Goal: Task Accomplishment & Management: Complete application form

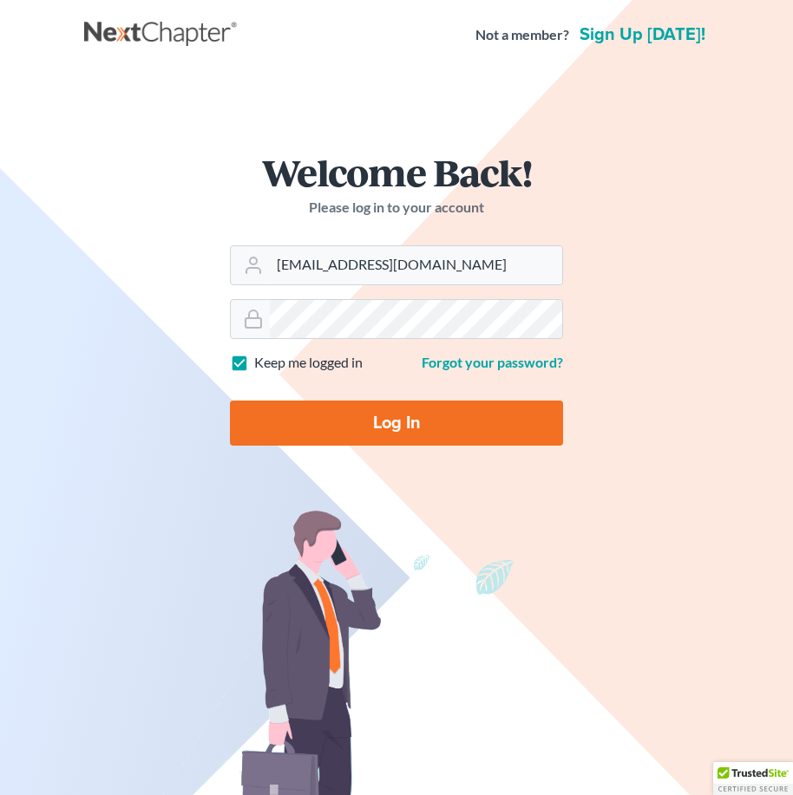
type input "[EMAIL_ADDRESS][DOMAIN_NAME]"
click at [364, 422] on input "Log In" at bounding box center [396, 423] width 333 height 45
type input "Thinking..."
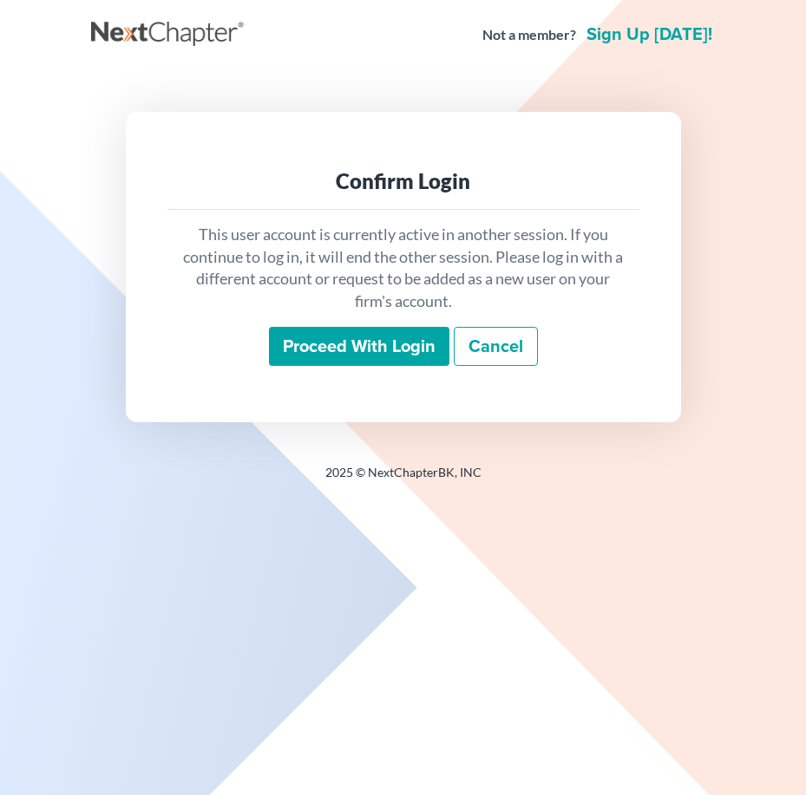
click at [421, 349] on input "Proceed with login" at bounding box center [359, 347] width 180 height 40
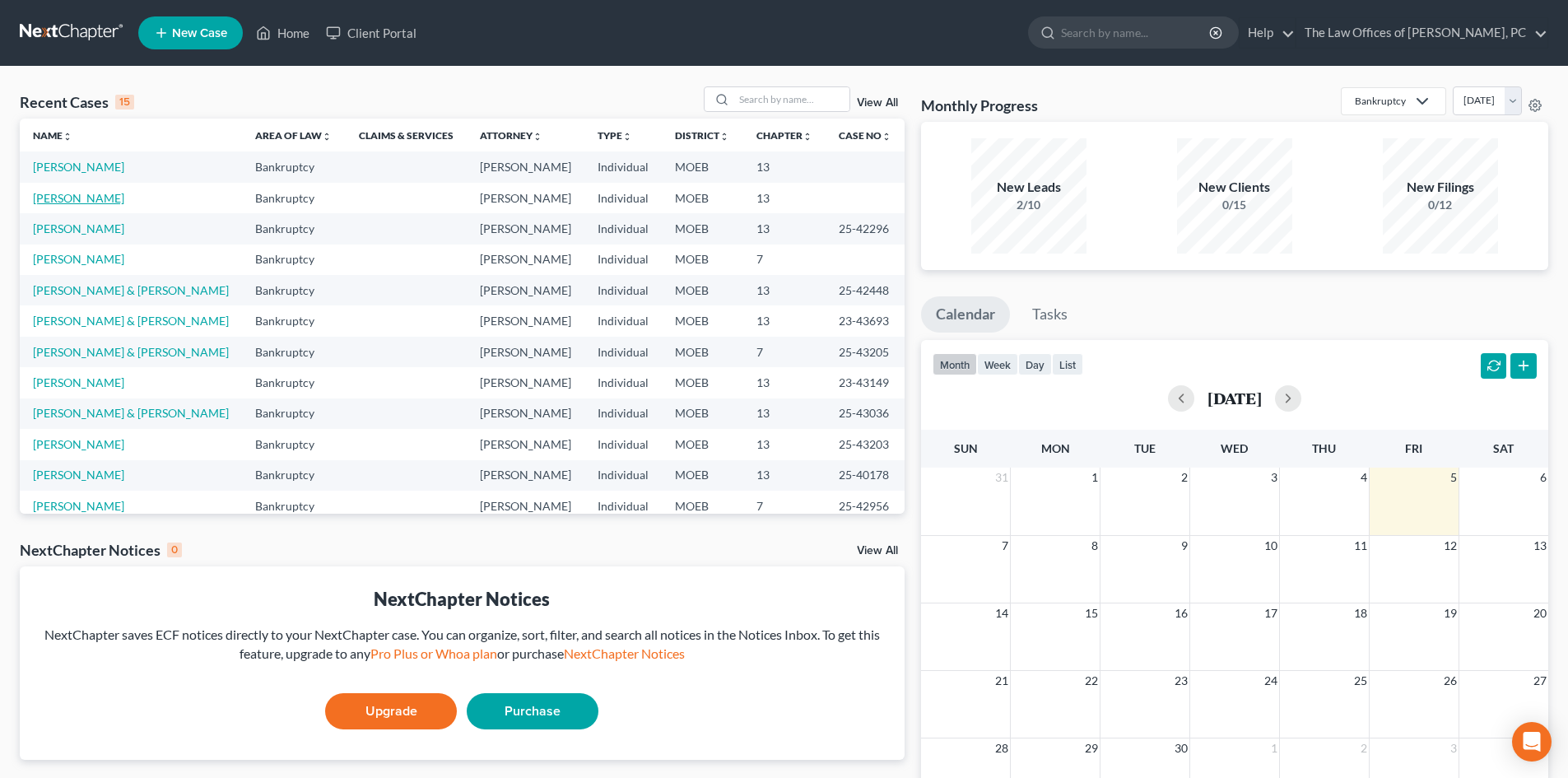
click at [85, 192] on link "[PERSON_NAME]" at bounding box center [79, 197] width 91 height 14
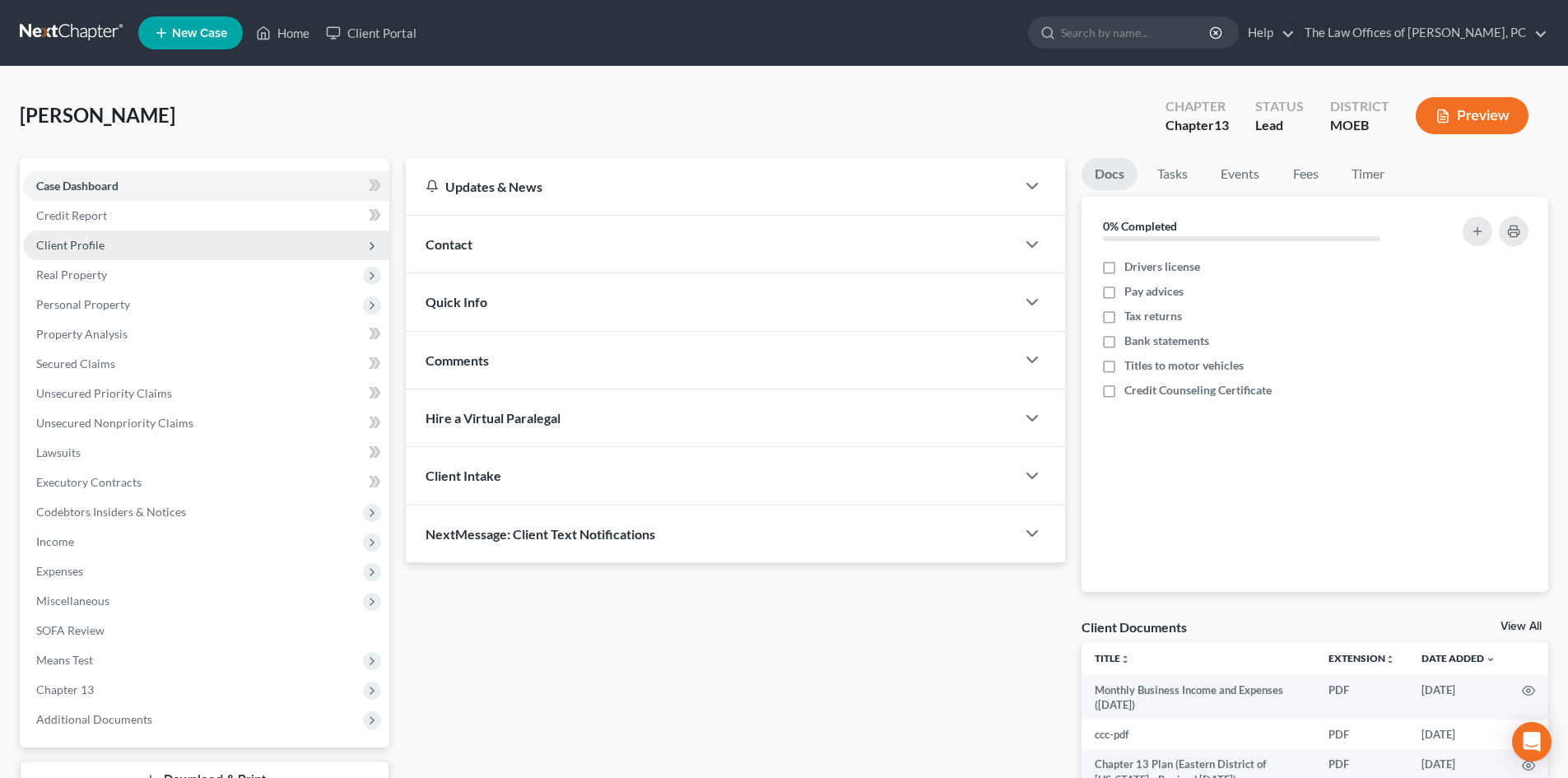
click at [96, 247] on span "Client Profile" at bounding box center [70, 245] width 68 height 14
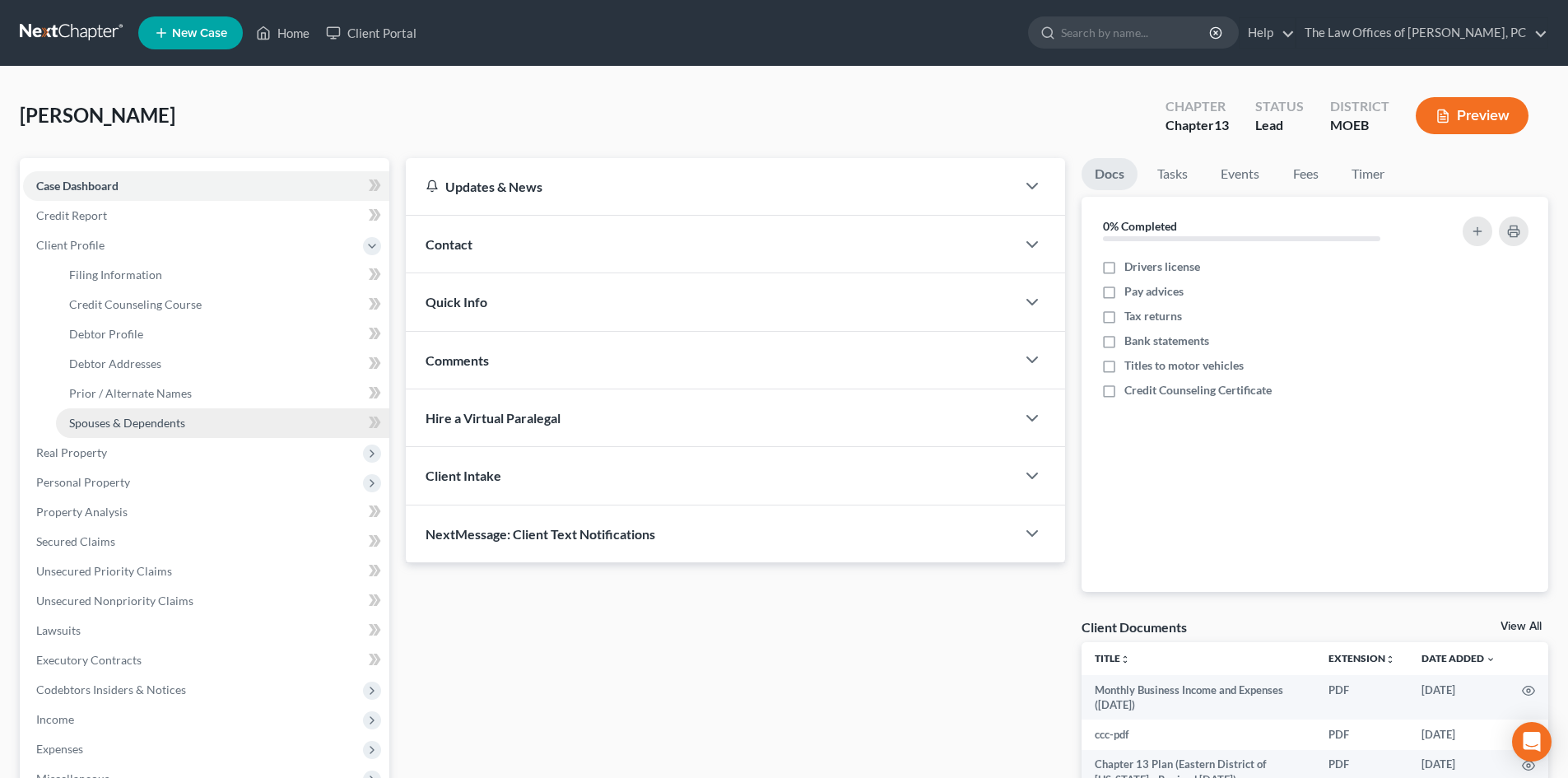
click at [136, 424] on span "Spouses & Dependents" at bounding box center [127, 422] width 116 height 14
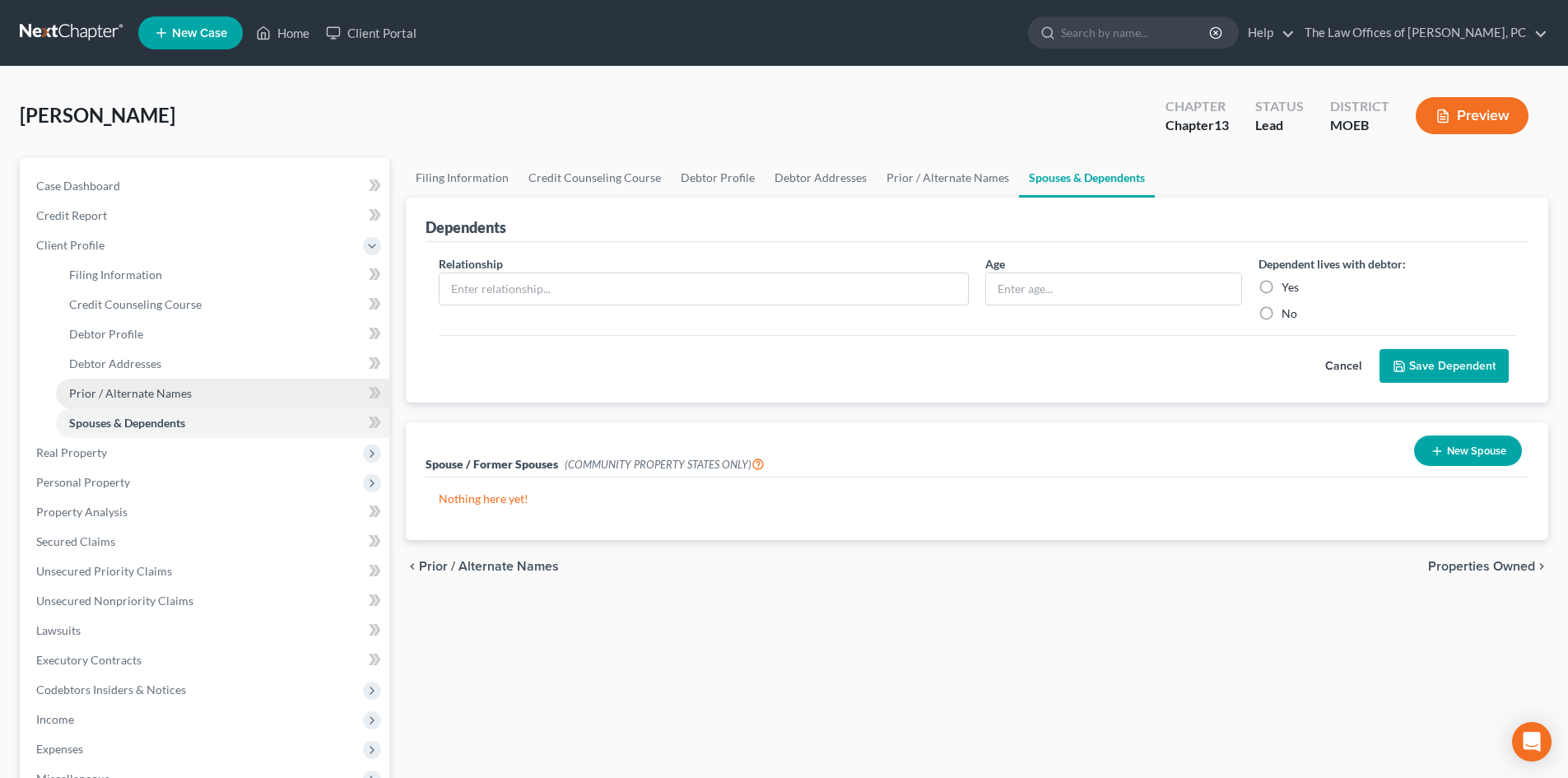
click at [134, 387] on span "Prior / Alternate Names" at bounding box center [130, 393] width 122 height 14
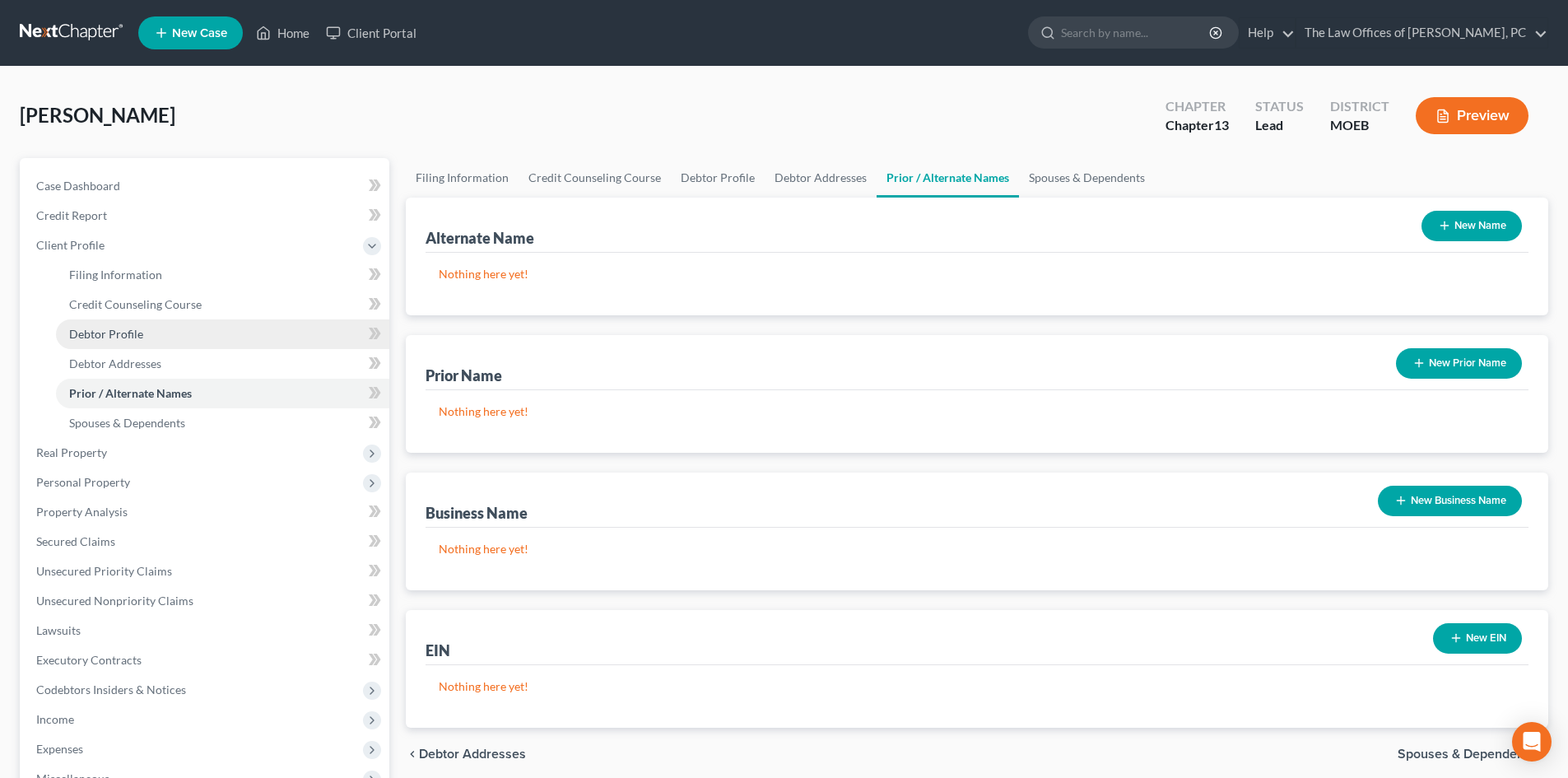
click at [124, 341] on link "Debtor Profile" at bounding box center [222, 334] width 333 height 29
select select "0"
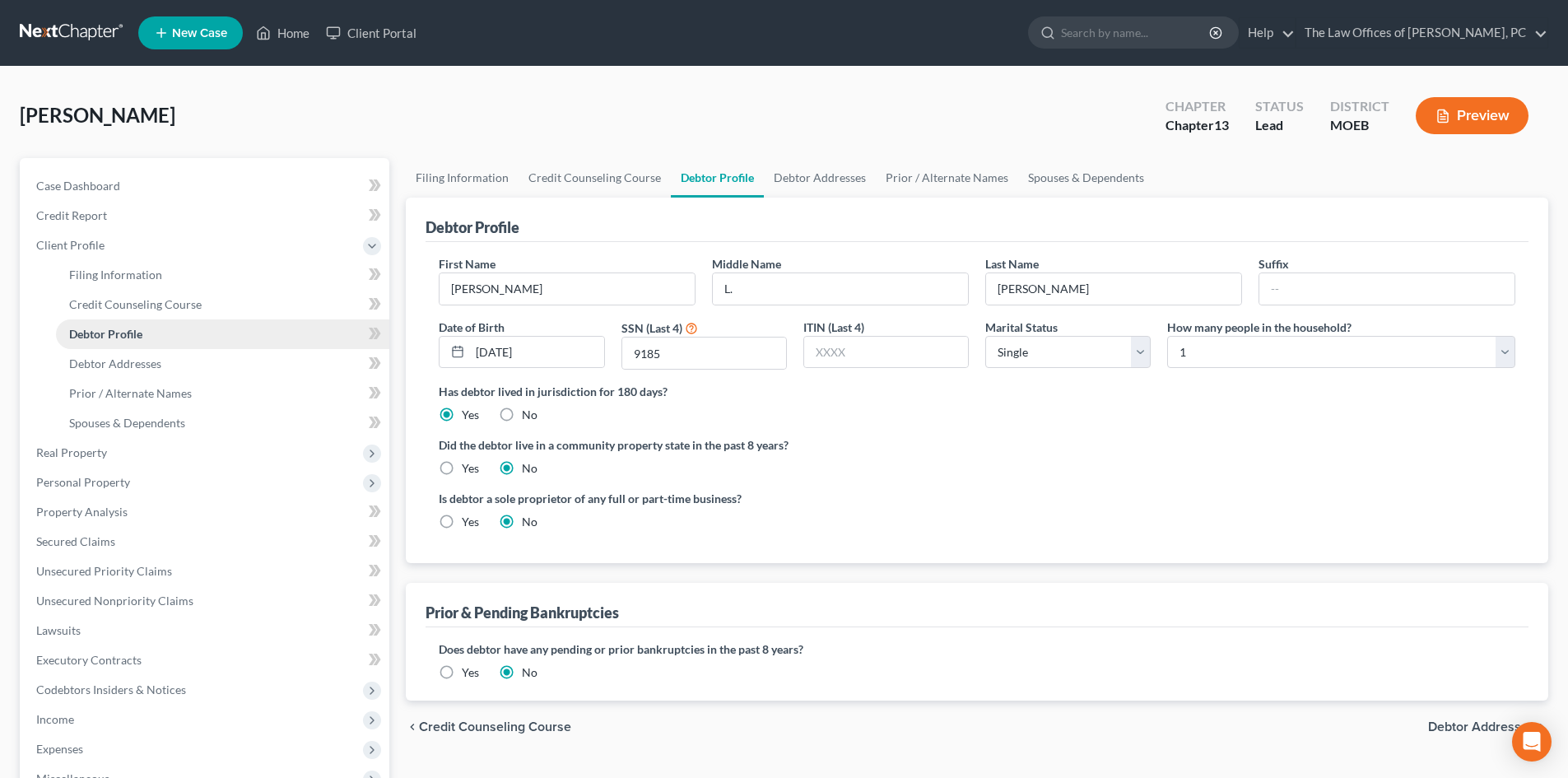
radio input "true"
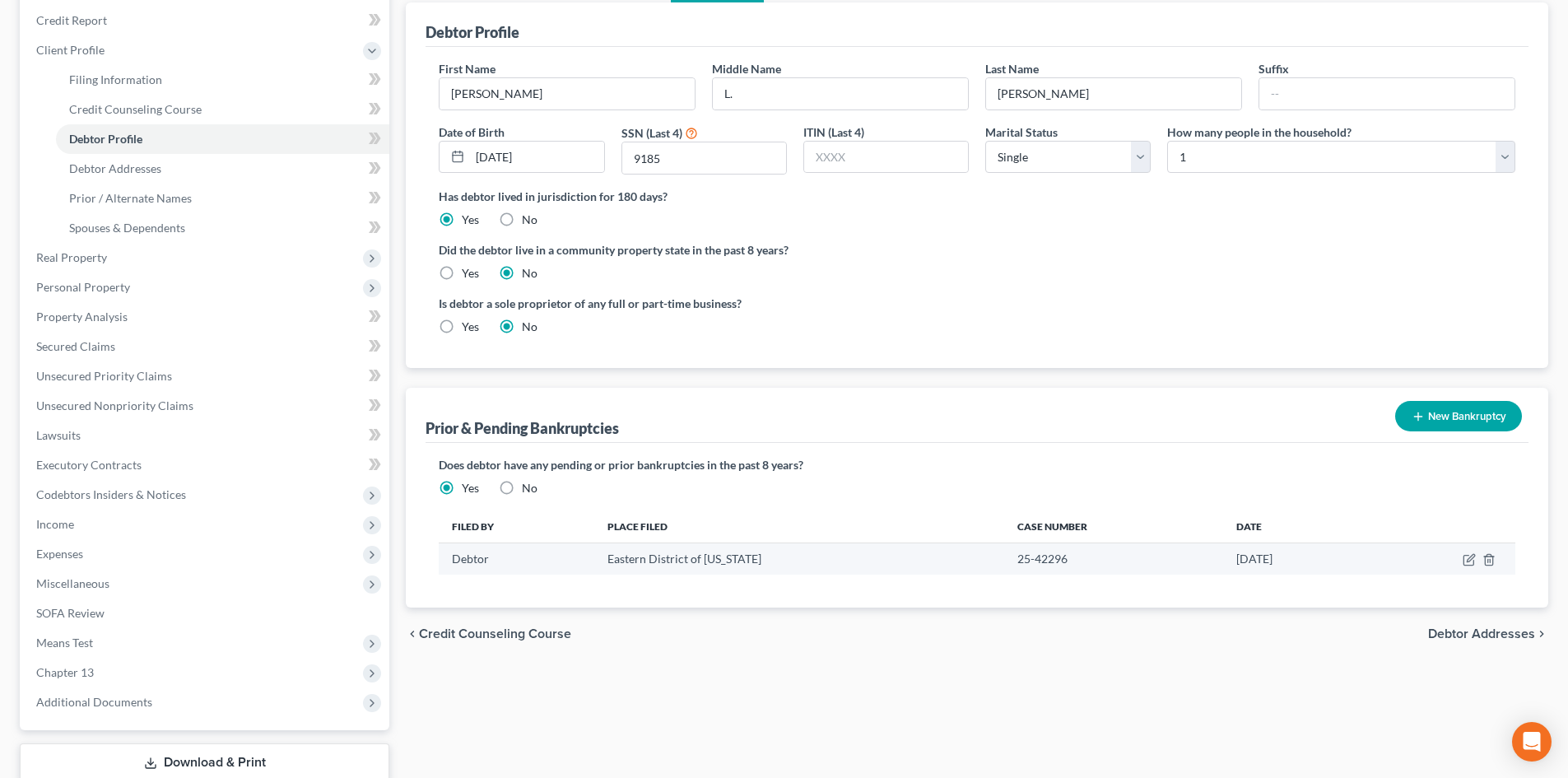
scroll to position [305, 0]
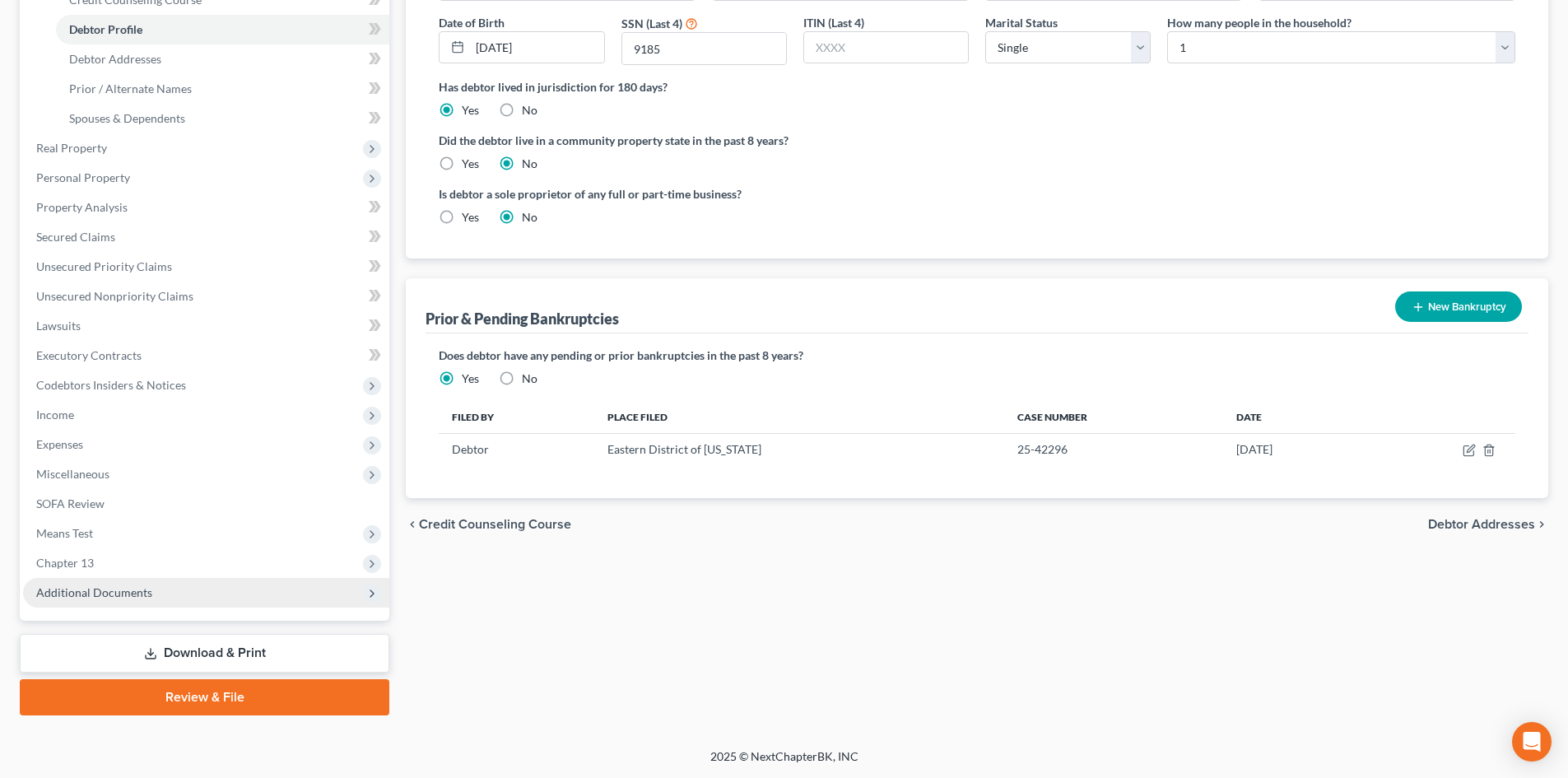
click at [98, 592] on span "Additional Documents" at bounding box center [94, 592] width 116 height 14
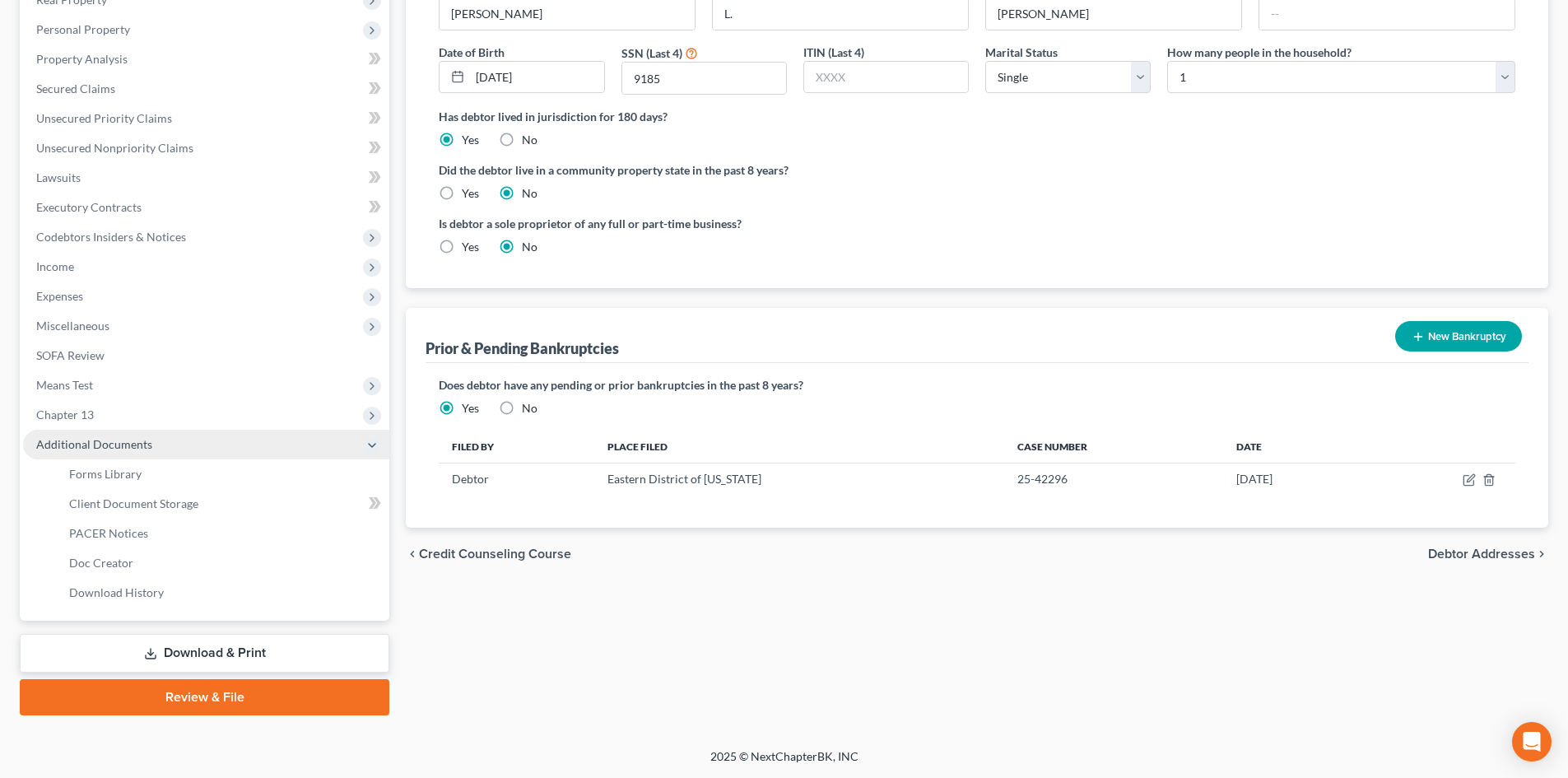
scroll to position [275, 0]
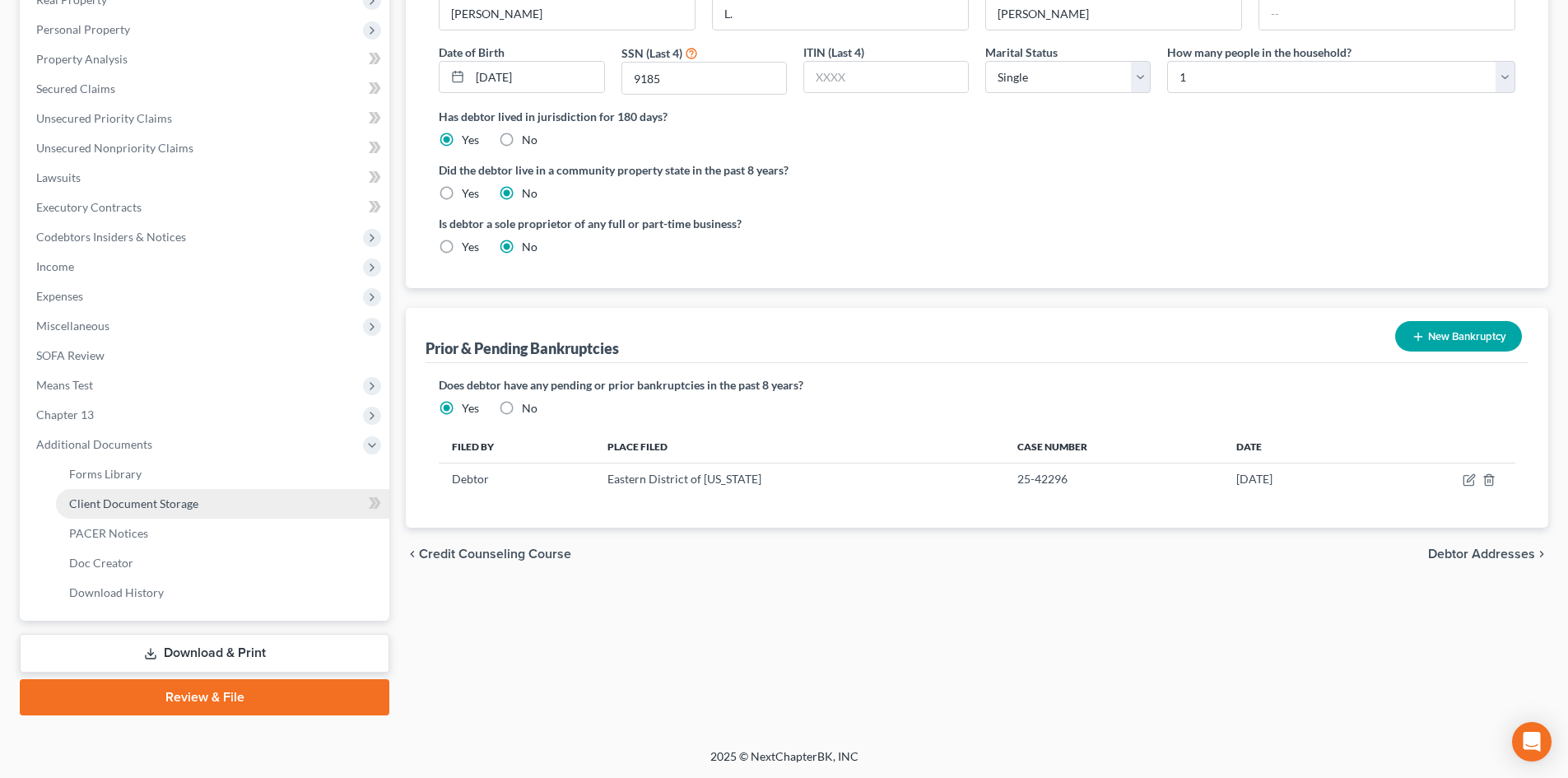
click at [164, 508] on span "Client Document Storage" at bounding box center [134, 503] width 129 height 14
select select "14"
select select "9"
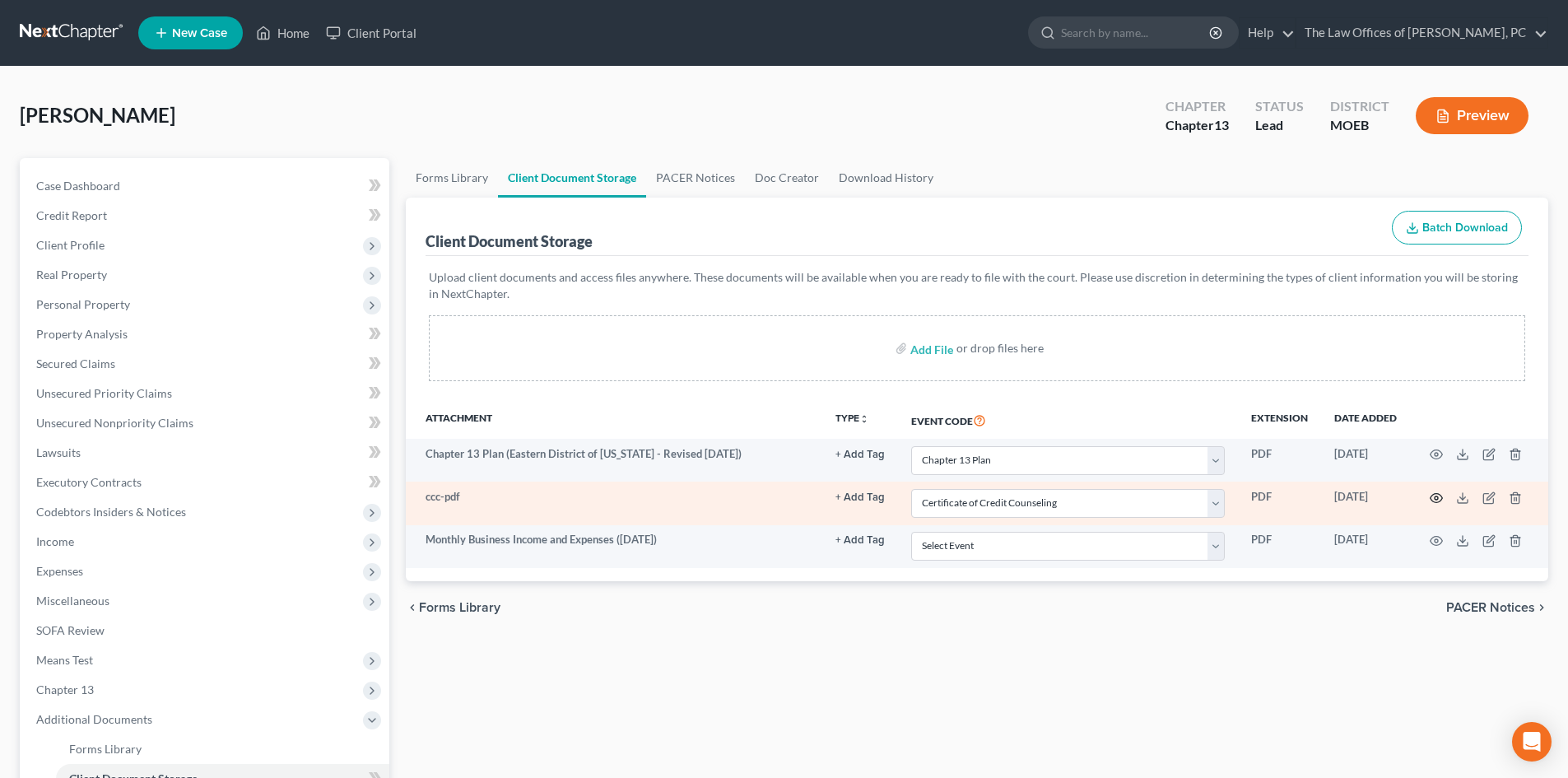
click at [764, 495] on icon "button" at bounding box center [1437, 498] width 13 height 13
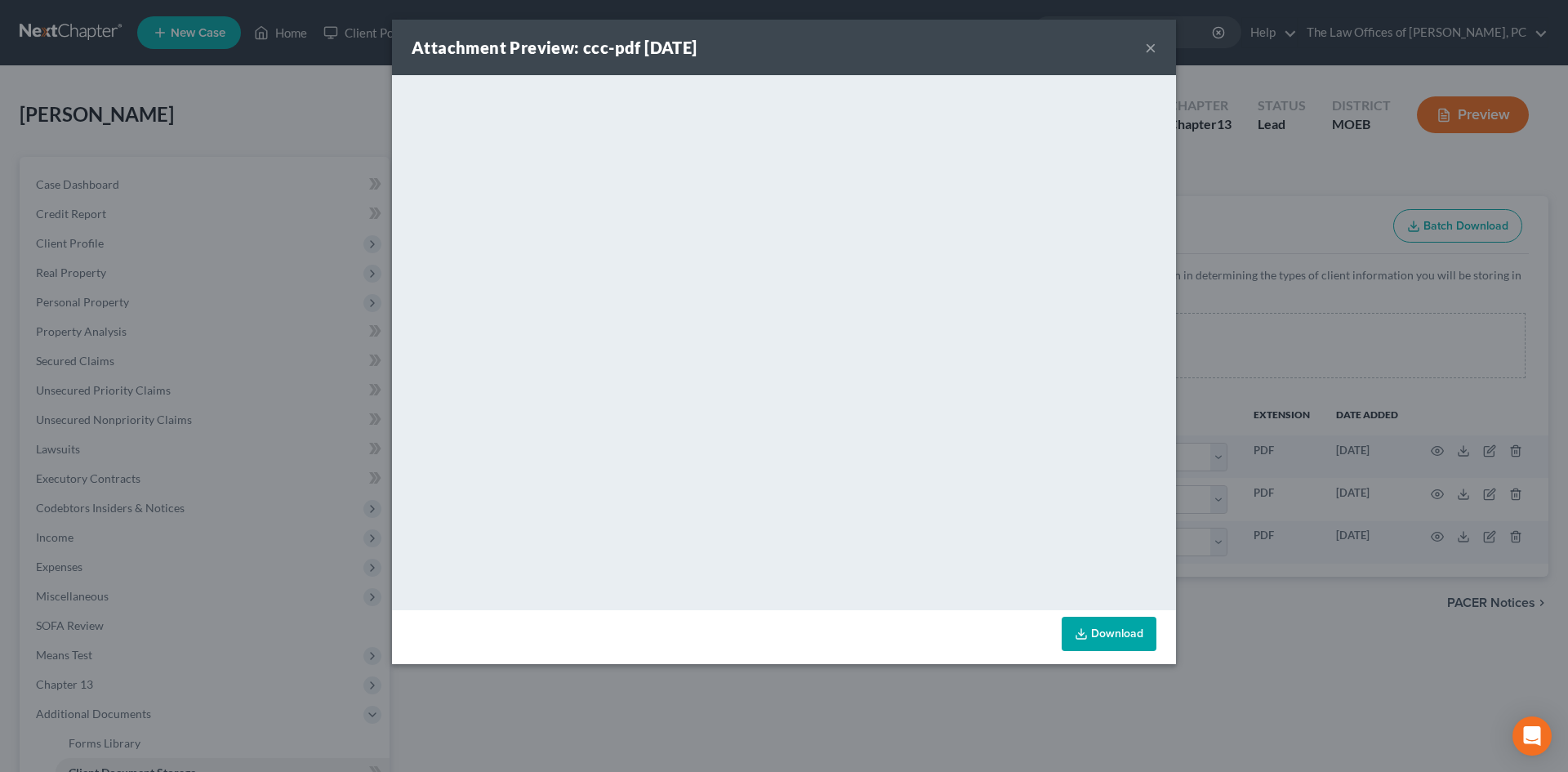
click at [758, 53] on button "×" at bounding box center [1151, 47] width 11 height 20
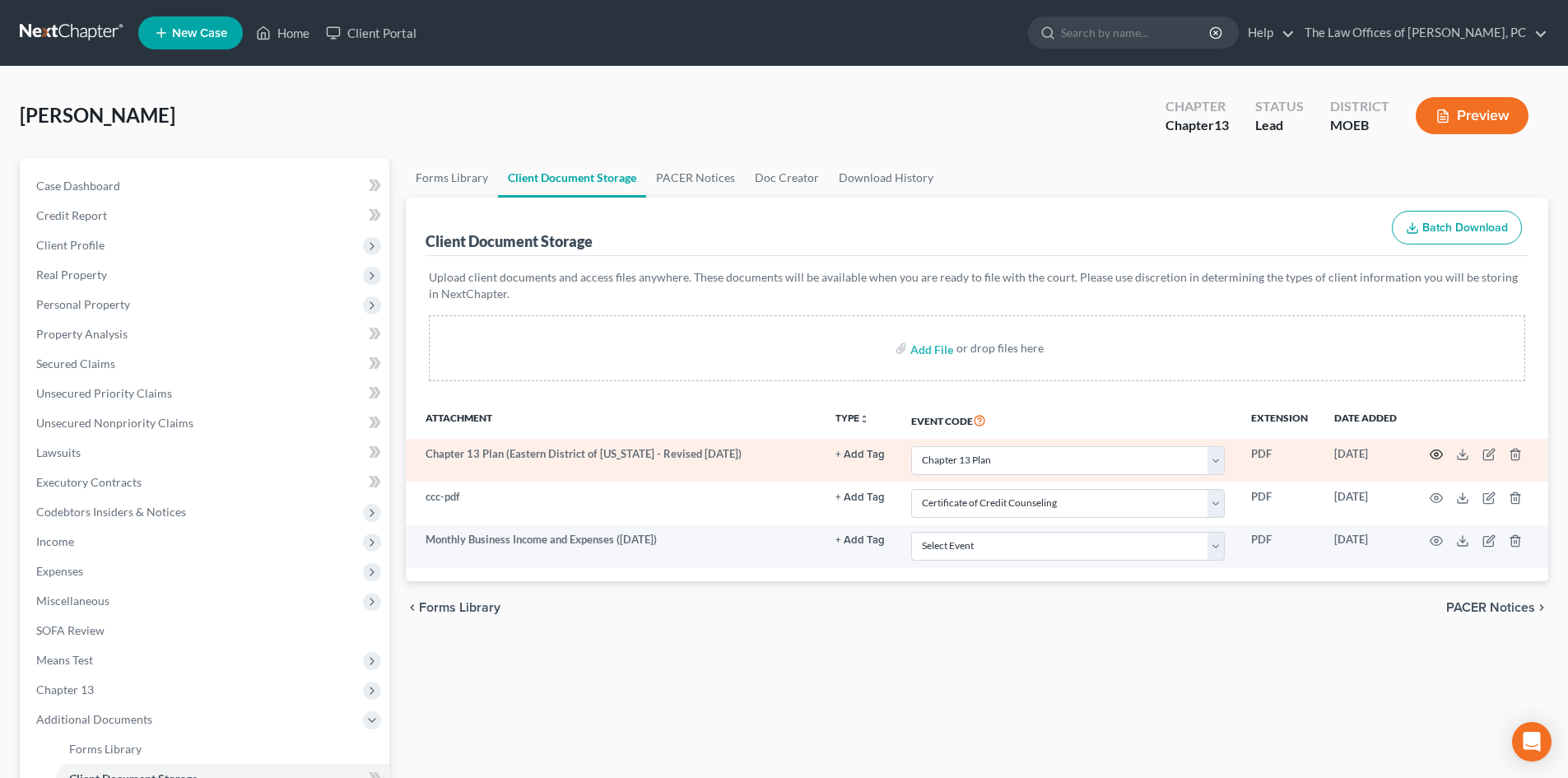
click at [764, 460] on icon "button" at bounding box center [1437, 454] width 13 height 13
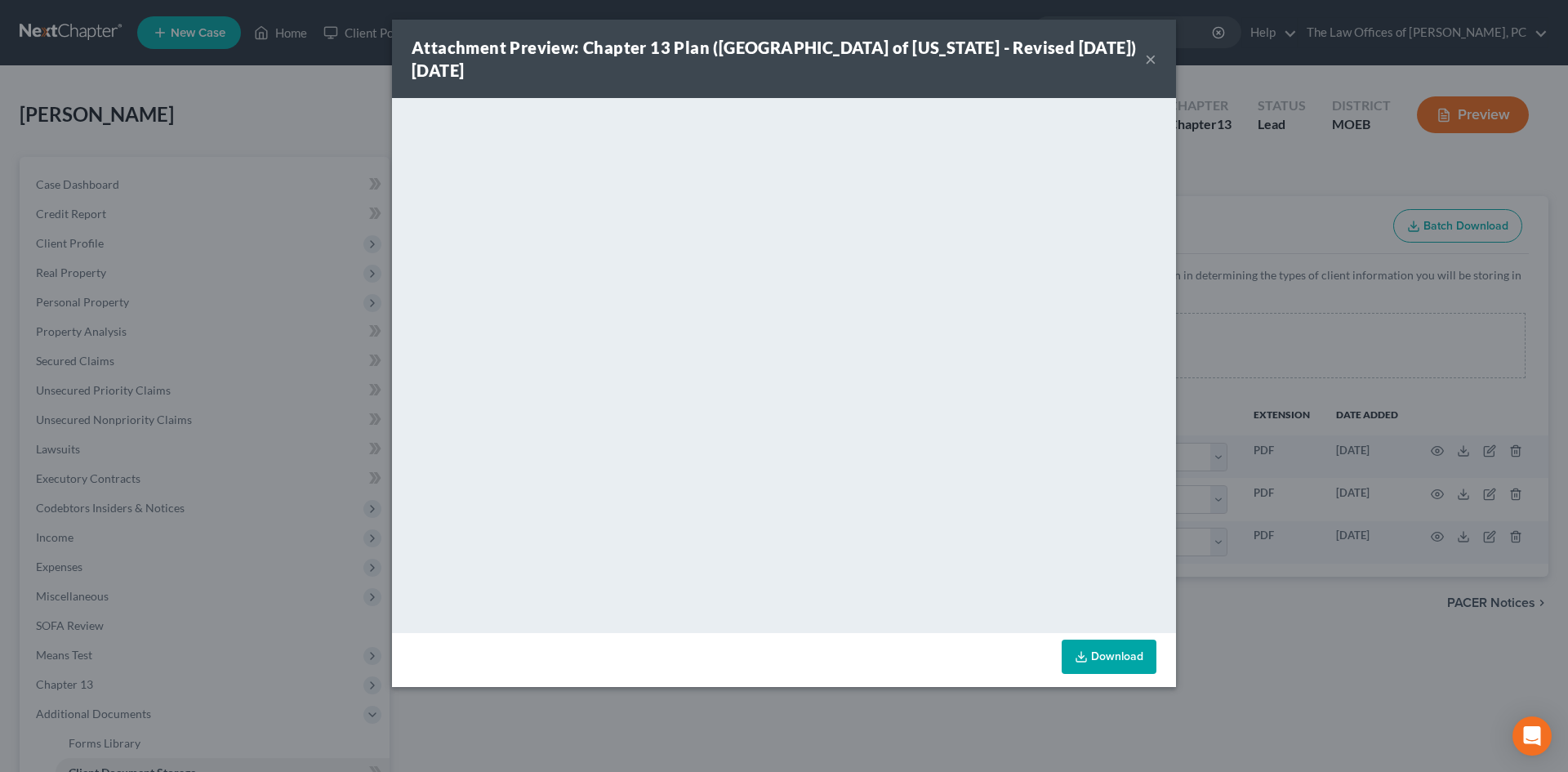
click at [758, 64] on button "×" at bounding box center [1151, 58] width 11 height 20
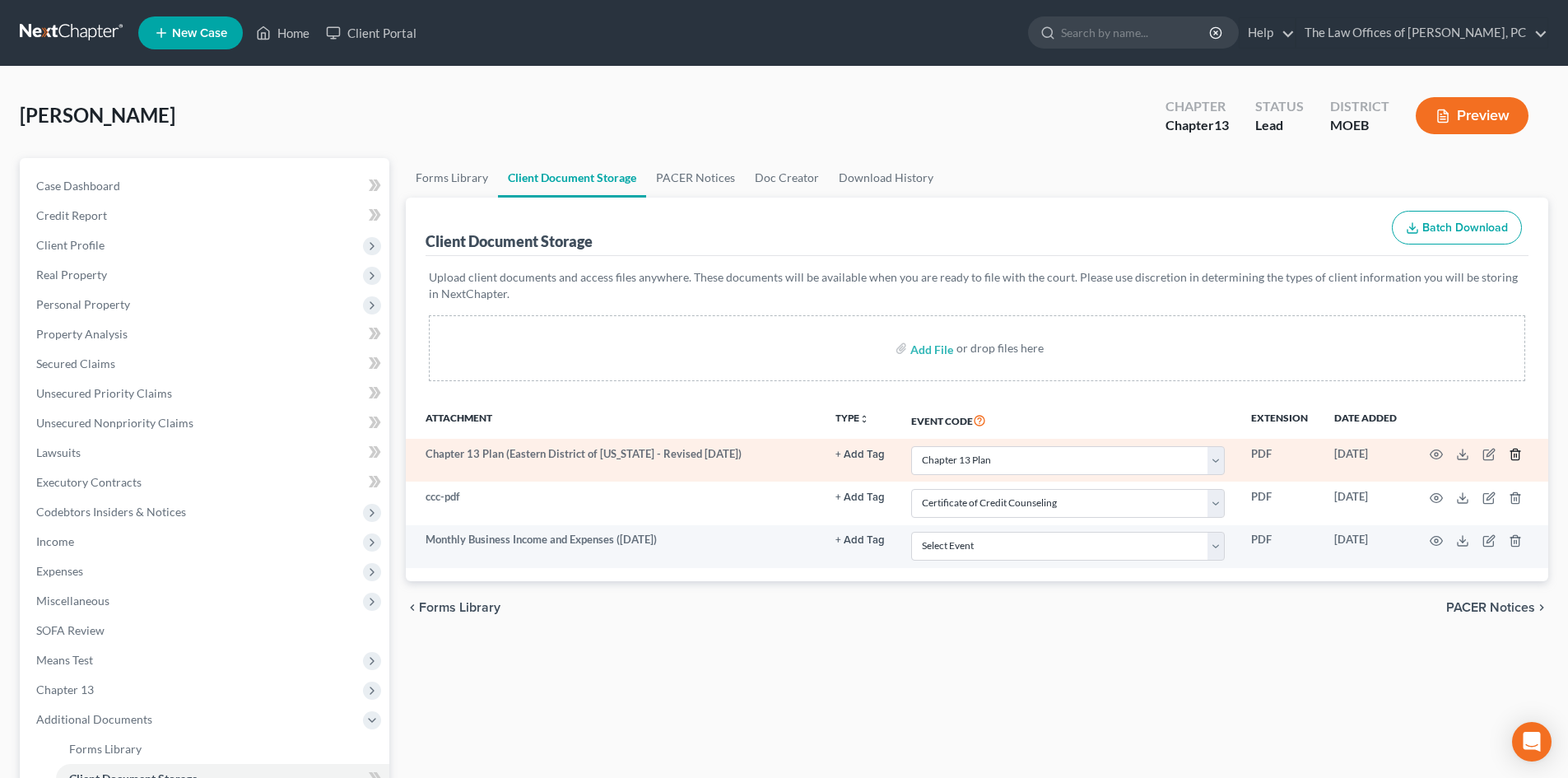
click at [764, 458] on icon "button" at bounding box center [1516, 454] width 13 height 13
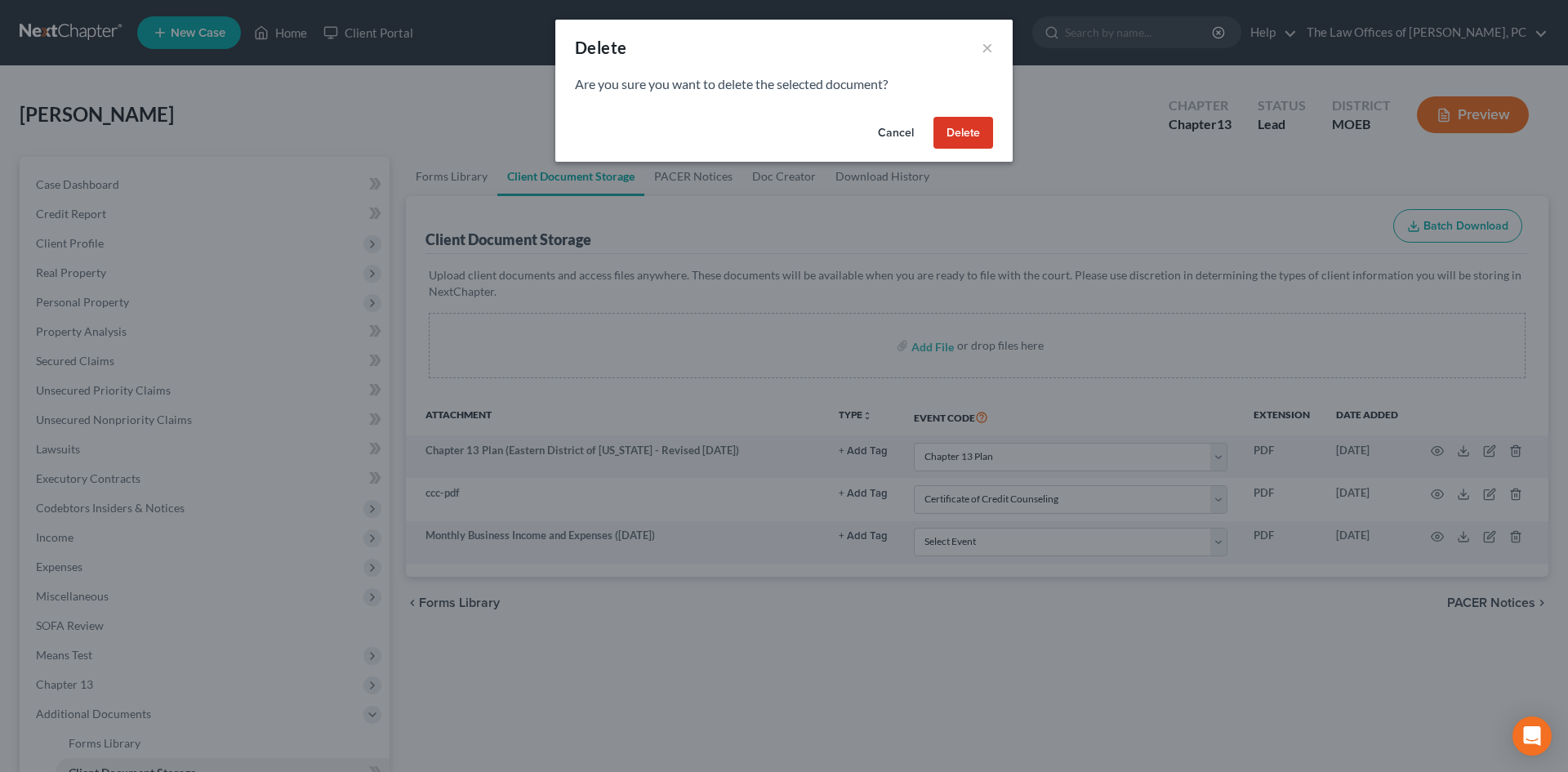
click at [758, 143] on button "Delete" at bounding box center [962, 133] width 59 height 33
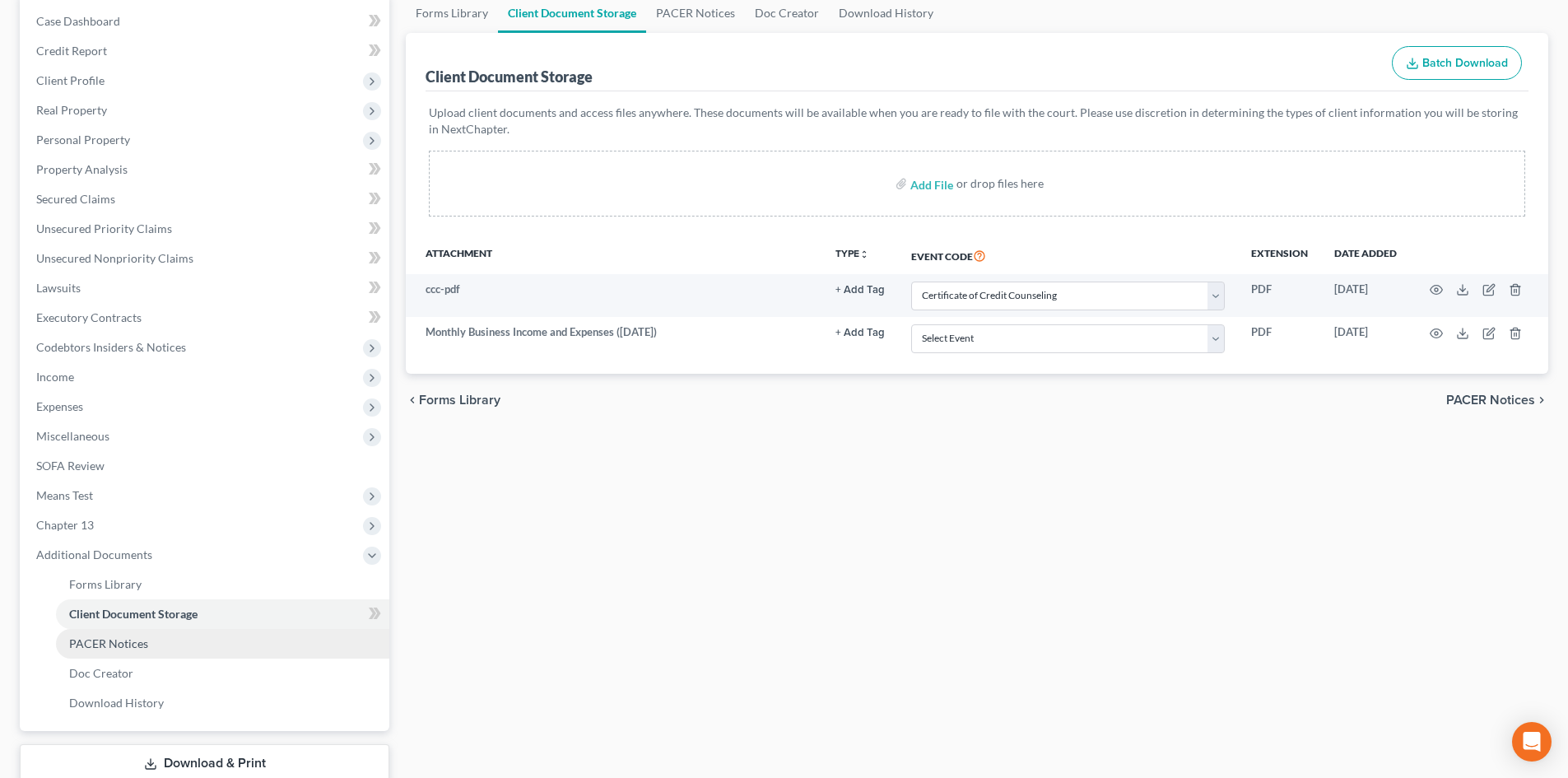
scroll to position [275, 0]
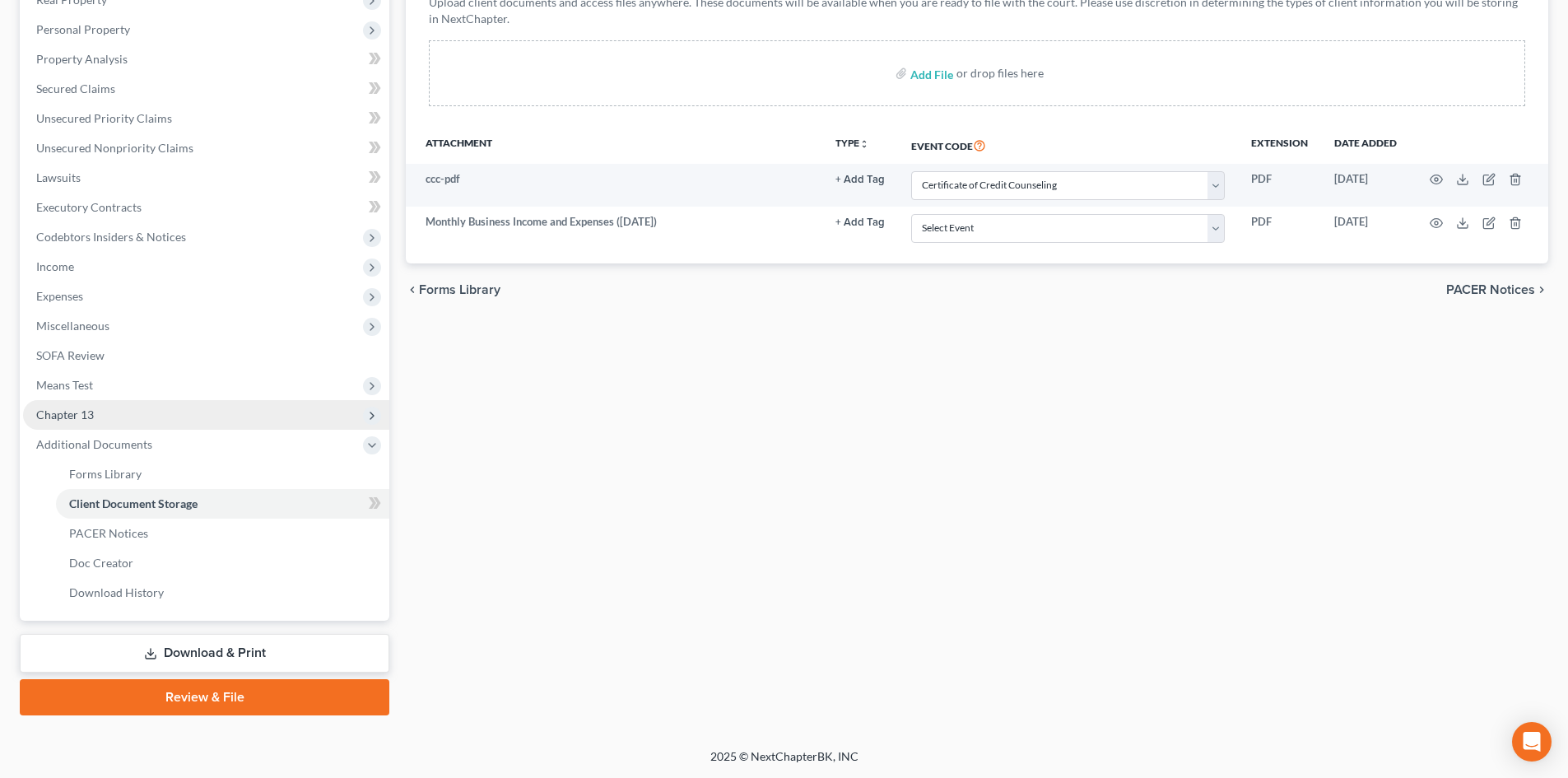
click at [185, 412] on span "Chapter 13" at bounding box center [206, 415] width 366 height 29
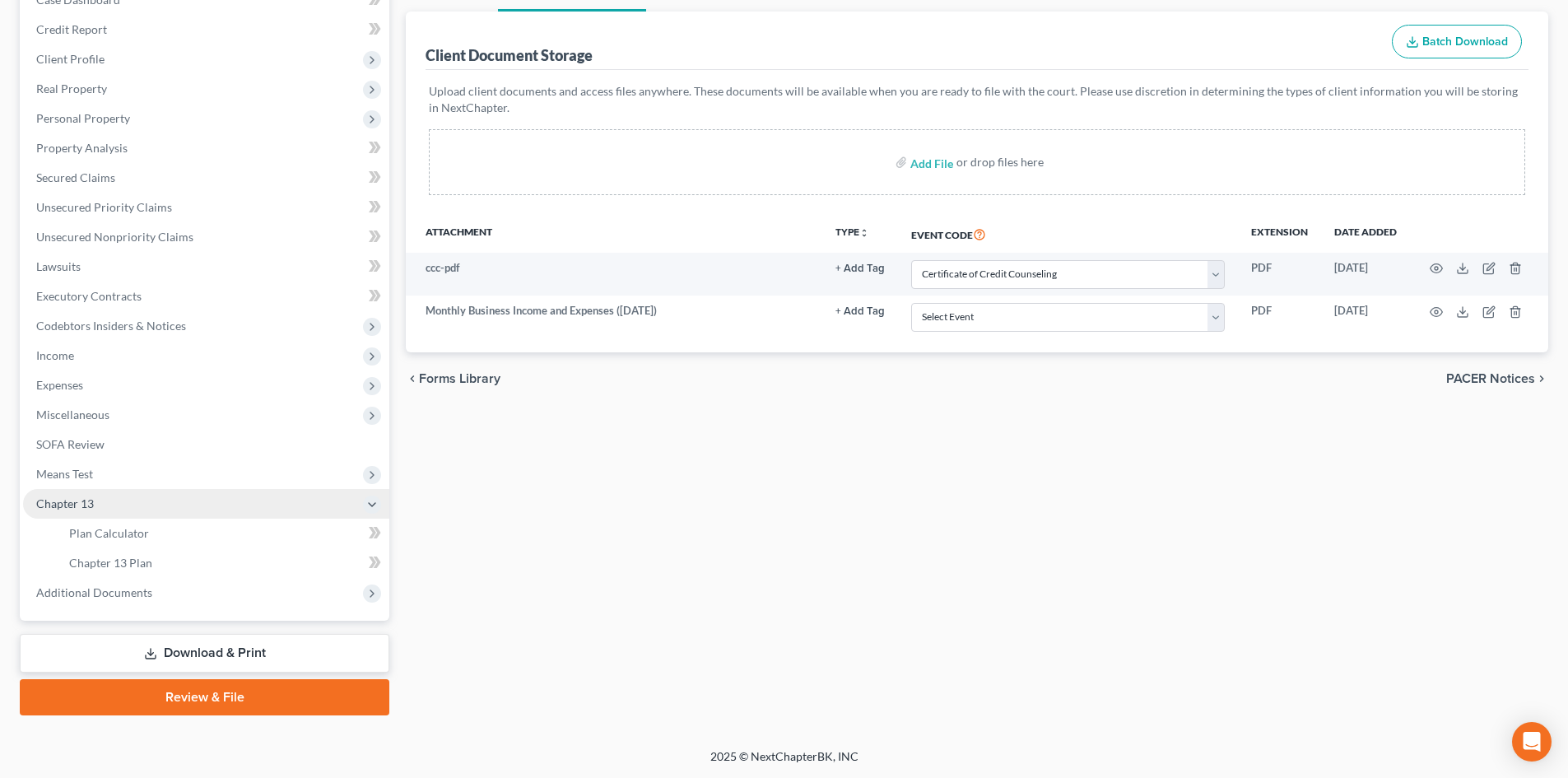
scroll to position [186, 0]
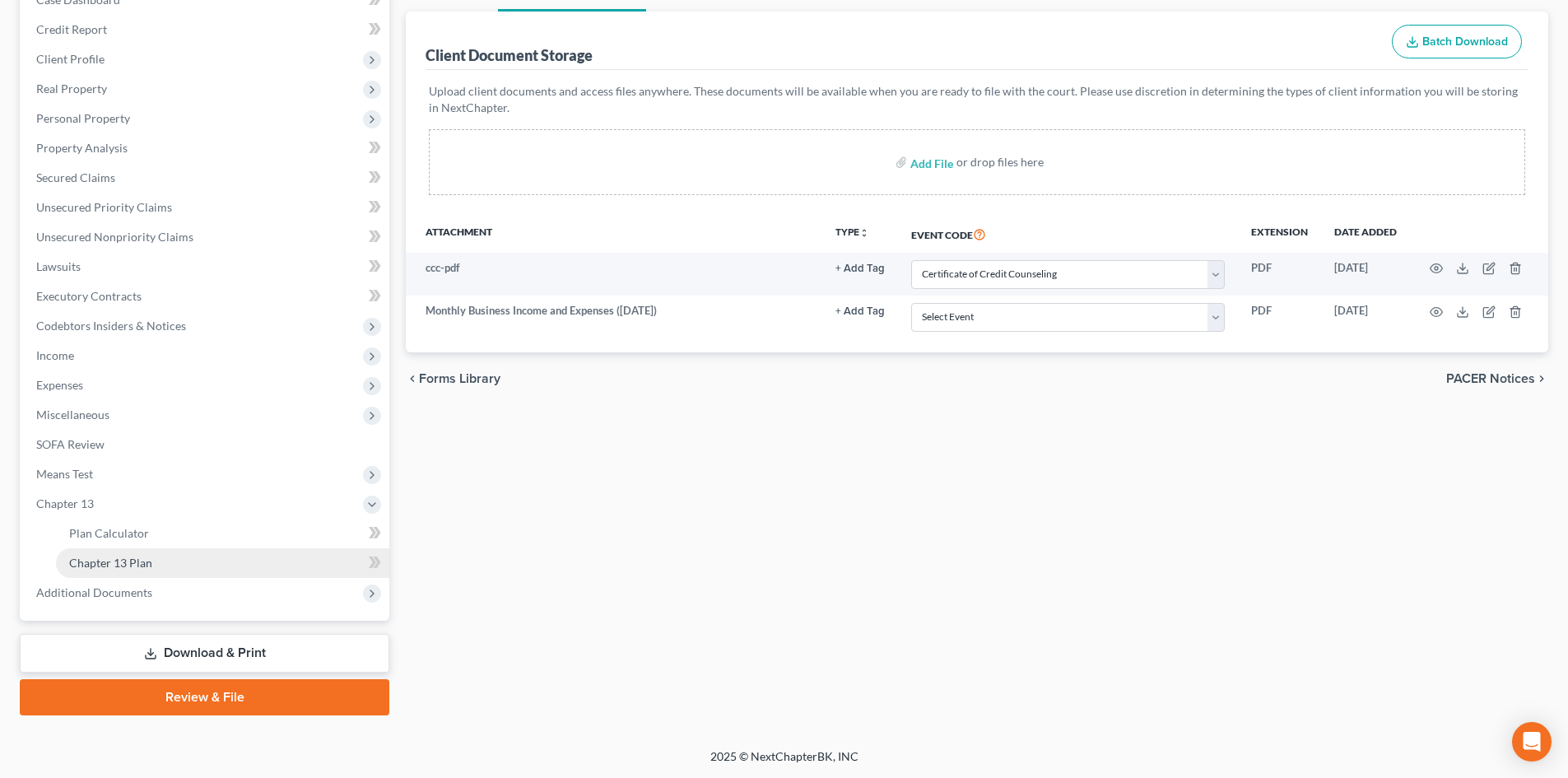
click at [140, 565] on span "Chapter 13 Plan" at bounding box center [111, 562] width 84 height 14
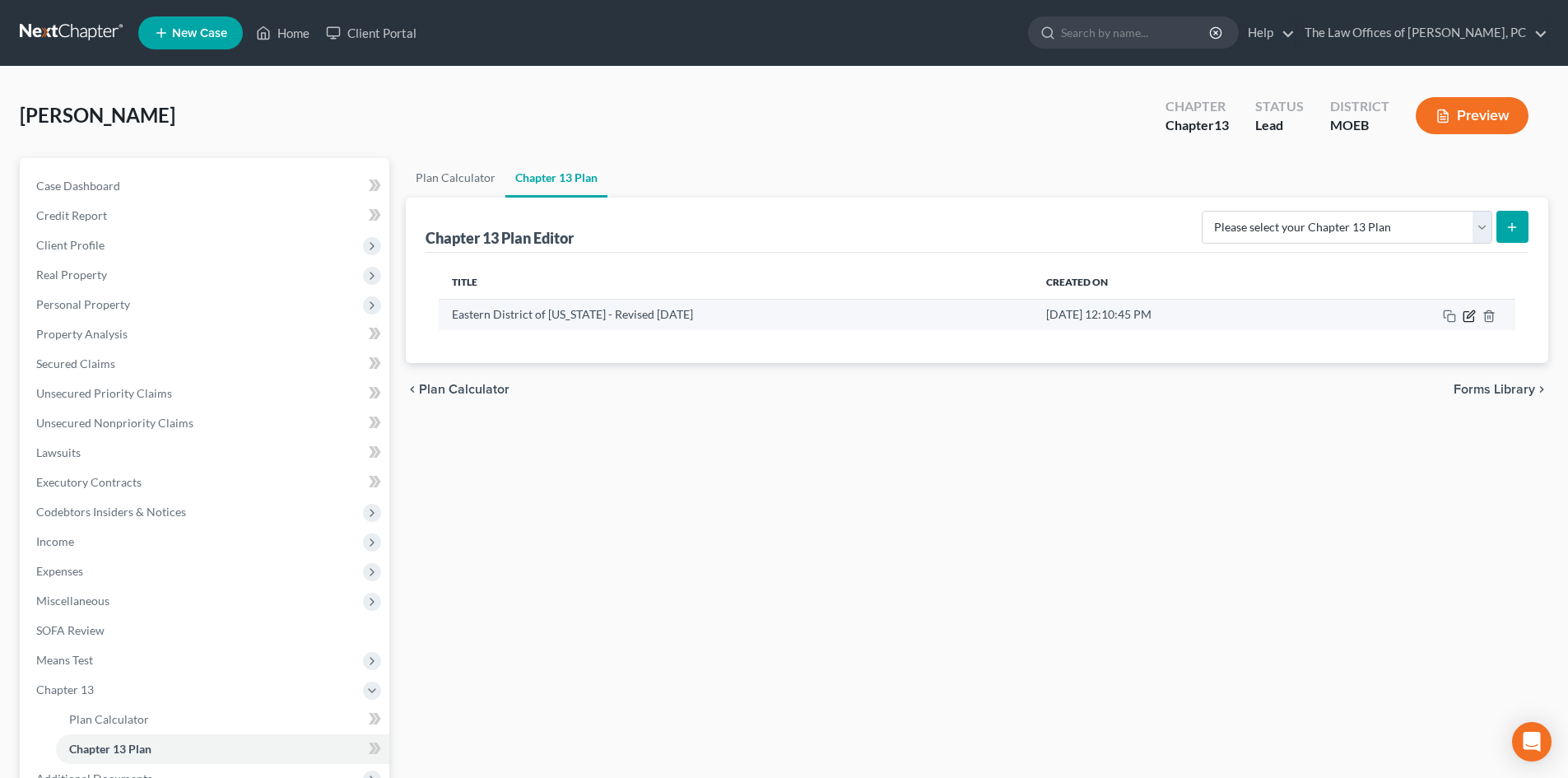
click at [764, 321] on icon "button" at bounding box center [1468, 316] width 9 height 9
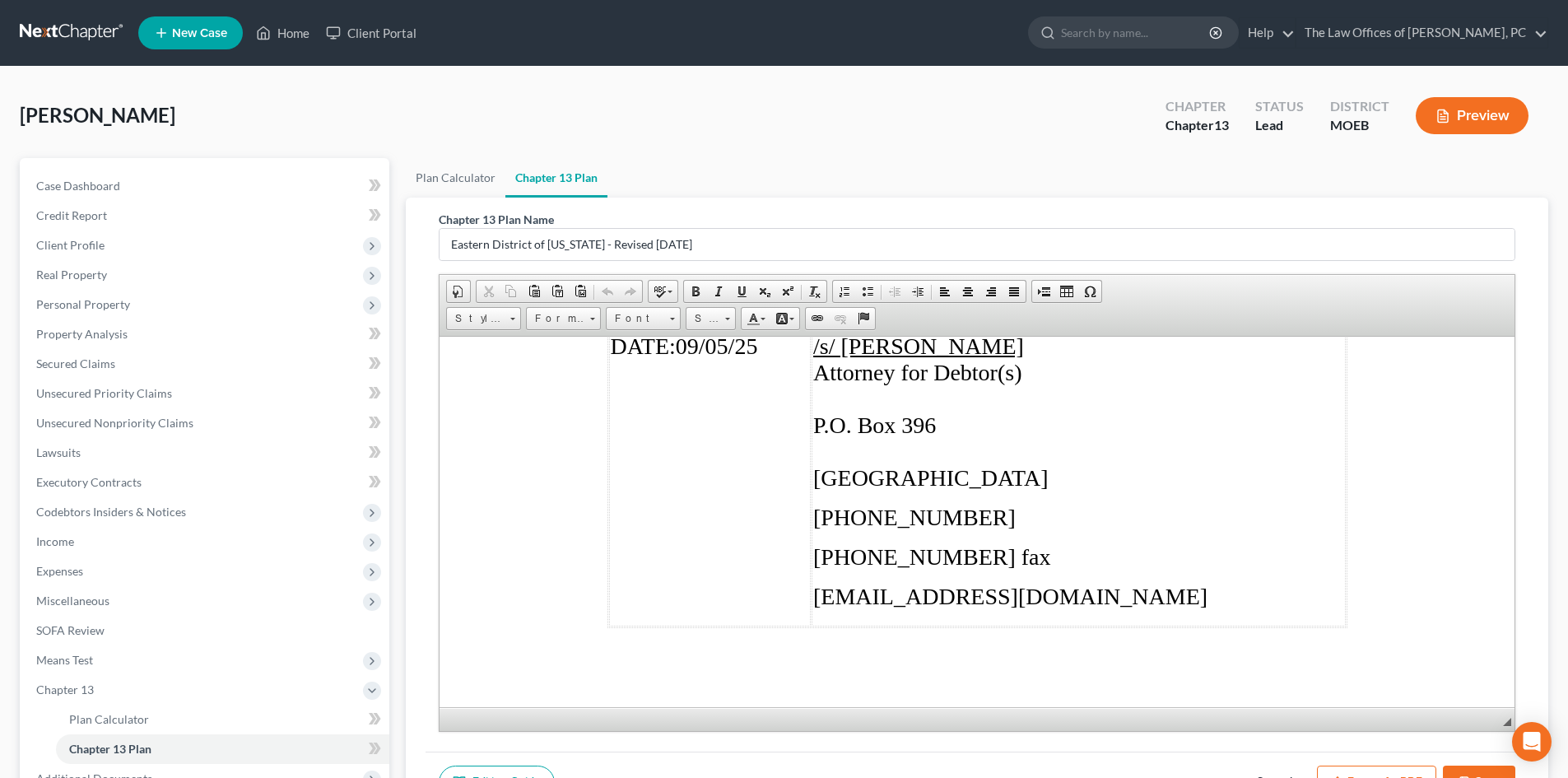
scroll to position [8297, 0]
click at [764, 754] on button "Export as PDF" at bounding box center [1377, 783] width 120 height 34
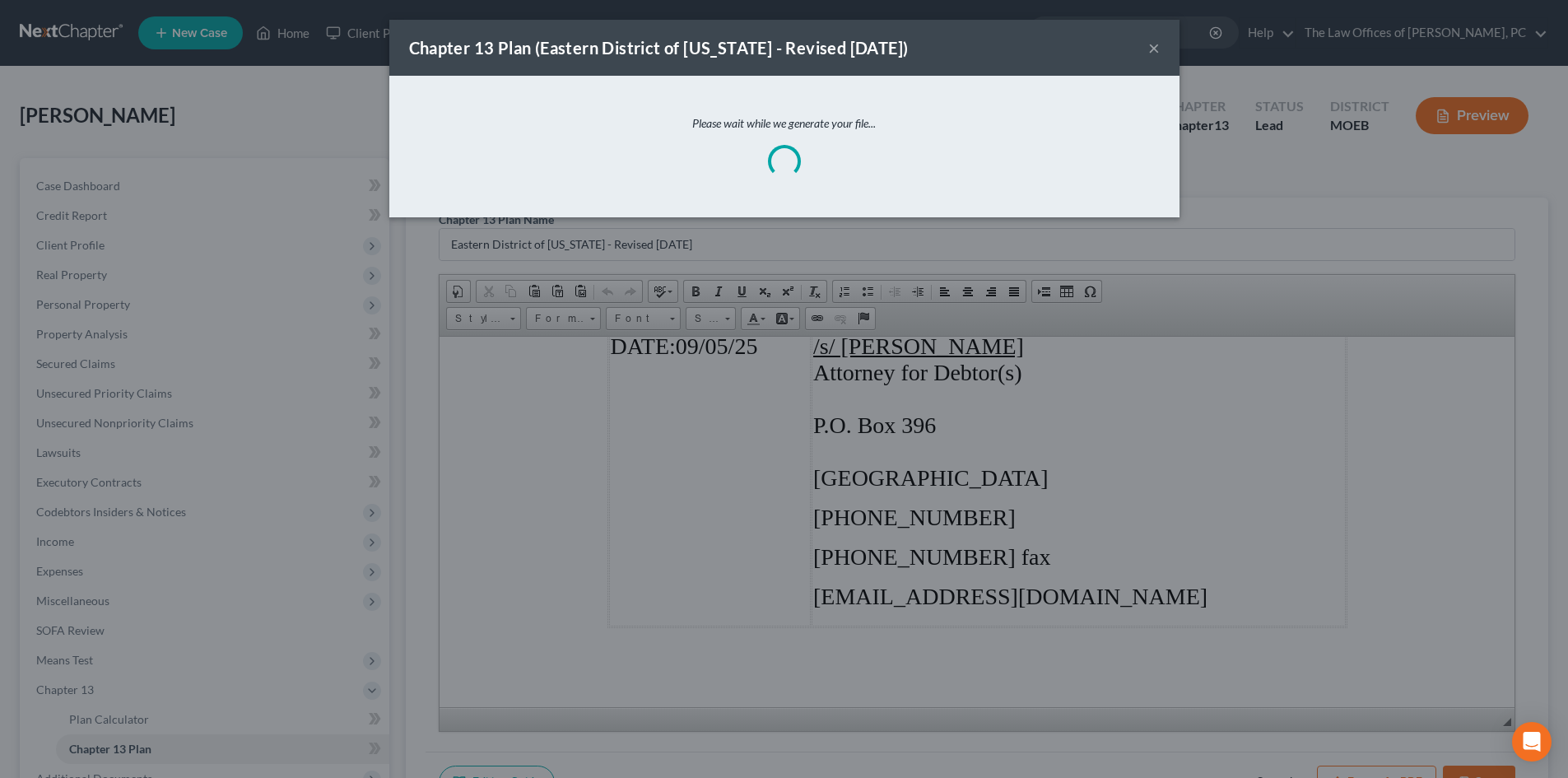
scroll to position [8218, 0]
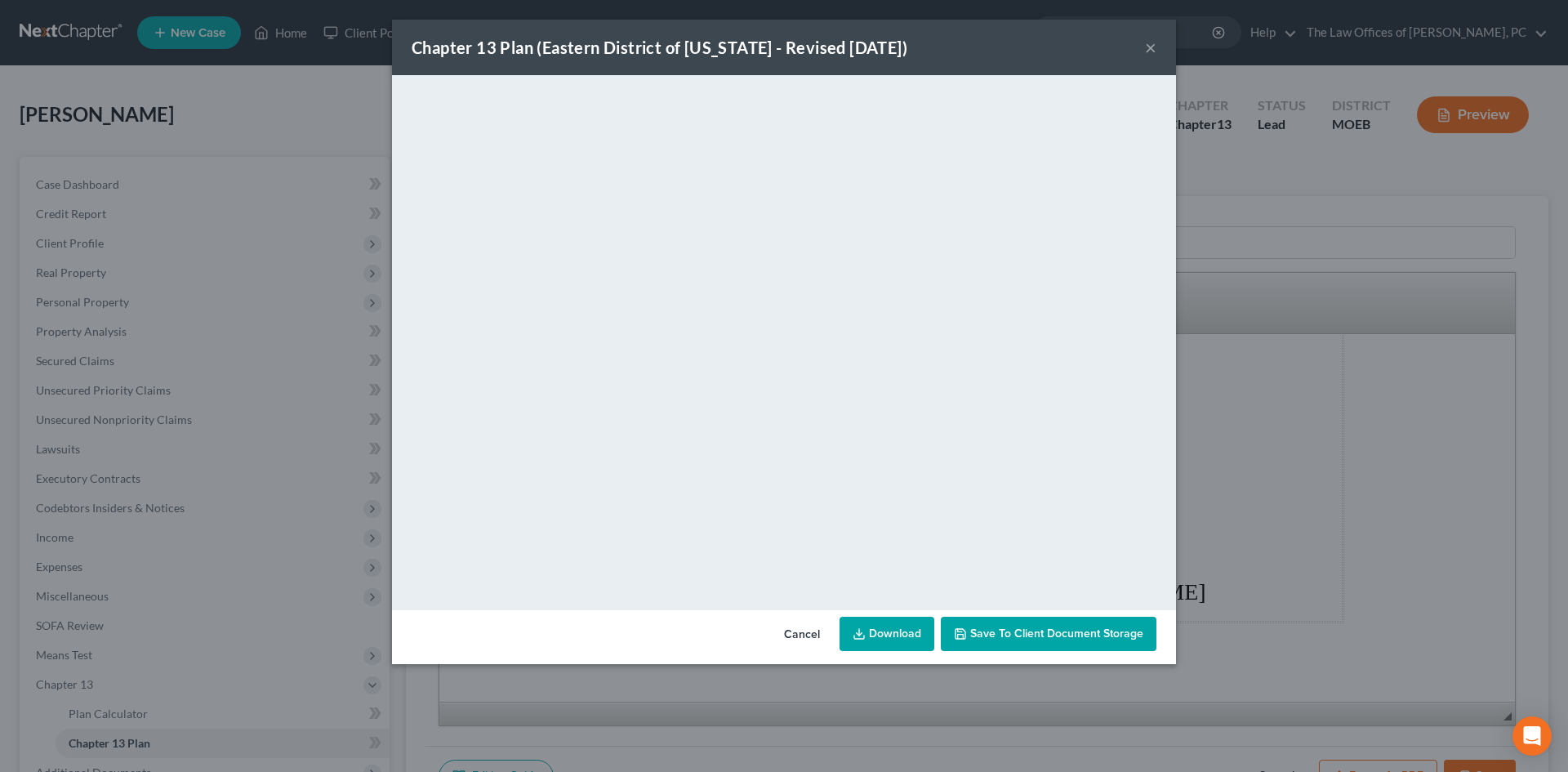
click at [758, 627] on span "Save to Client Document Storage" at bounding box center [1057, 633] width 173 height 14
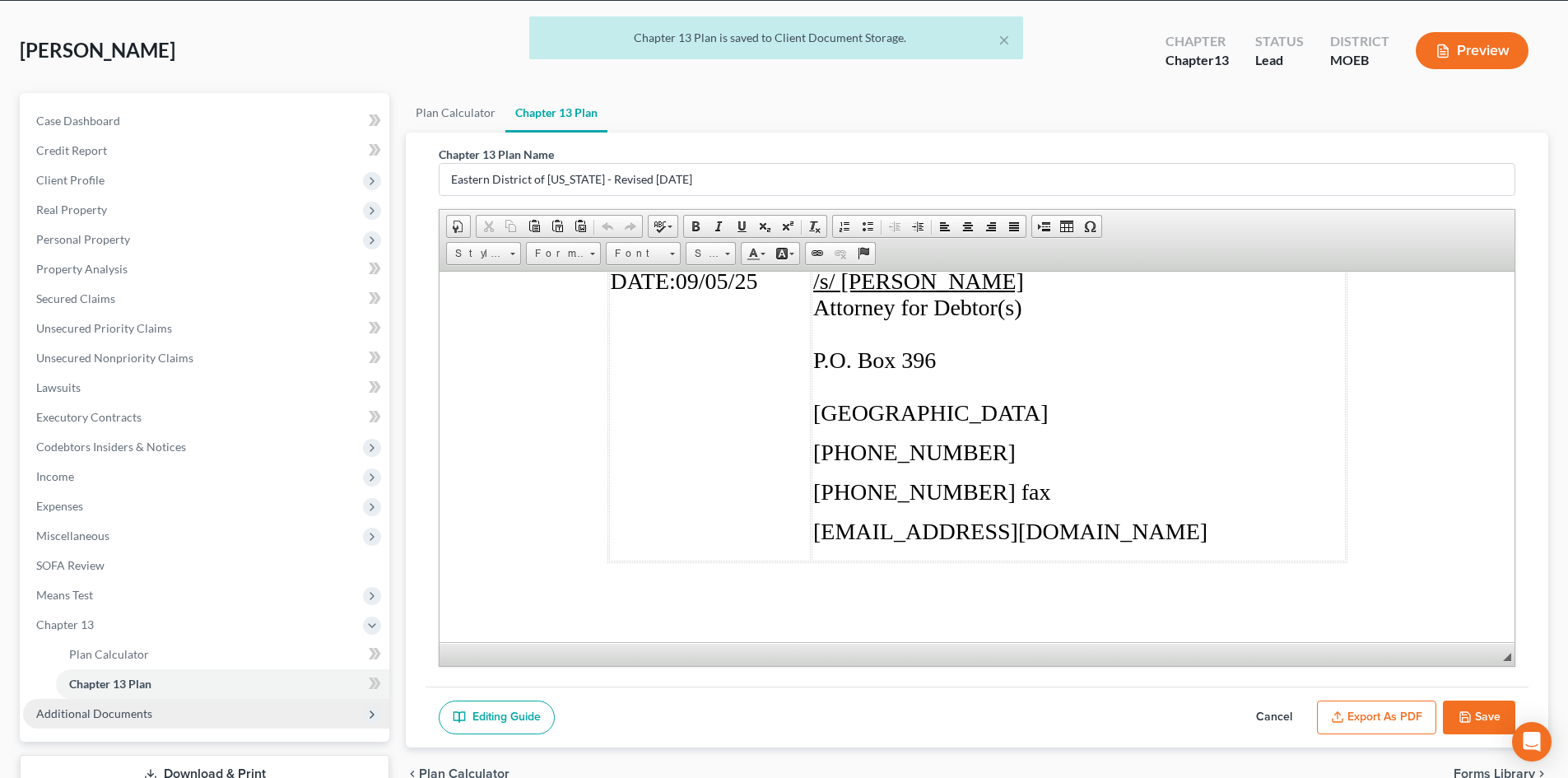
scroll to position [164, 0]
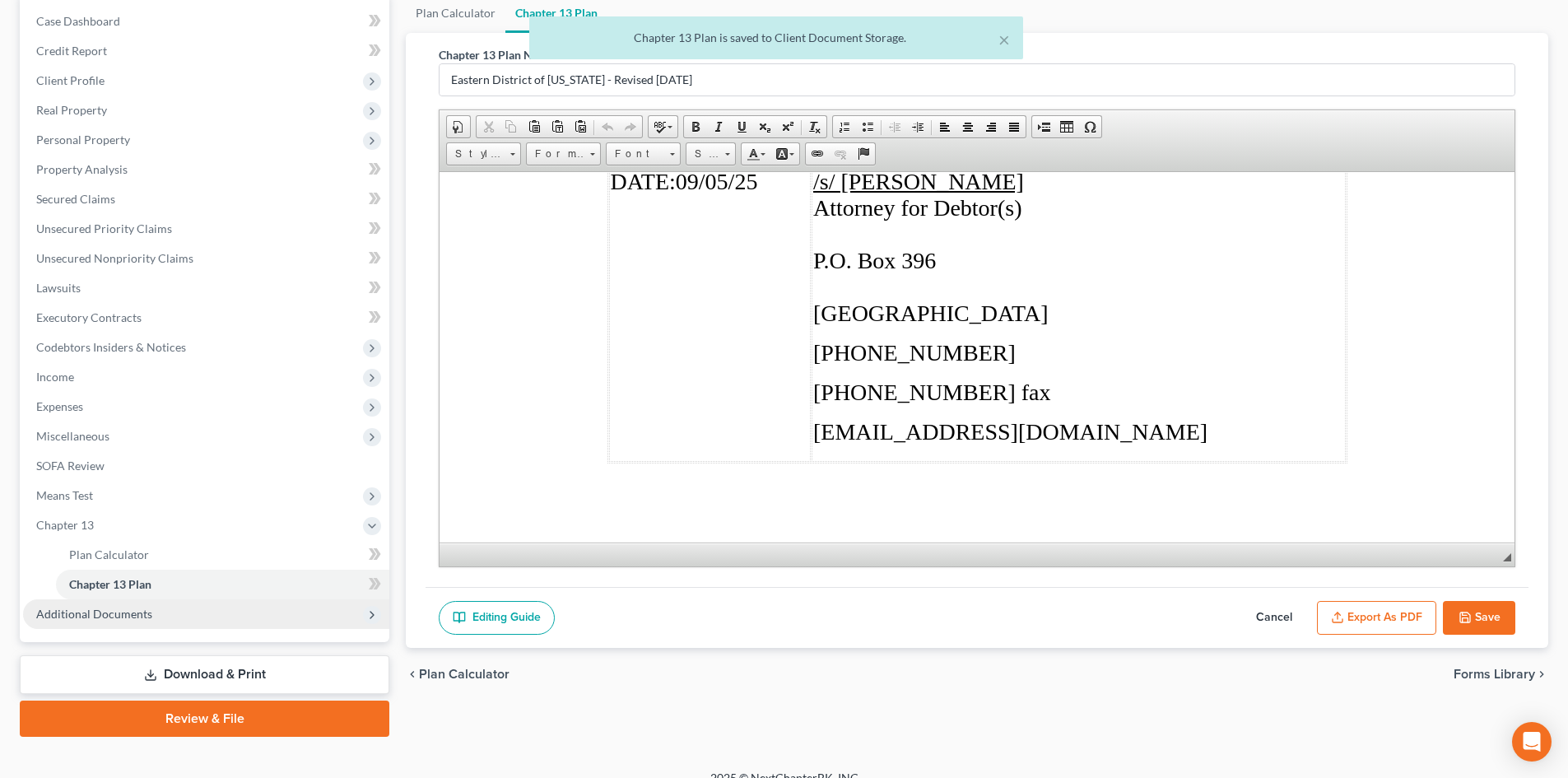
click at [132, 614] on span "Additional Documents" at bounding box center [94, 613] width 116 height 14
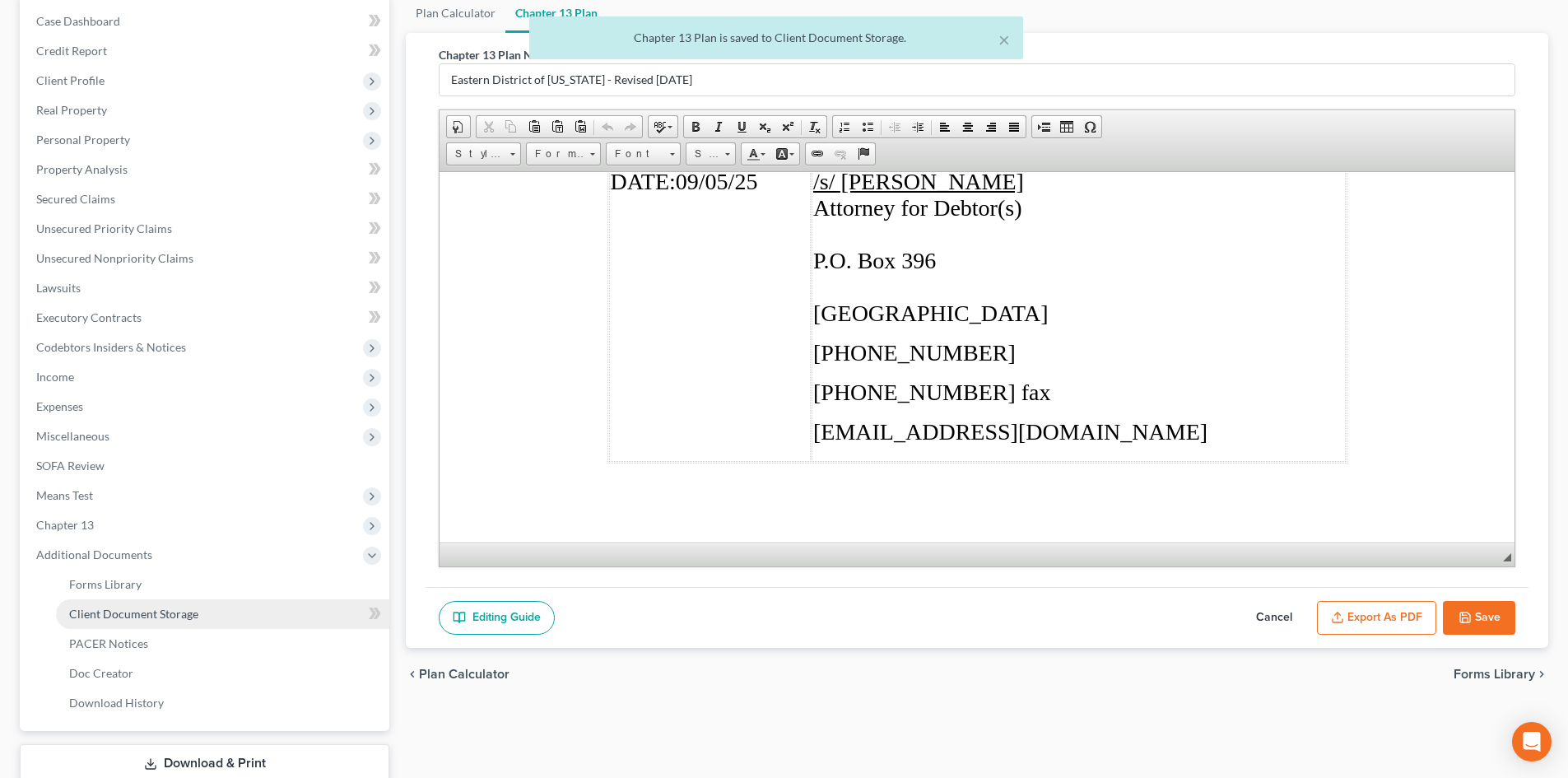
click at [171, 618] on span "Client Document Storage" at bounding box center [134, 613] width 129 height 14
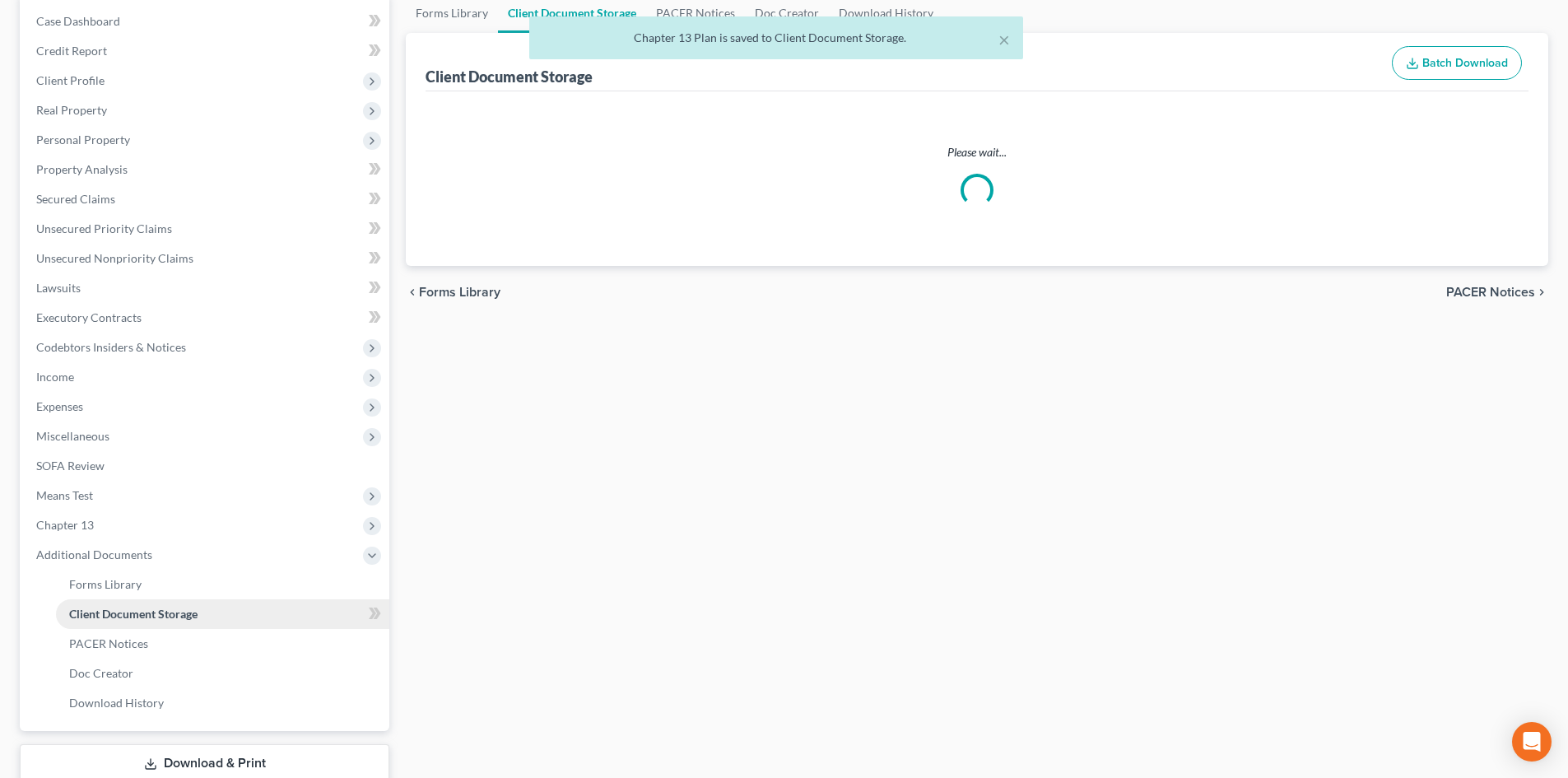
scroll to position [9, 0]
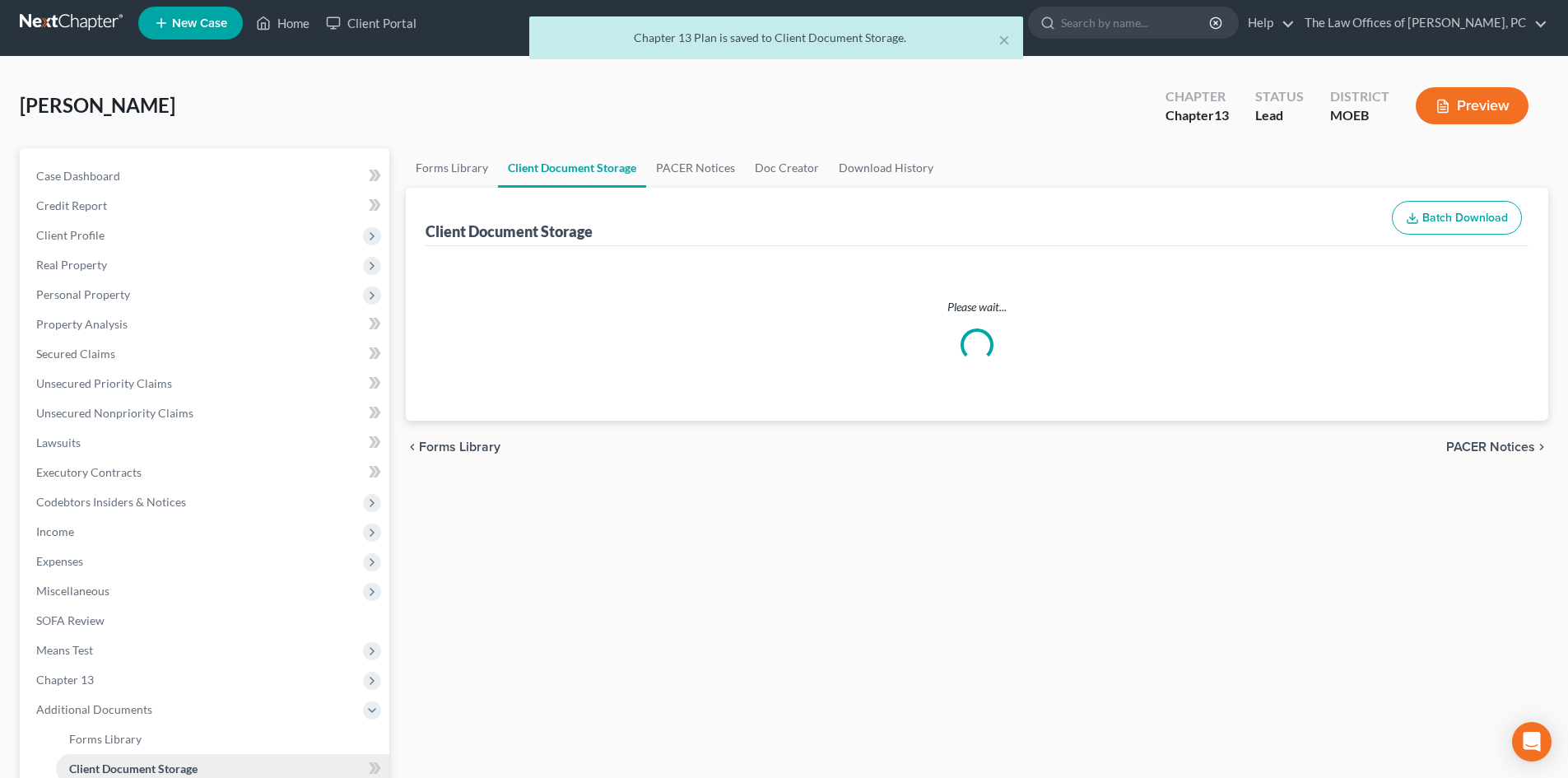
select select "9"
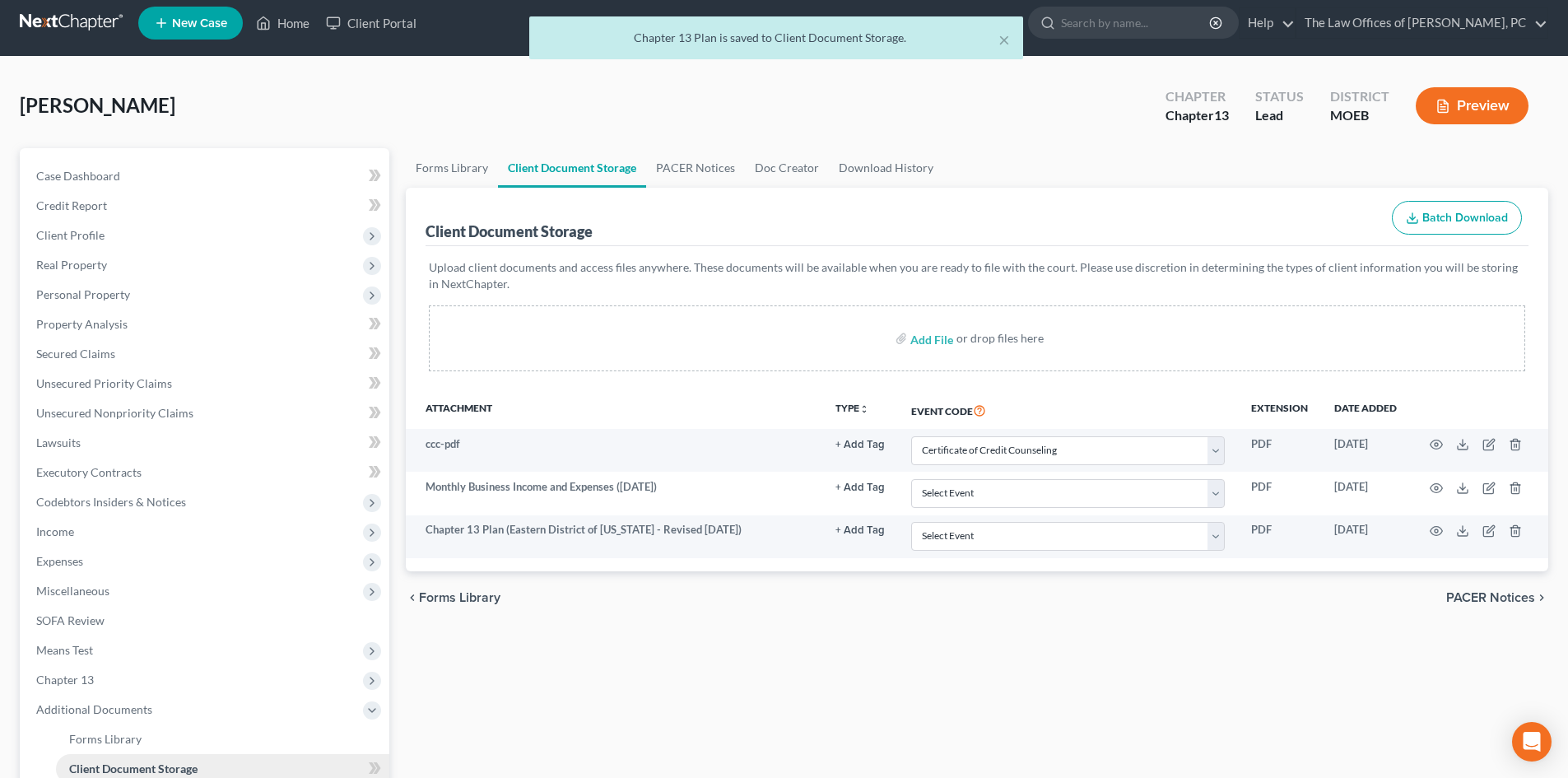
scroll to position [0, 0]
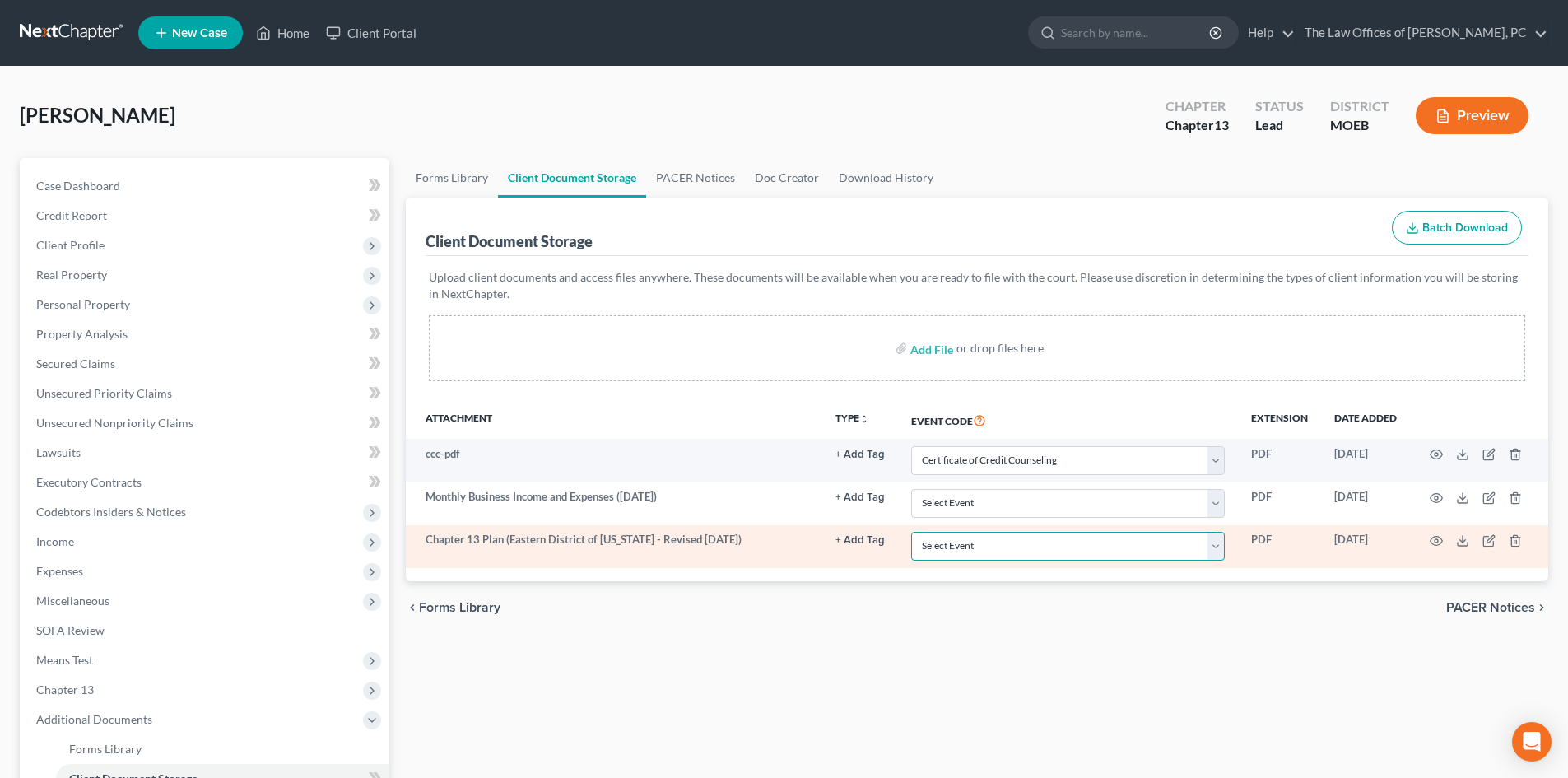
click at [764, 549] on select "Select Event 20 Largest Unsecured Creditors Amended List of Creditors and Verif…" at bounding box center [1068, 546] width 313 height 28
select select "14"
click at [764, 531] on select "Select Event 20 Largest Unsecured Creditors Amended List of Creditors and Verif…" at bounding box center [1068, 546] width 313 height 28
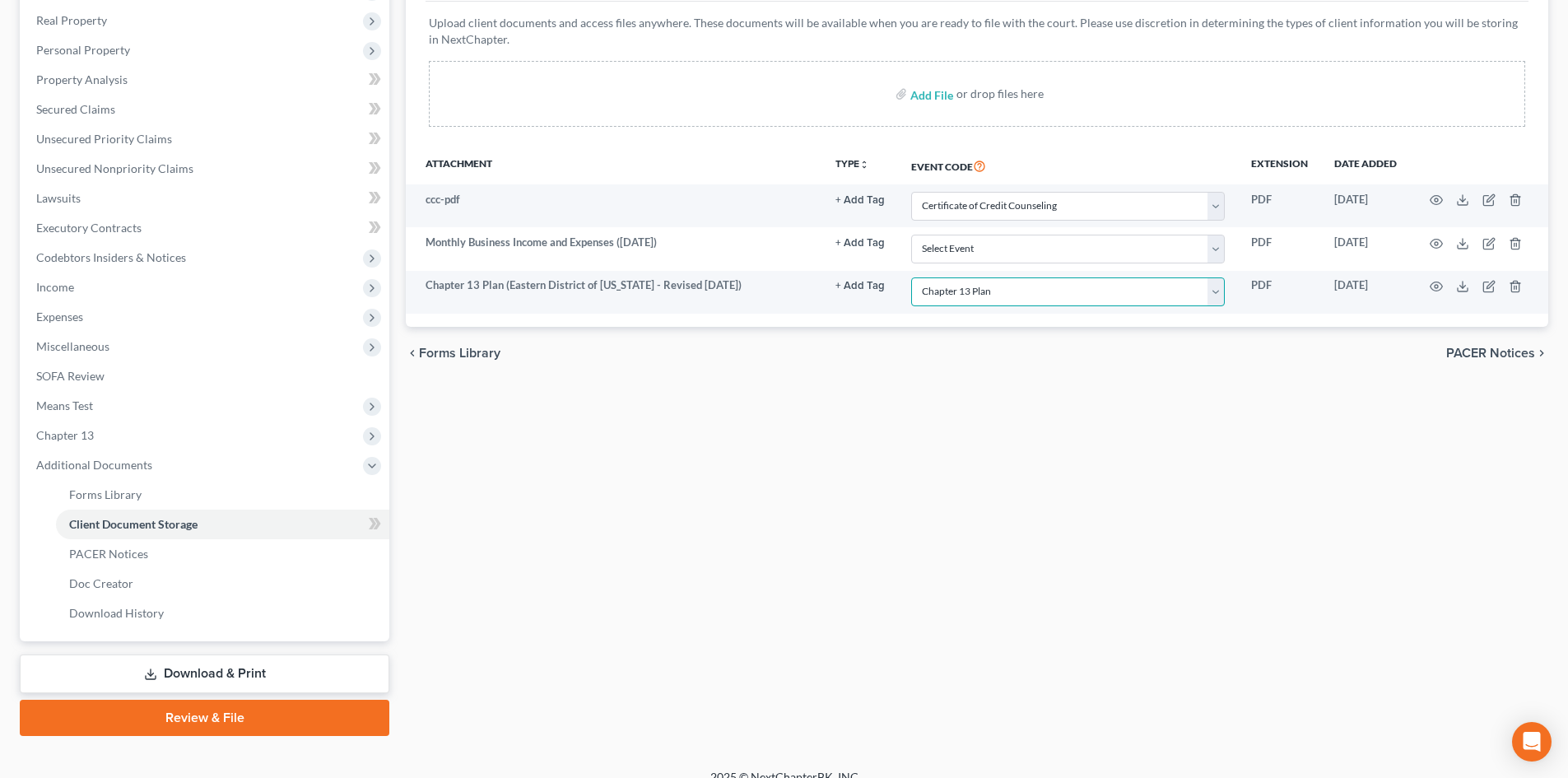
scroll to position [275, 0]
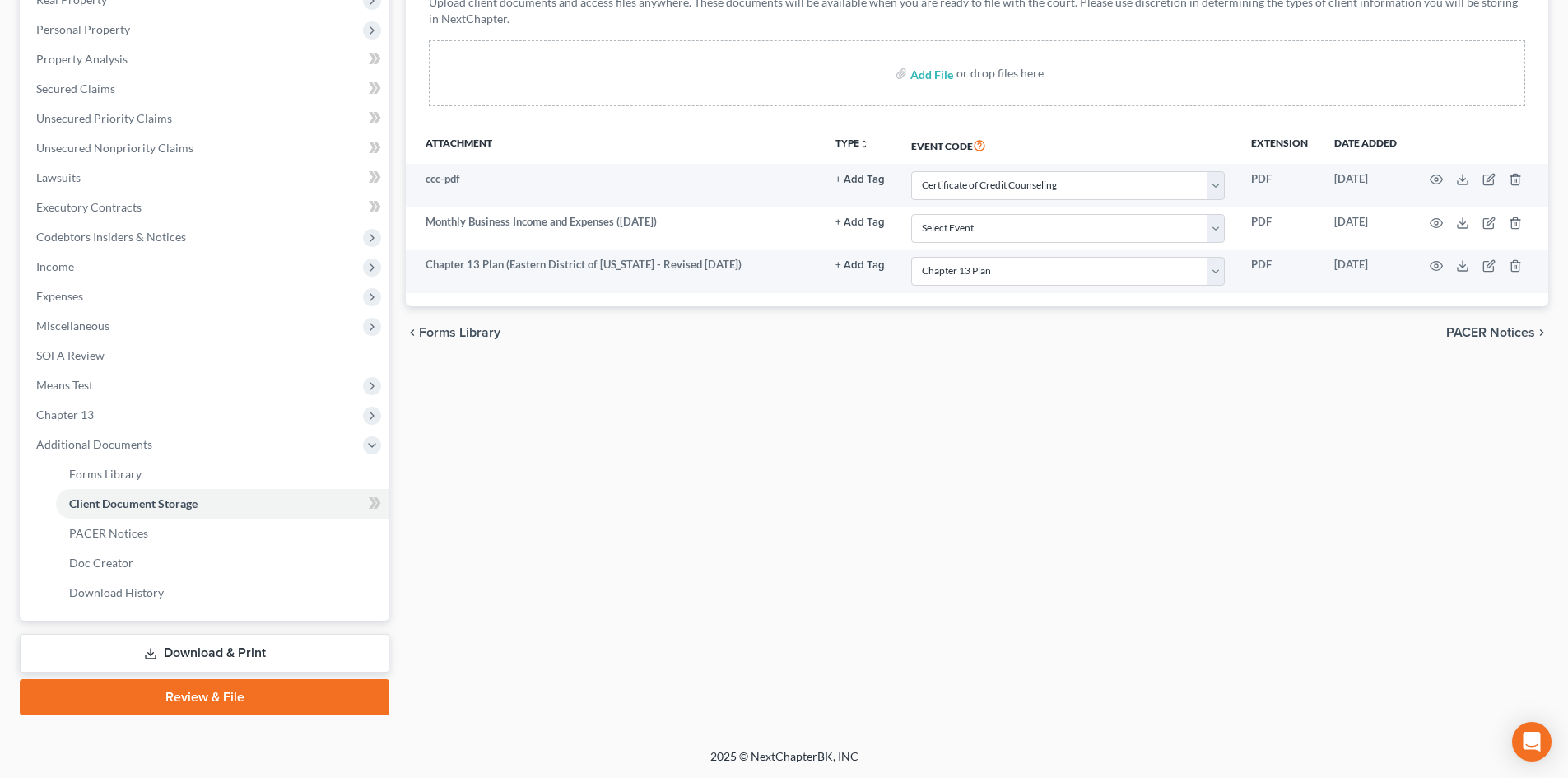
click at [229, 696] on link "Review & File" at bounding box center [204, 697] width 369 height 36
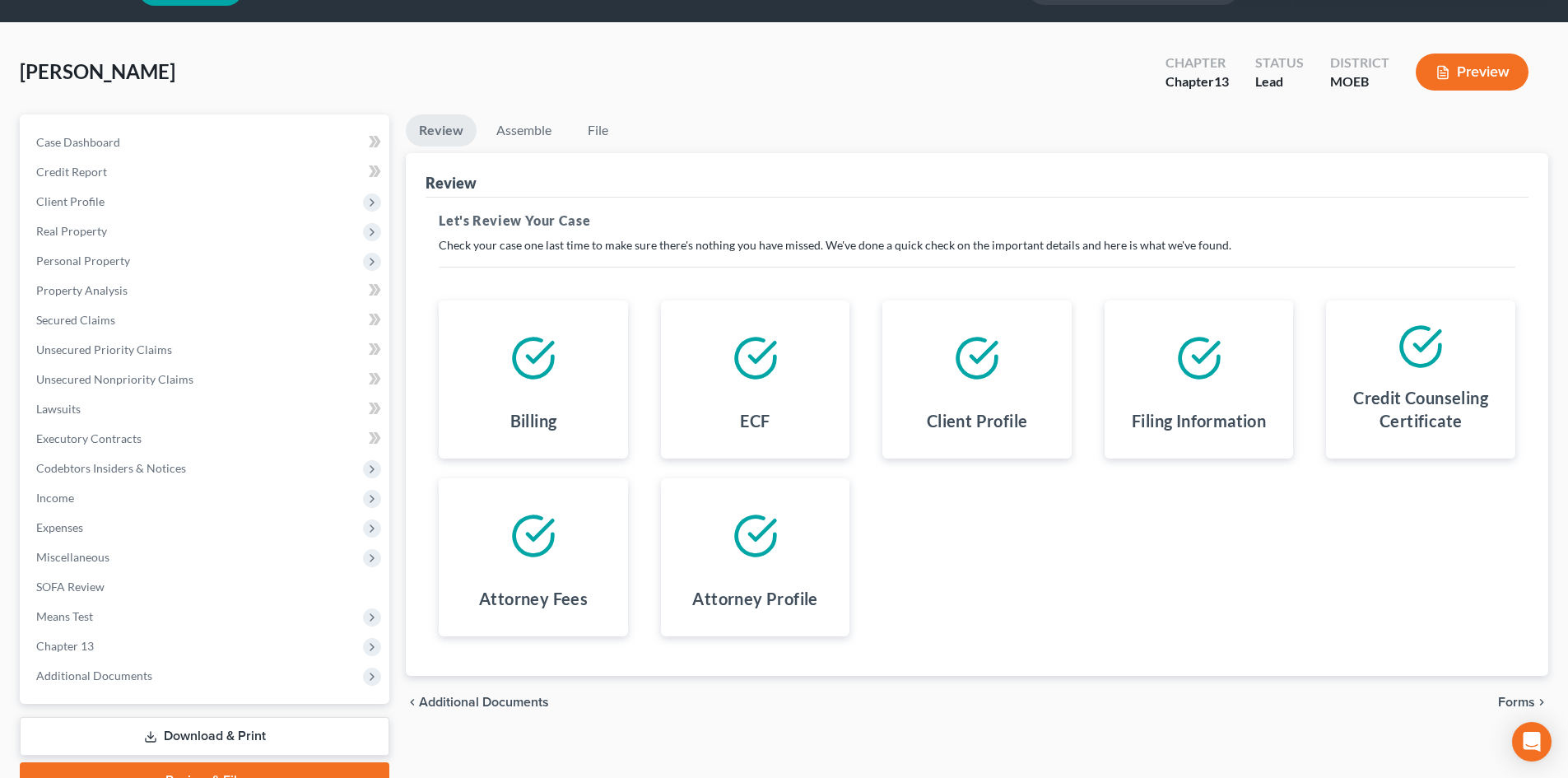
scroll to position [127, 0]
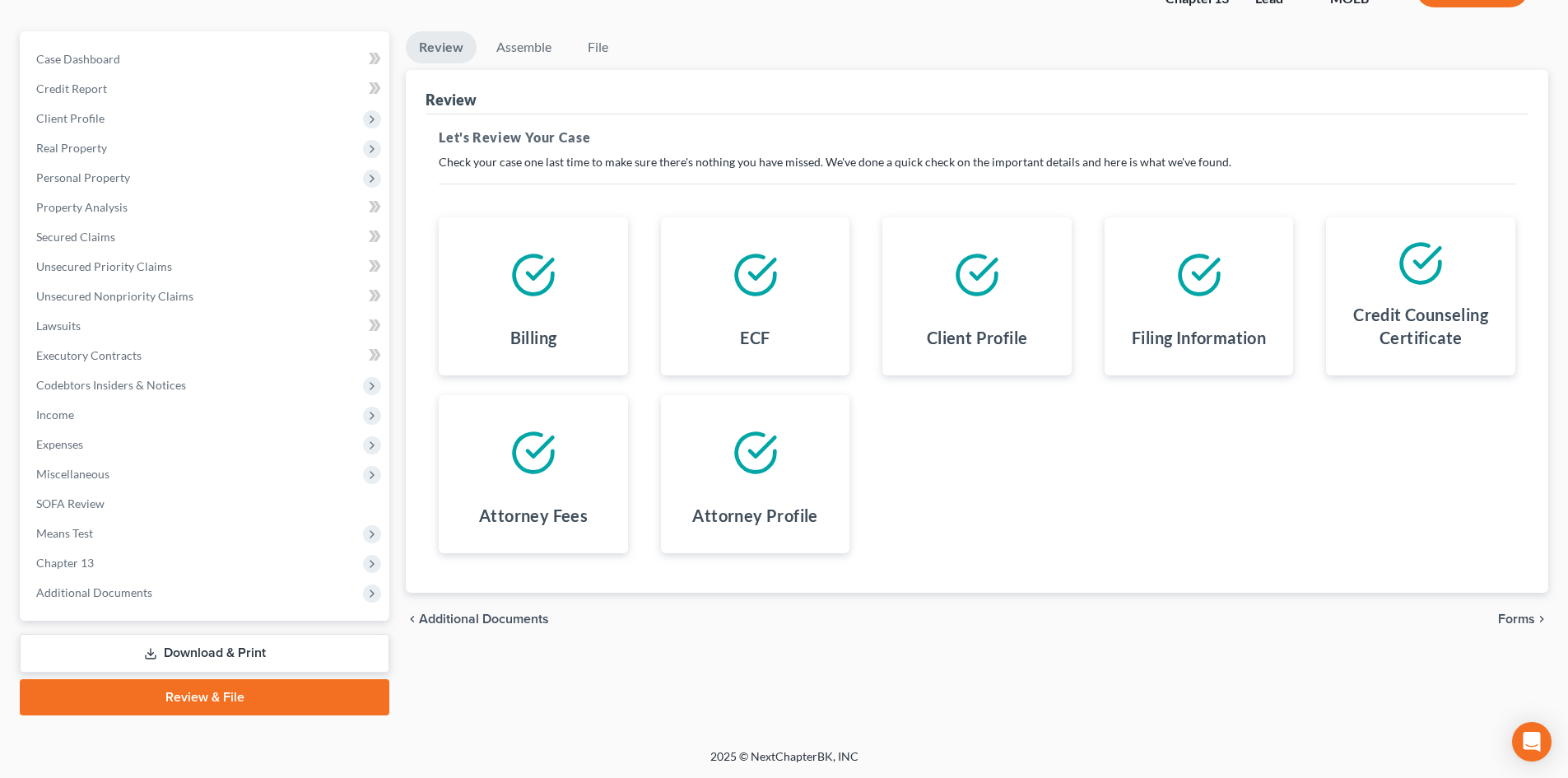
click at [171, 655] on link "Download & Print" at bounding box center [204, 653] width 369 height 39
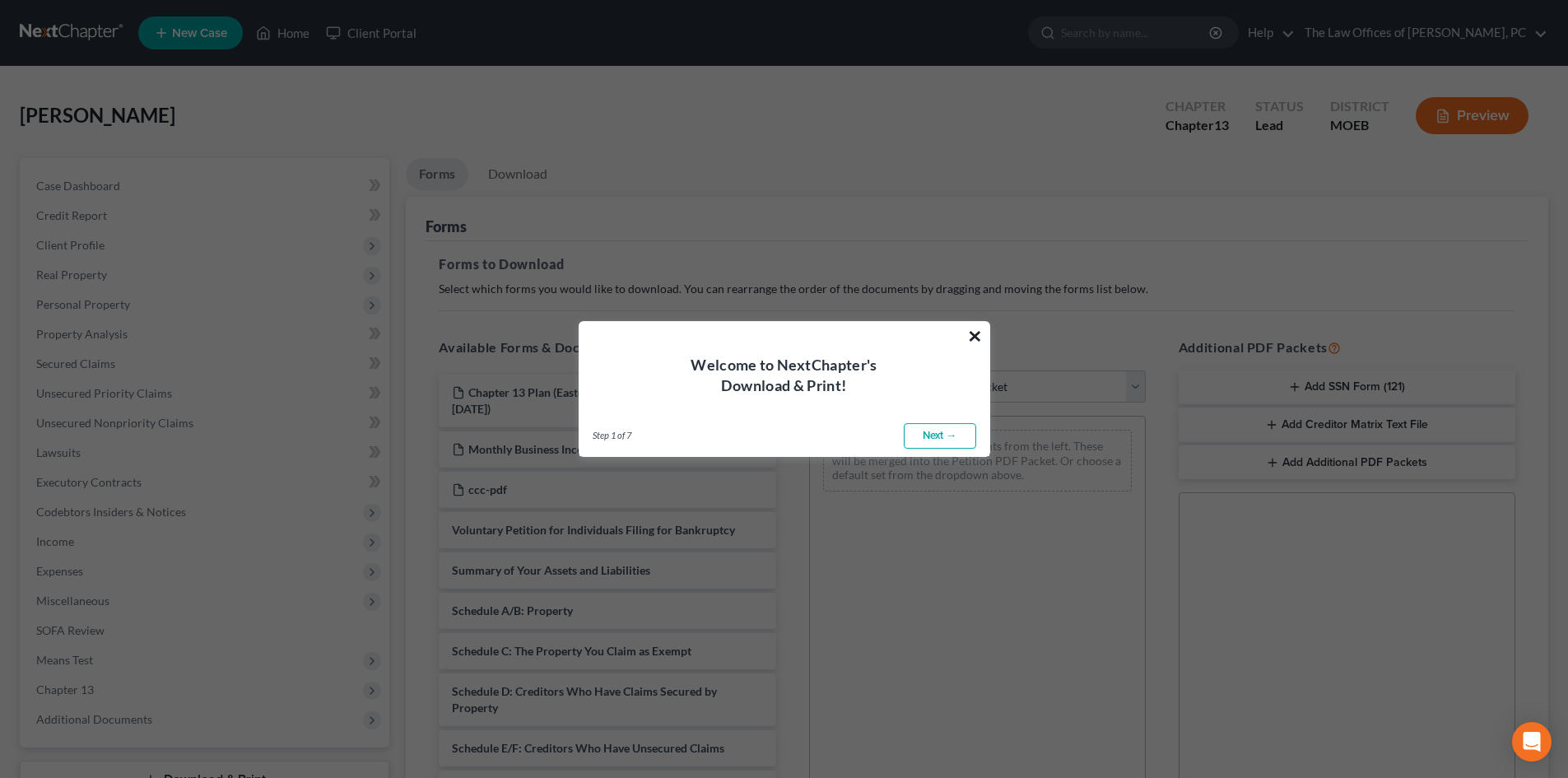
click at [764, 336] on button "×" at bounding box center [975, 336] width 15 height 27
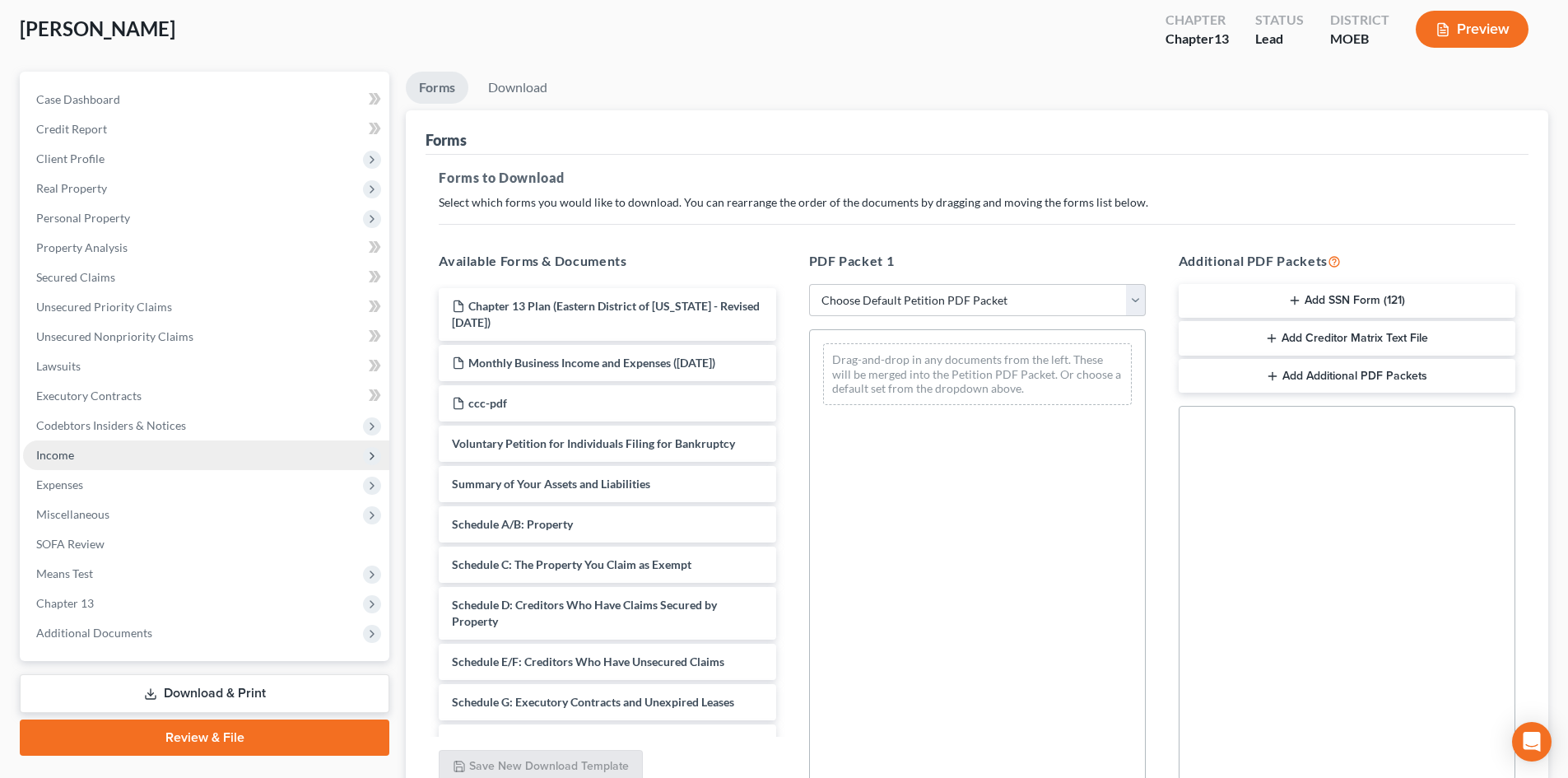
scroll to position [239, 0]
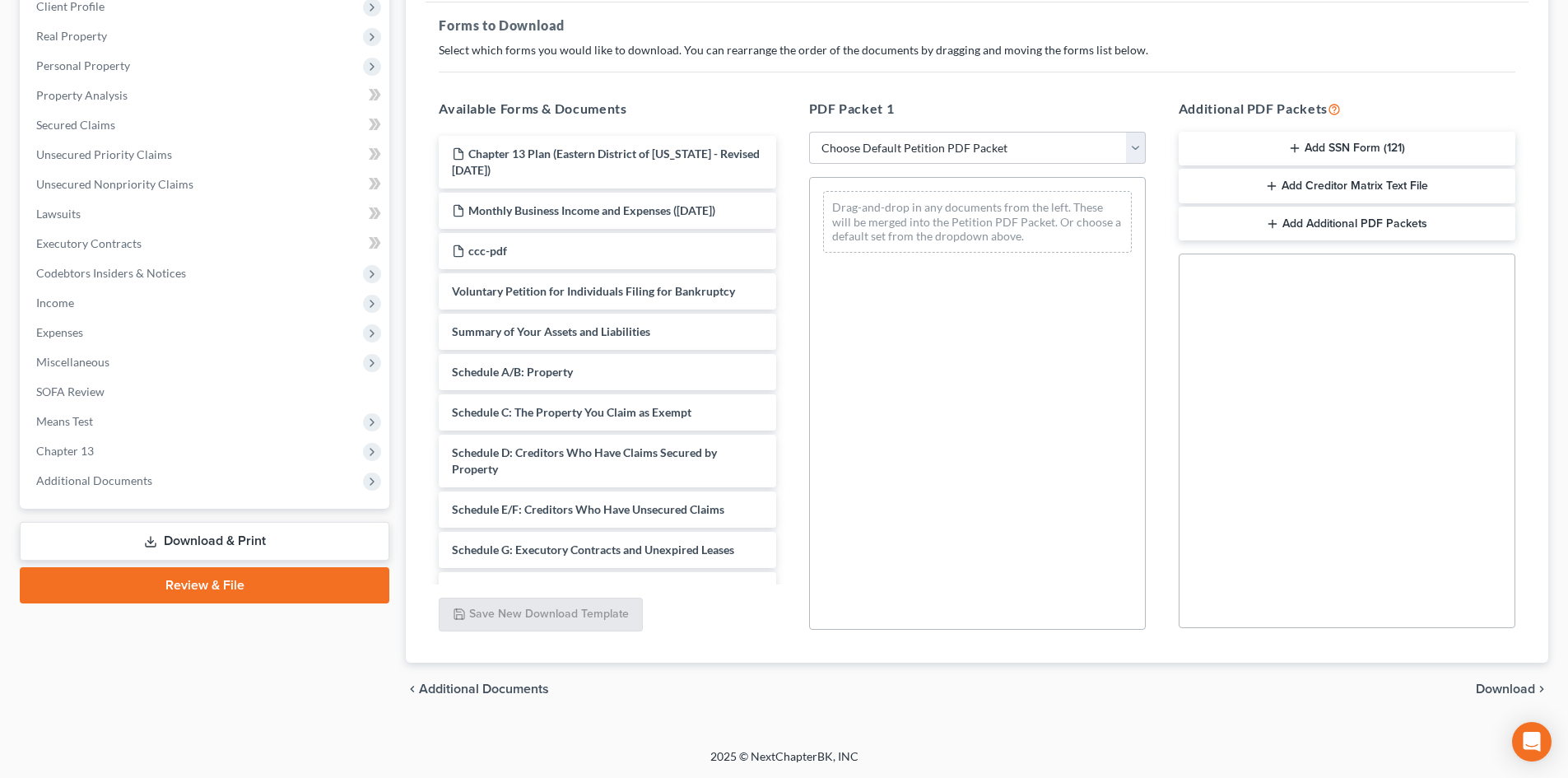
click at [200, 528] on link "Download & Print" at bounding box center [204, 541] width 369 height 39
click at [764, 149] on button "Add SSN Form (121)" at bounding box center [1347, 149] width 337 height 34
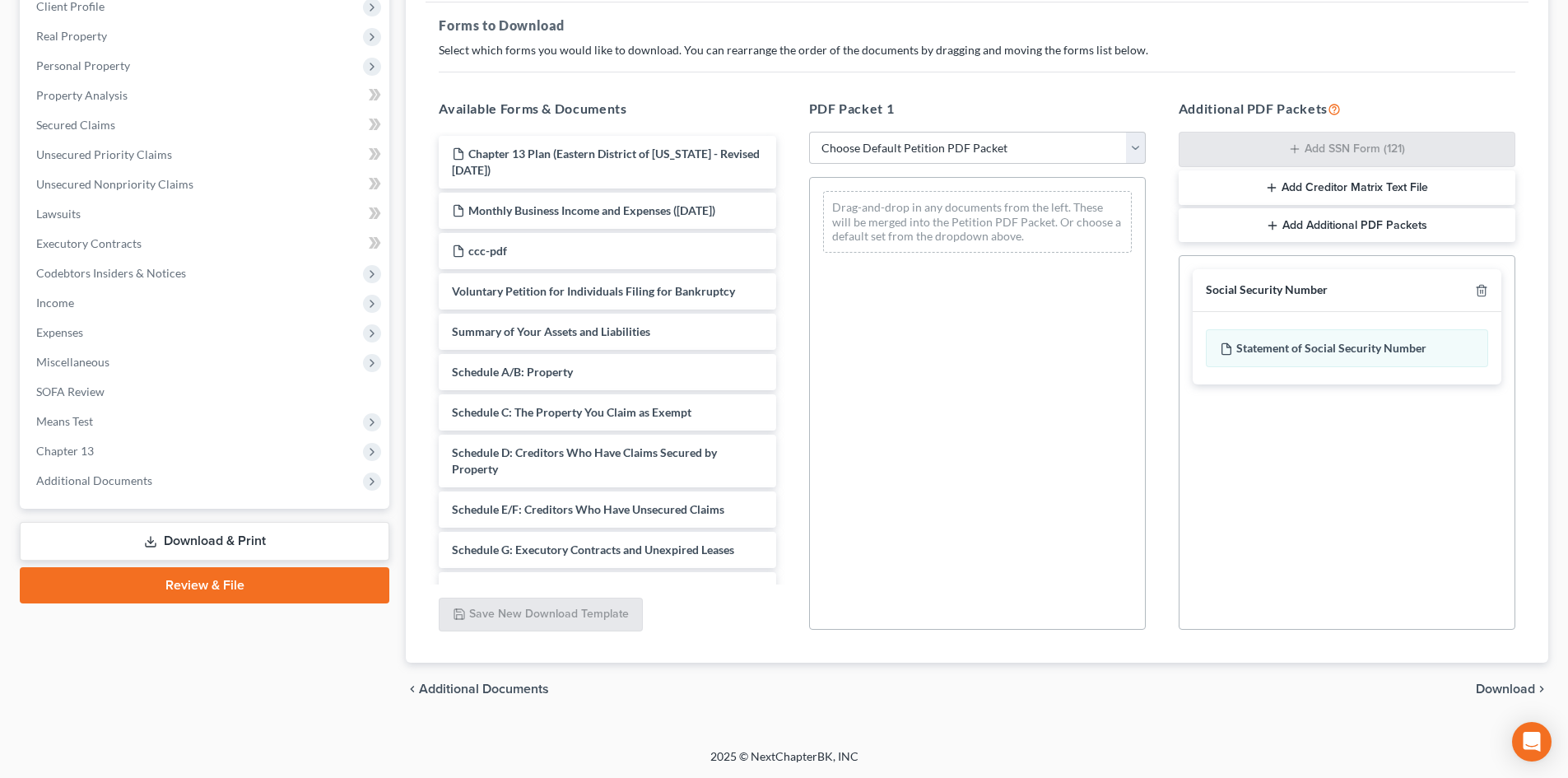
click at [764, 688] on span "Download" at bounding box center [1505, 689] width 59 height 13
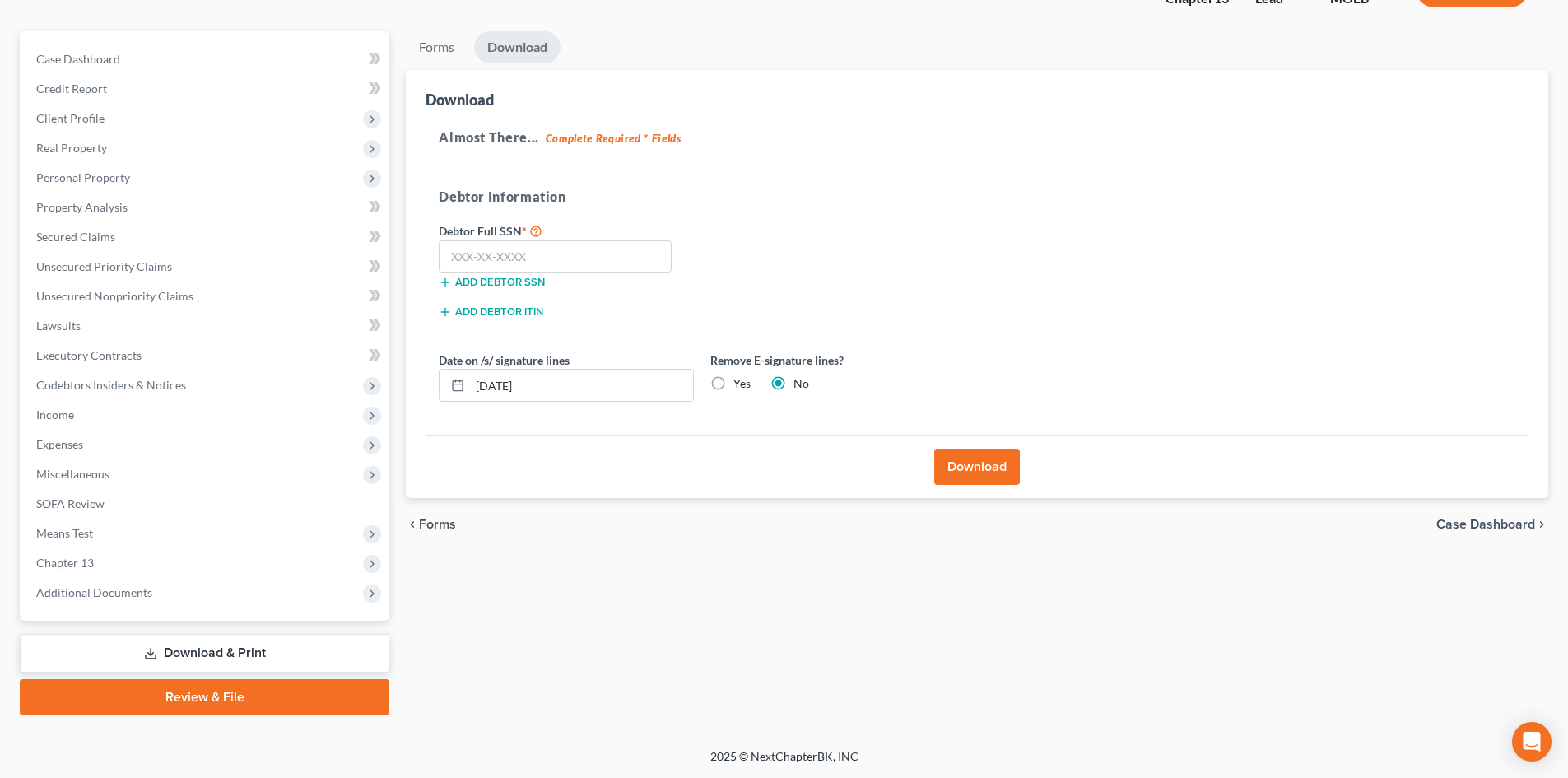
scroll to position [127, 0]
click at [495, 261] on input "text" at bounding box center [554, 256] width 233 height 33
click at [503, 257] on input "text" at bounding box center [554, 256] width 233 height 33
type input "490-46-9185"
click at [764, 469] on button "Download" at bounding box center [977, 467] width 85 height 36
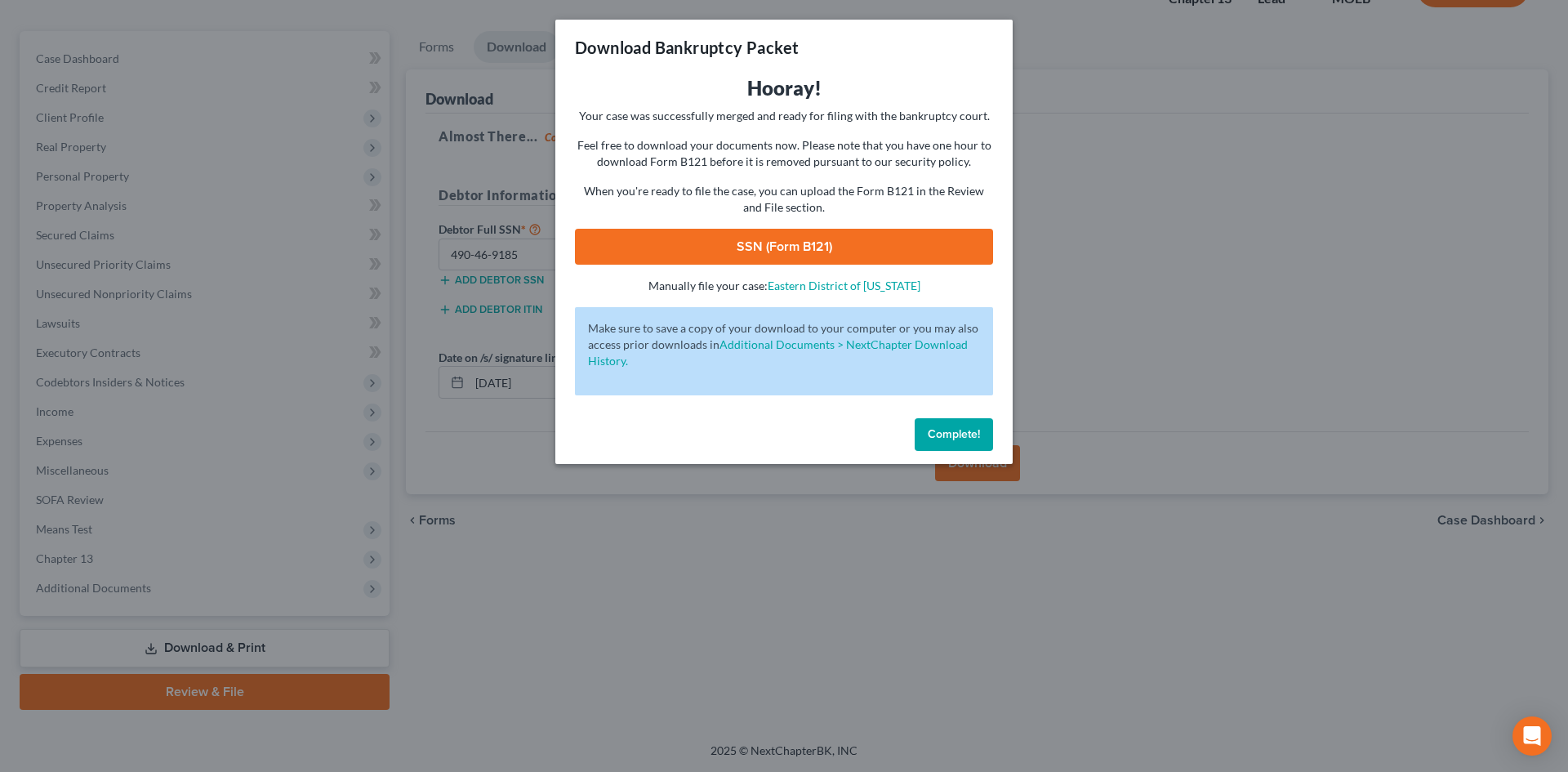
click at [758, 237] on link "SSN (Form B121)" at bounding box center [784, 247] width 418 height 36
click at [758, 430] on button "Complete!" at bounding box center [953, 434] width 78 height 33
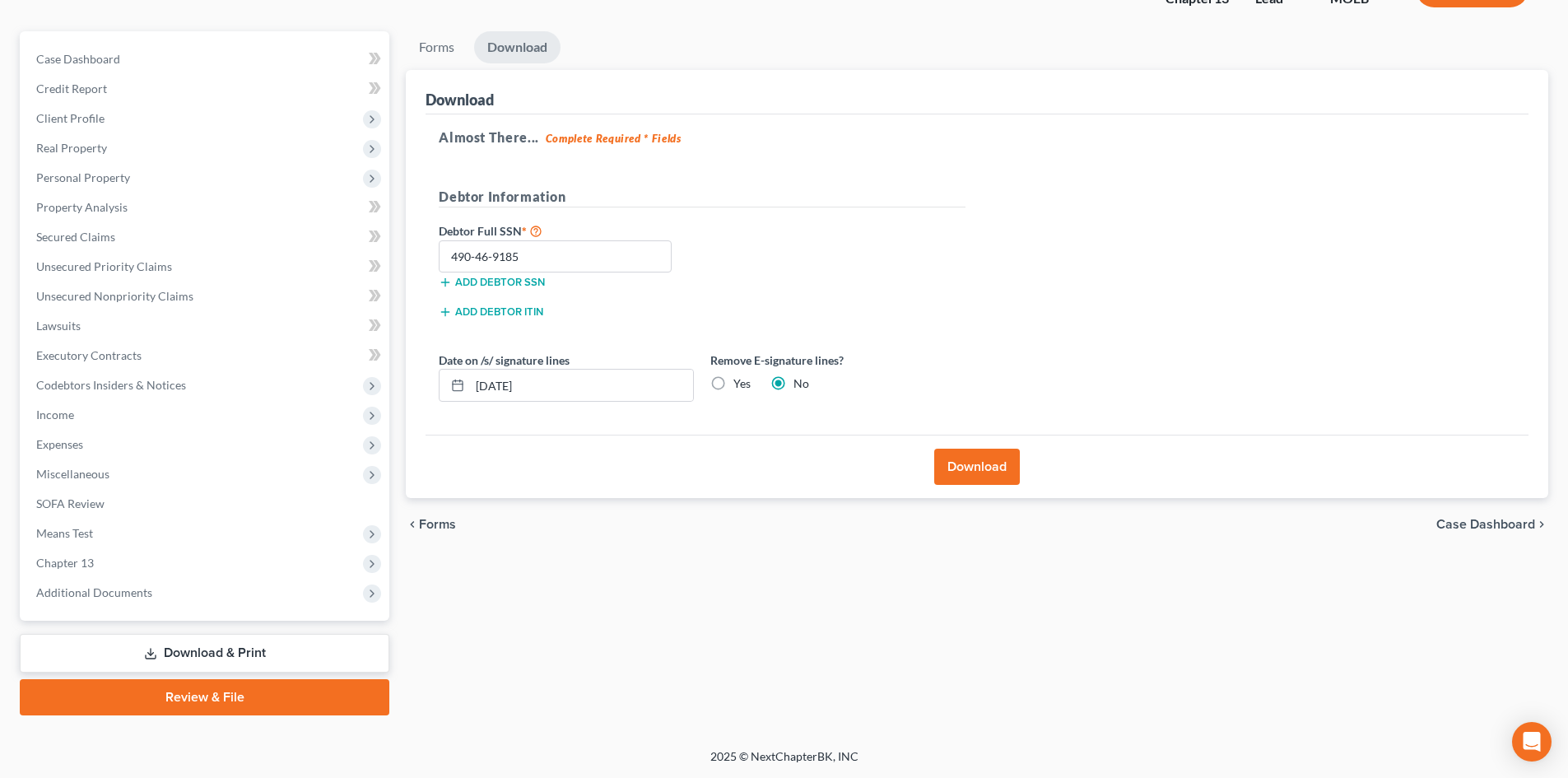
click at [183, 706] on link "Review & File" at bounding box center [204, 697] width 369 height 36
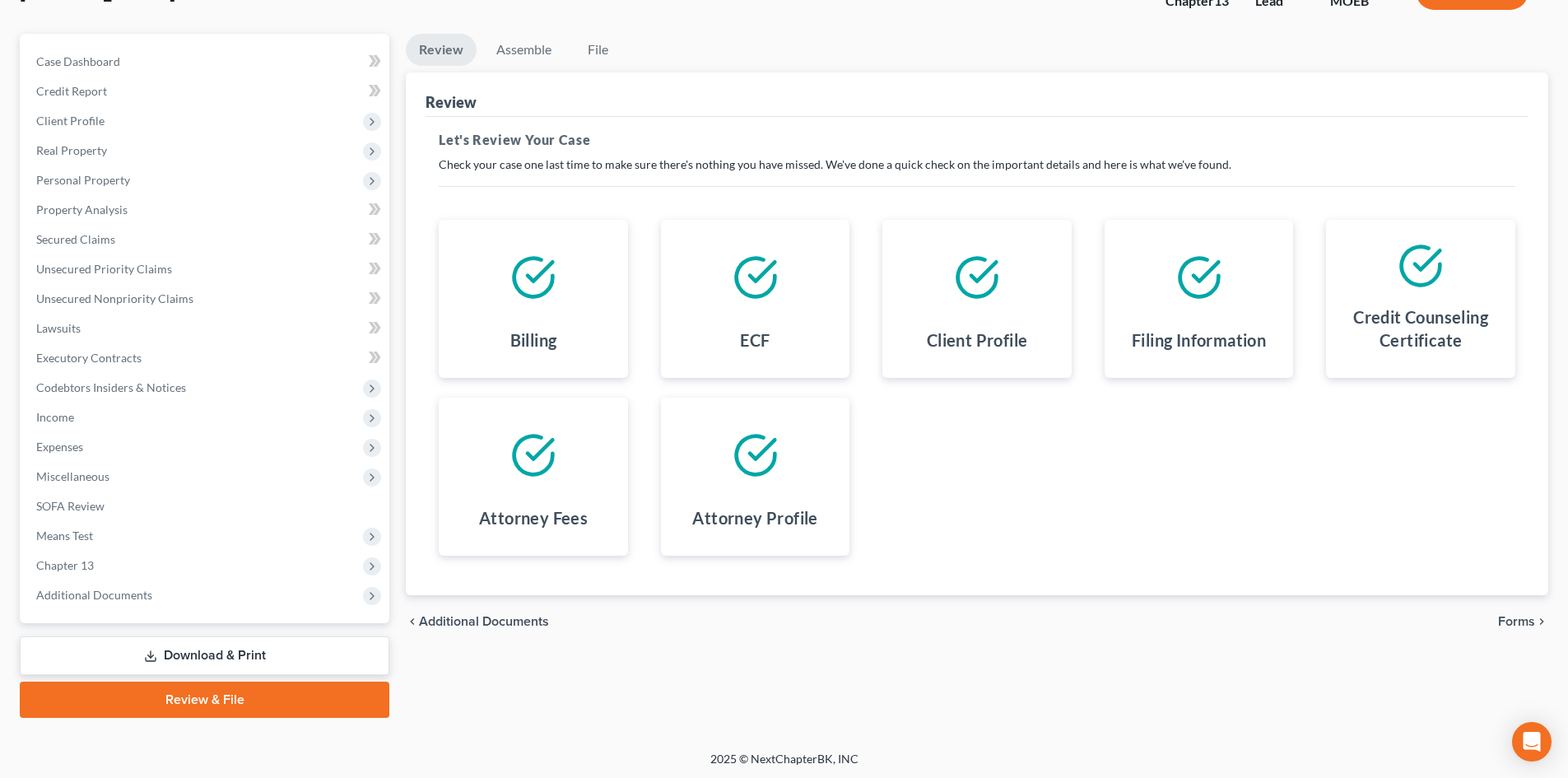
scroll to position [127, 0]
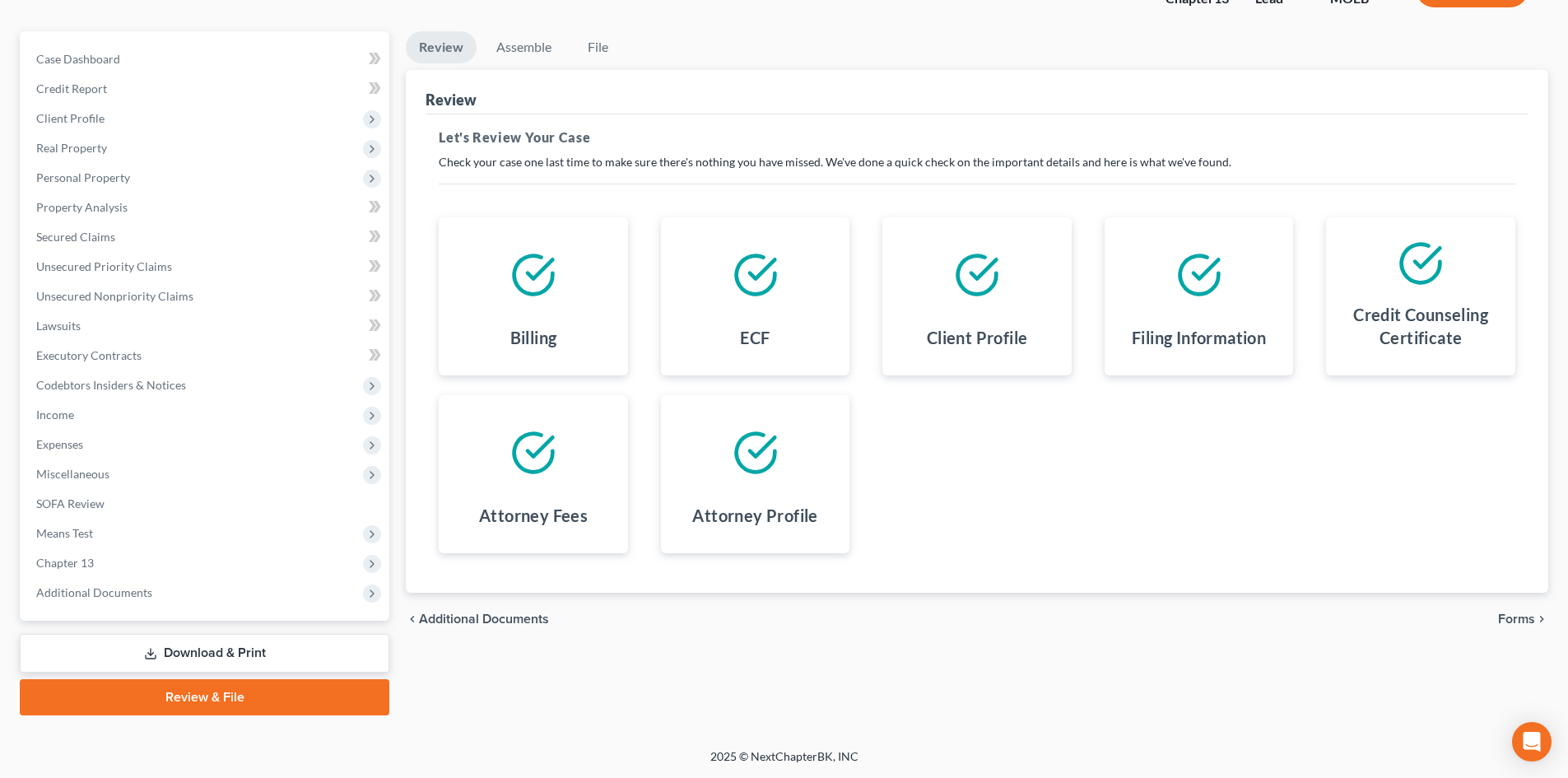
click at [764, 624] on span "Forms" at bounding box center [1517, 619] width 37 height 13
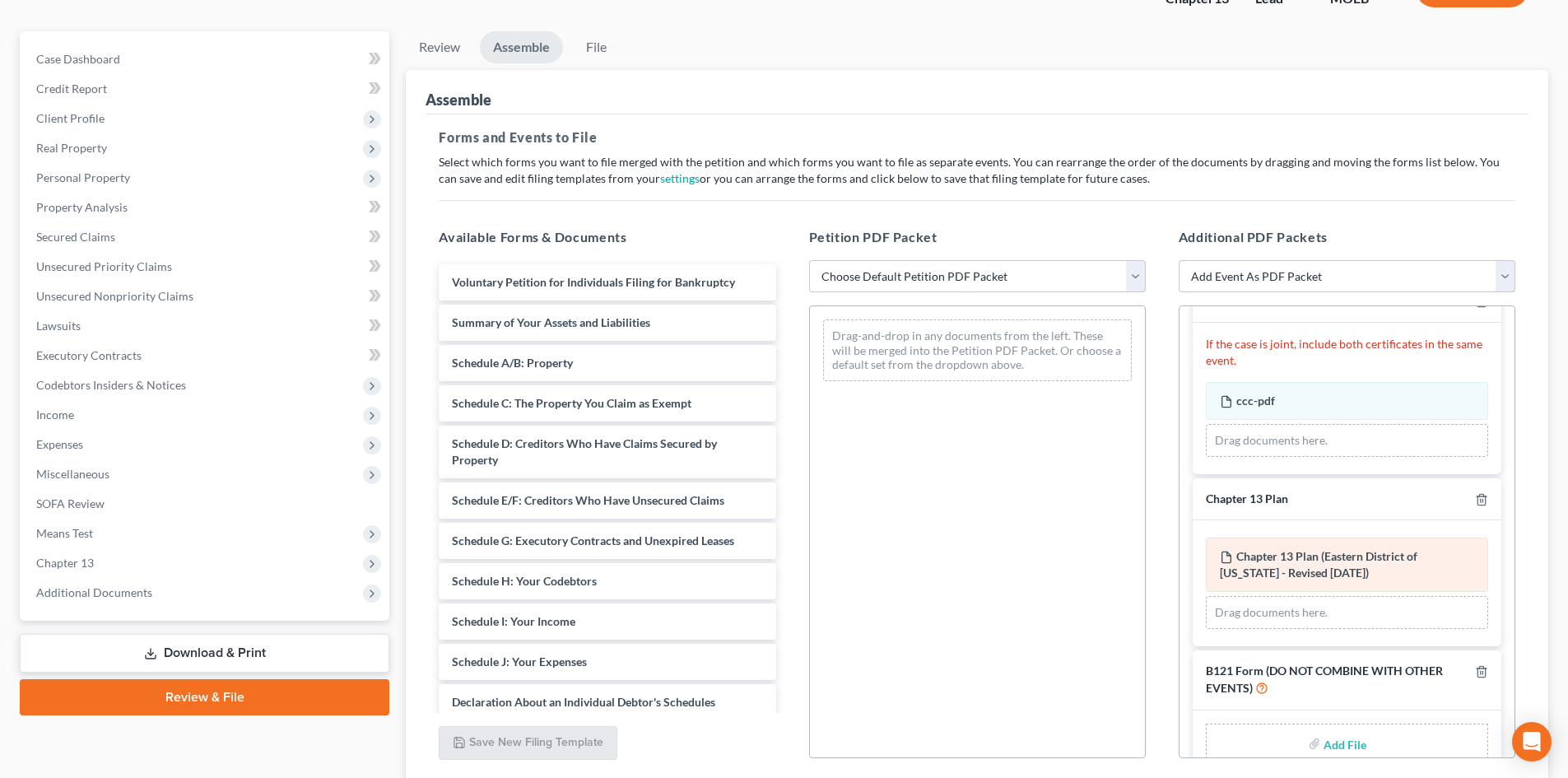
scroll to position [71, 0]
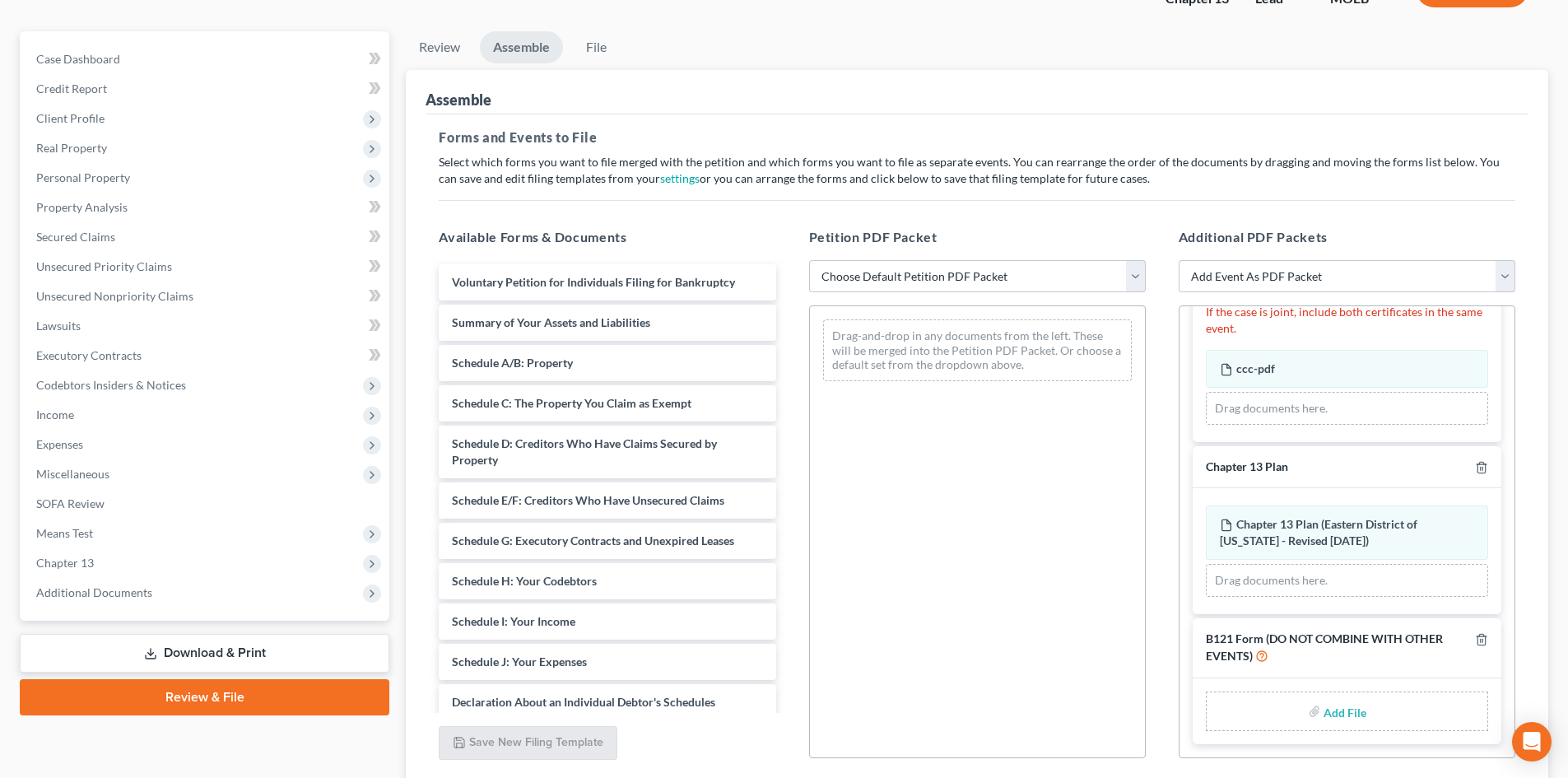
click at [764, 704] on input "file" at bounding box center [1344, 711] width 40 height 29
type input "C:\fakepath\blackwell 121.pdf"
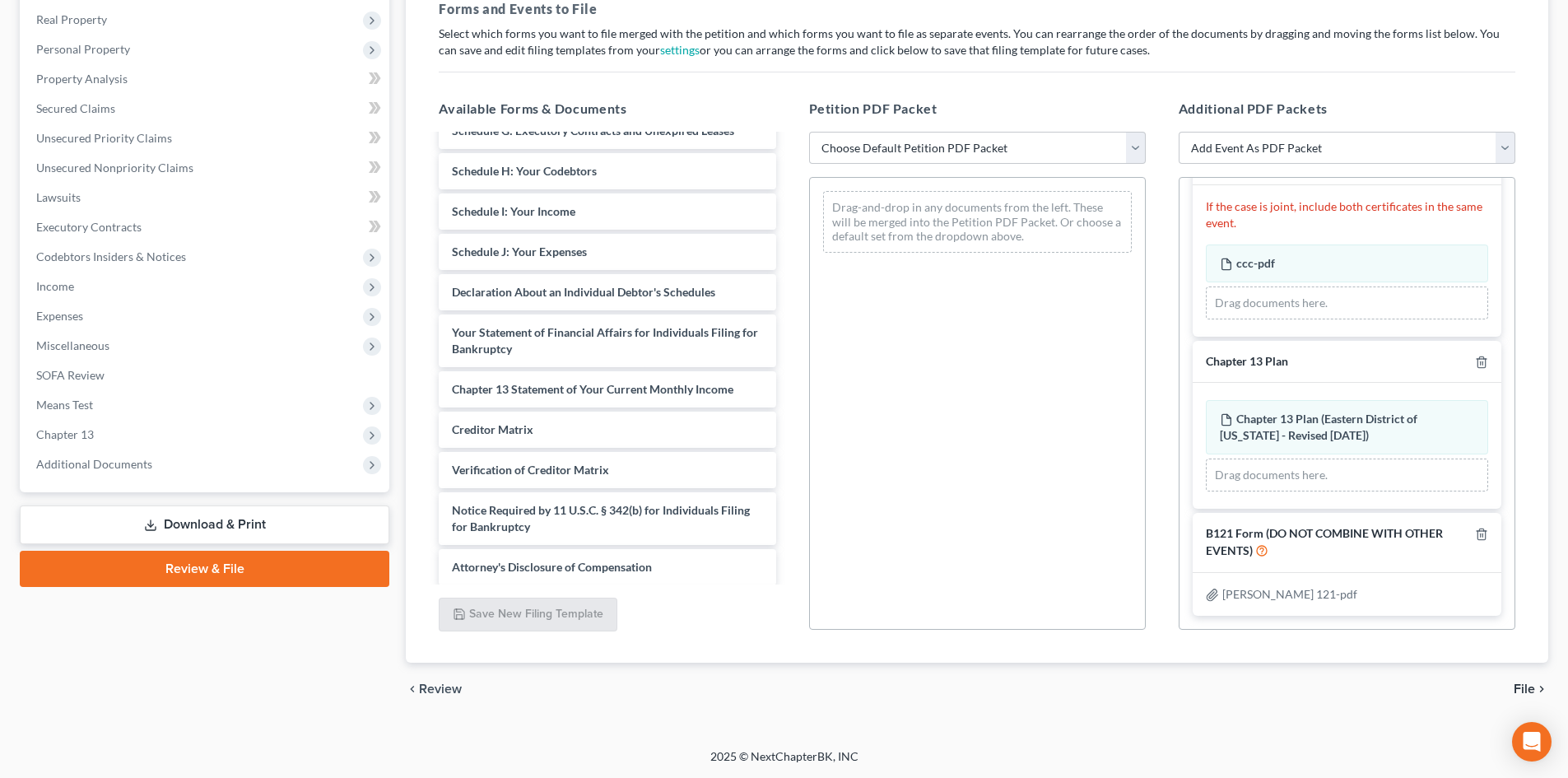
scroll to position [326, 0]
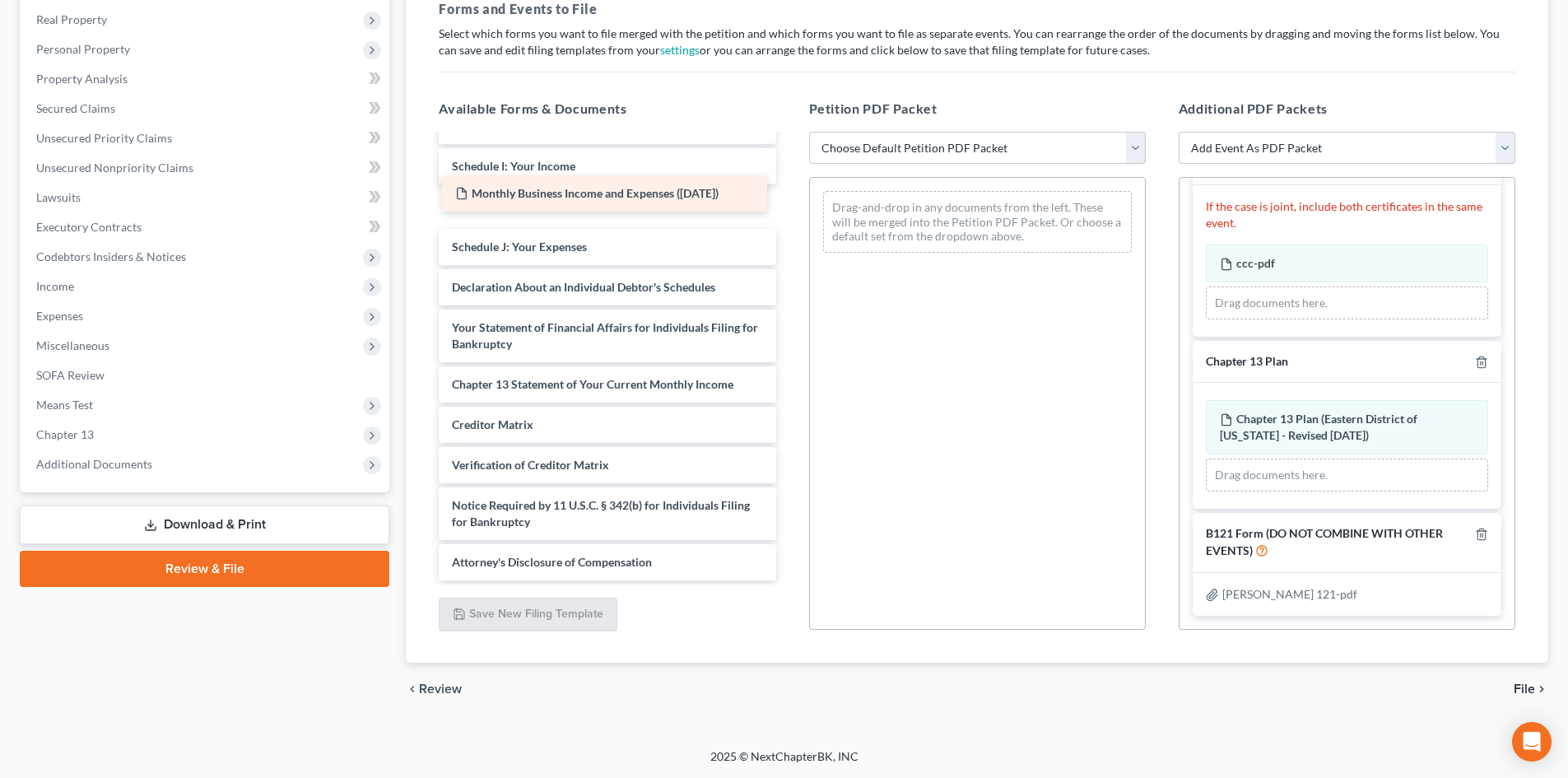
drag, startPoint x: 628, startPoint y: 570, endPoint x: 631, endPoint y: 202, distance: 368.0
click at [631, 202] on div "Monthly Business Income and Expenses (06/09/2025) Voluntary Petition for Indivi…" at bounding box center [607, 194] width 364 height 771
click at [764, 686] on span "File" at bounding box center [1524, 689] width 22 height 13
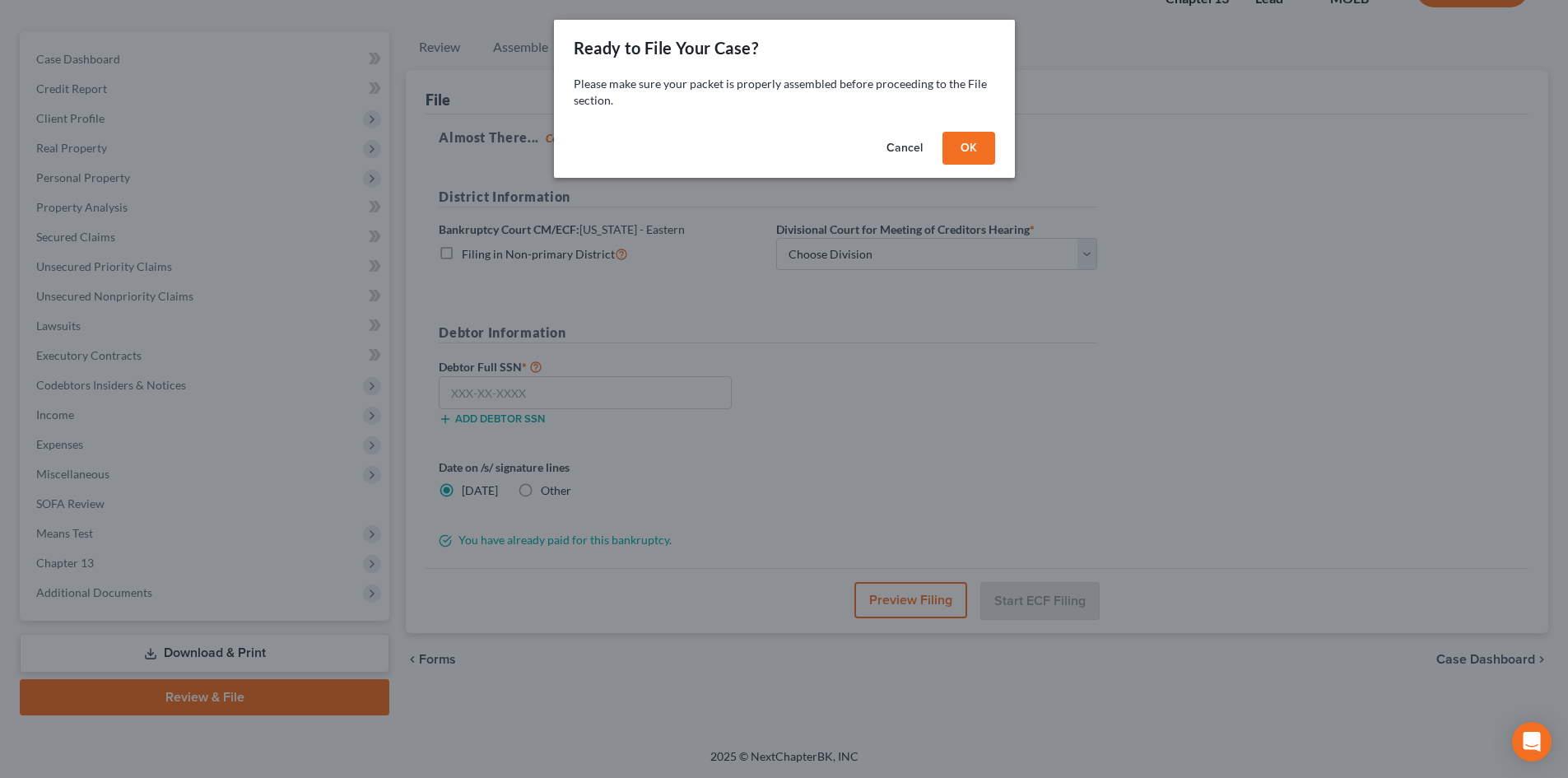
scroll to position [127, 0]
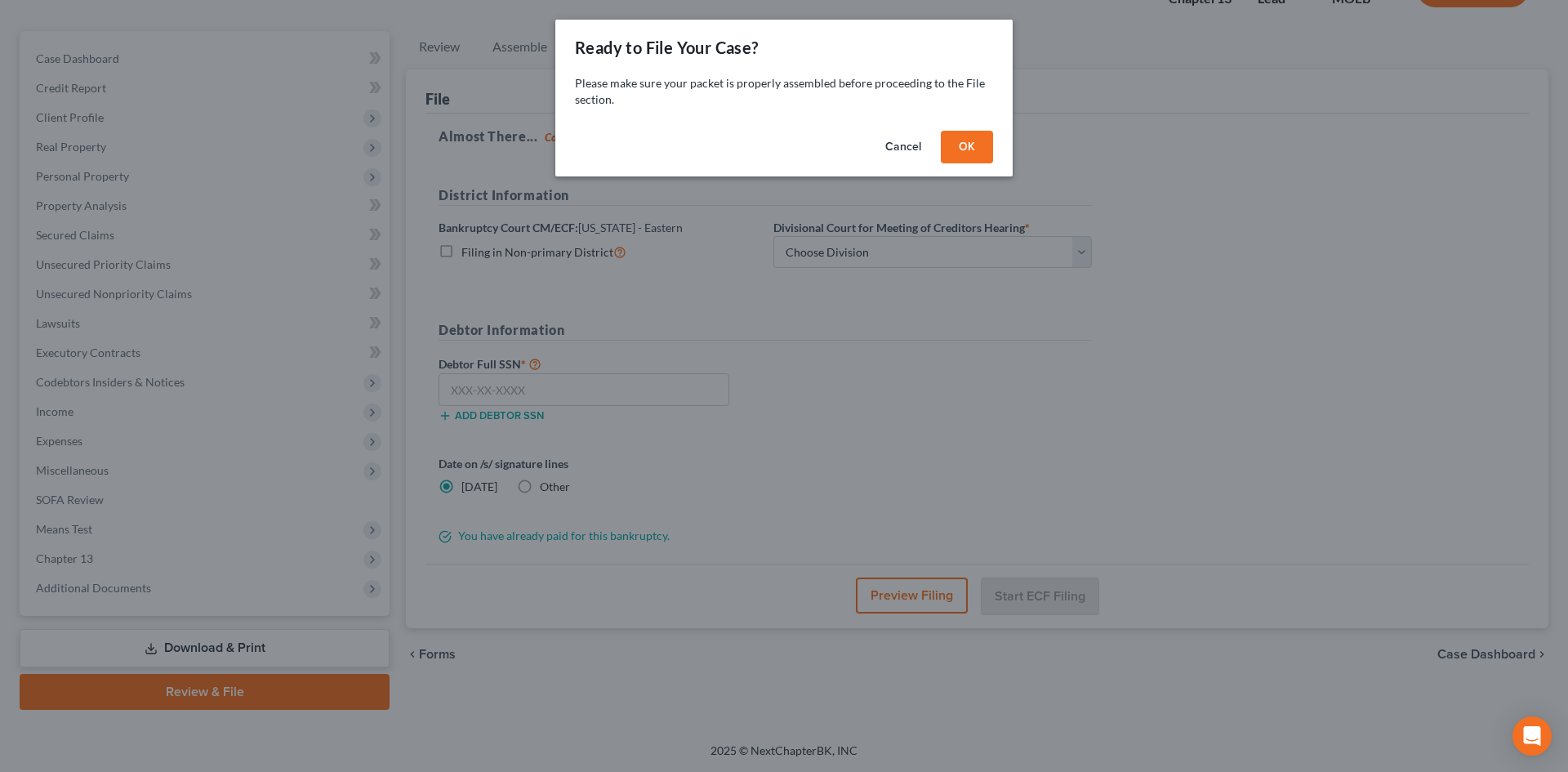
click at [758, 153] on button "OK" at bounding box center [967, 147] width 53 height 33
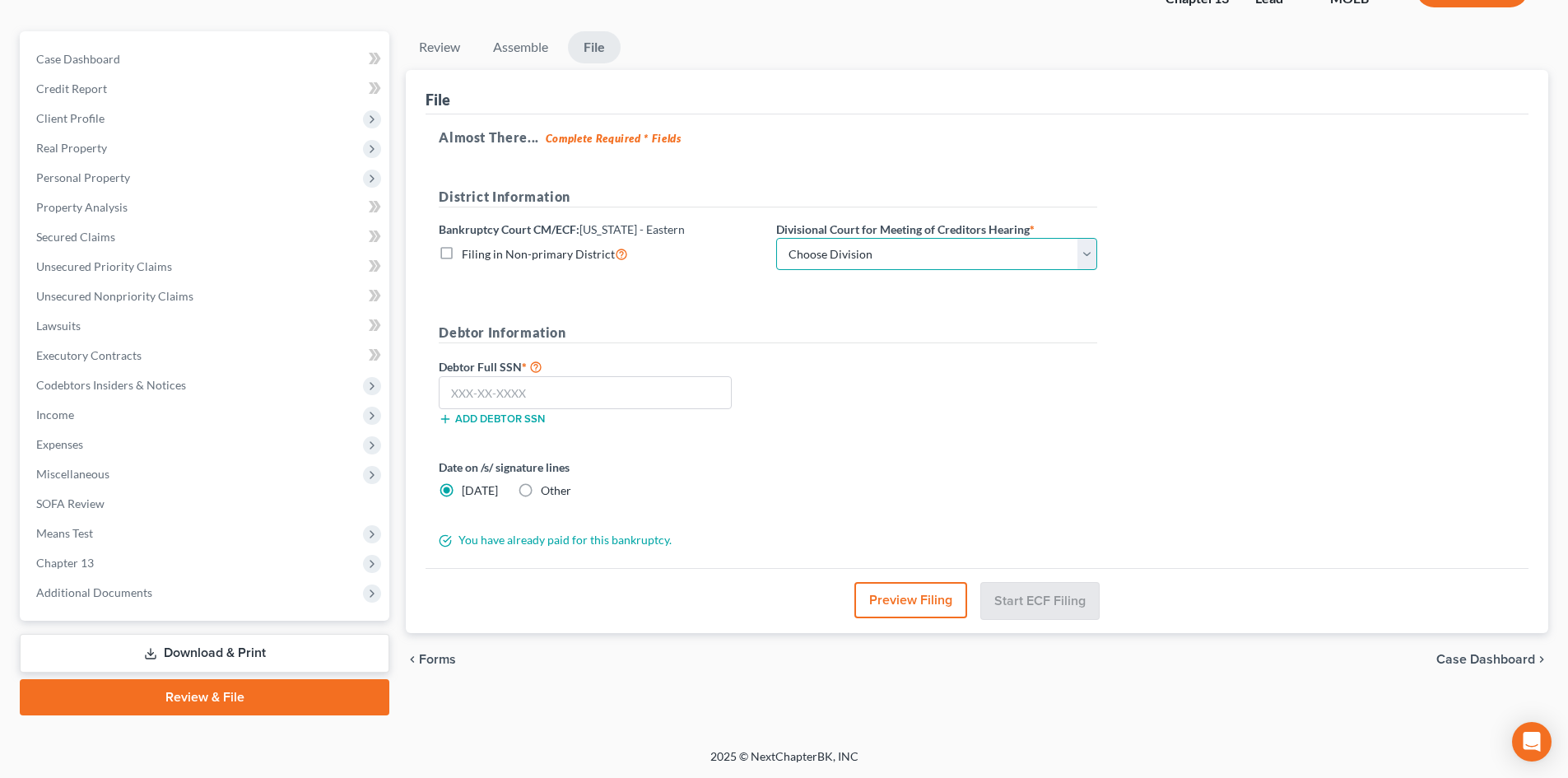
click at [764, 257] on select "Choose Division Cape Girardeau Hannibal St. Louis" at bounding box center [937, 254] width 321 height 33
click at [764, 358] on div "Debtor Full SSN * Add debtor SSN" at bounding box center [768, 398] width 675 height 83
drag, startPoint x: 800, startPoint y: 241, endPoint x: 804, endPoint y: 255, distance: 14.6
click at [764, 242] on select "Choose Division Cape Girardeau Hannibal St. Louis" at bounding box center [937, 254] width 321 height 33
select select "2"
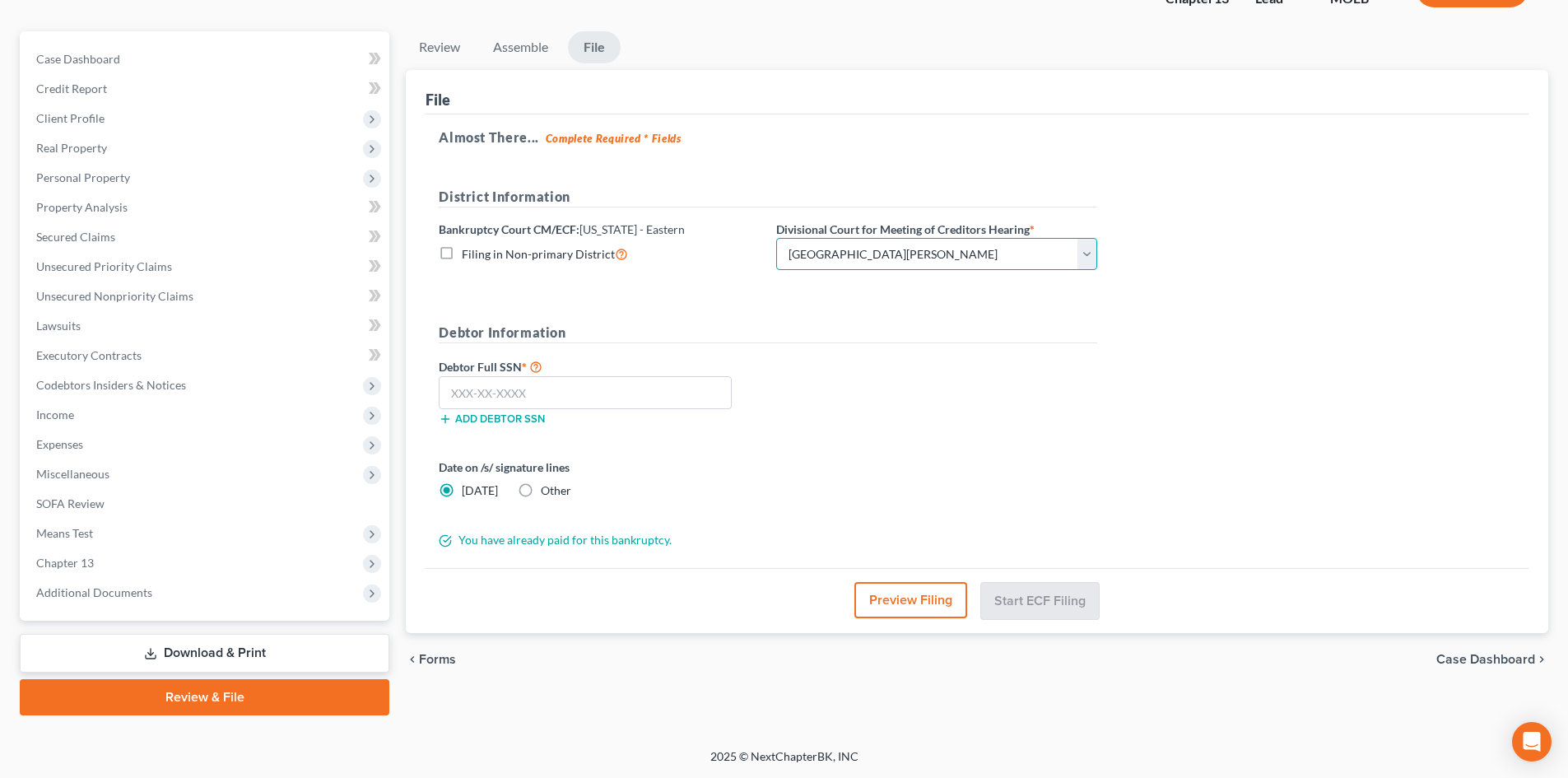
click at [764, 238] on select "Choose Division Cape Girardeau Hannibal St. Louis" at bounding box center [937, 254] width 321 height 33
click at [523, 393] on input "text" at bounding box center [585, 392] width 293 height 33
paste input "490-46-9185"
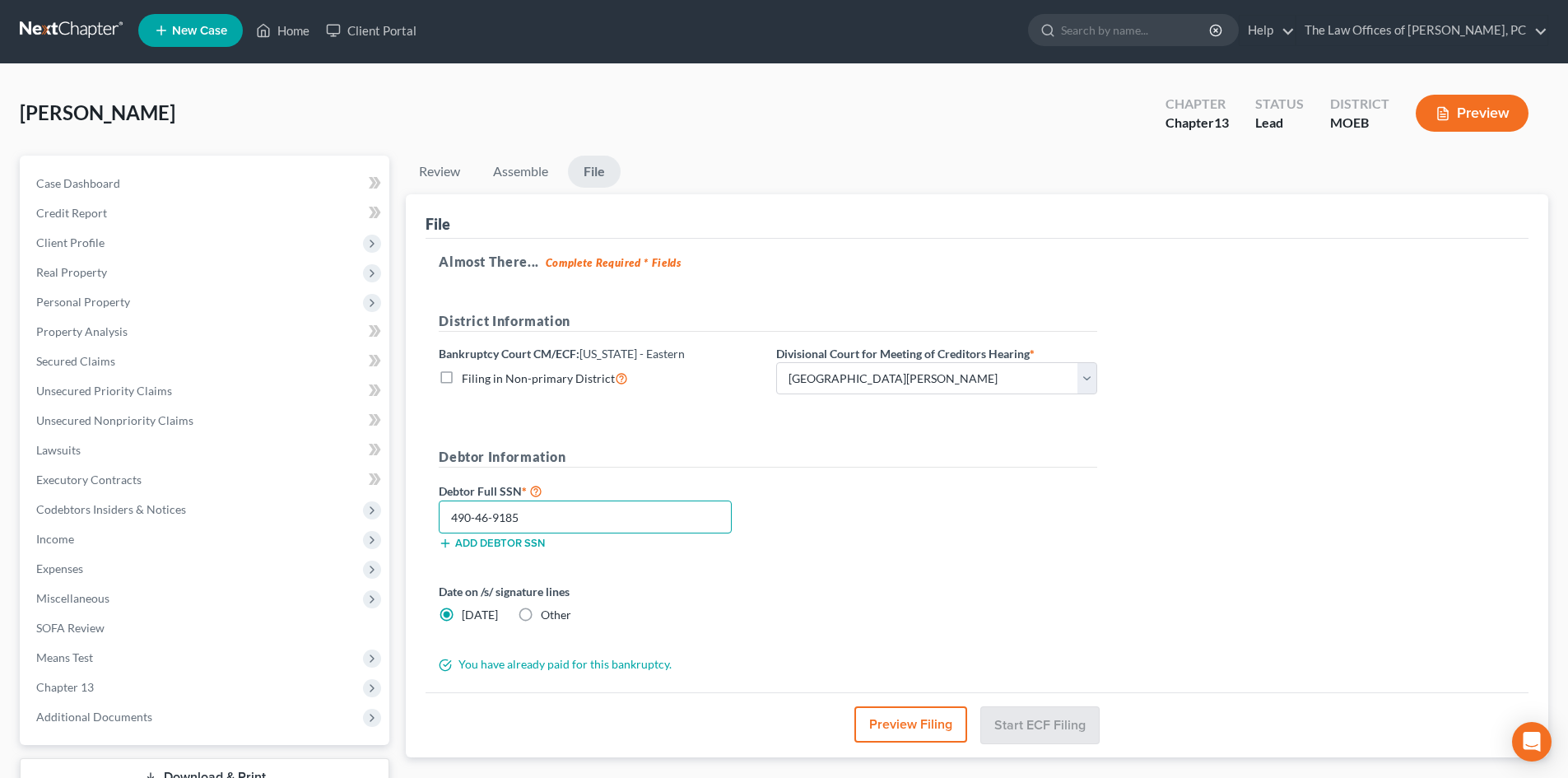
scroll to position [0, 0]
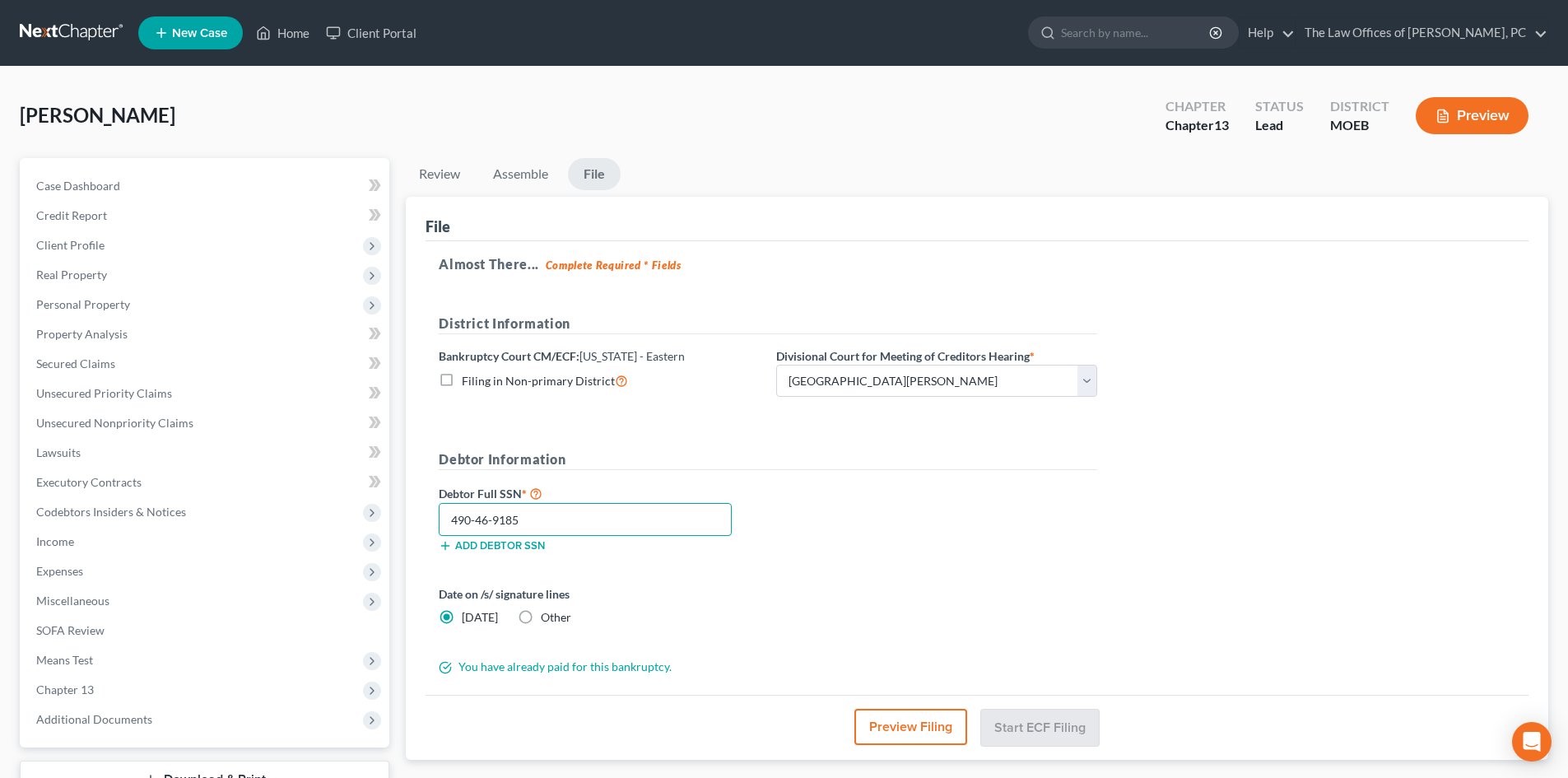
click at [451, 523] on input "490-46-9185" at bounding box center [585, 519] width 293 height 33
click at [611, 521] on input "490-46-9185" at bounding box center [585, 519] width 293 height 33
type input "490-46-9185"
click at [541, 620] on label "Other" at bounding box center [556, 617] width 30 height 16
click at [548, 620] on input "Other" at bounding box center [552, 614] width 10 height 10
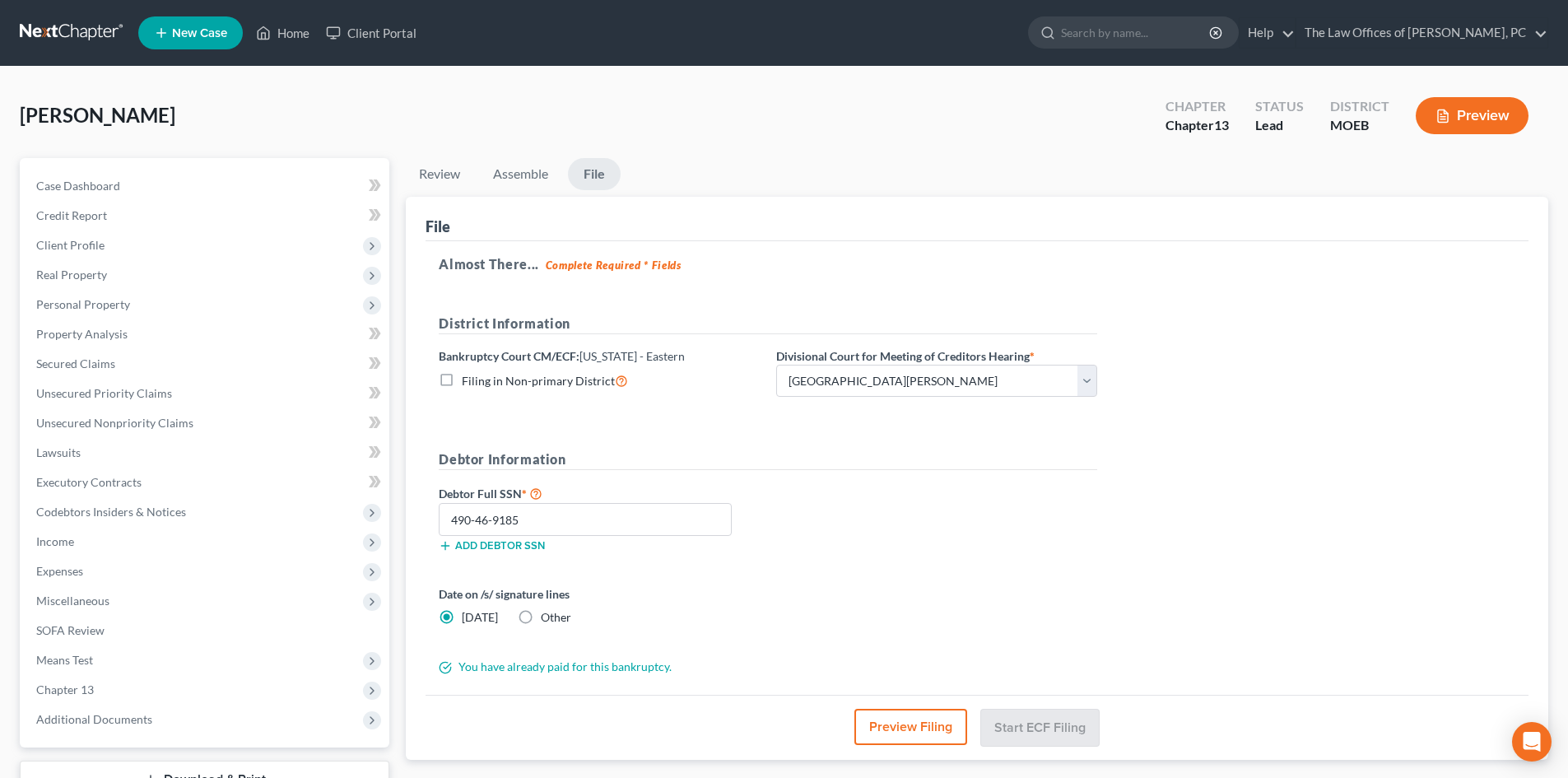
radio input "true"
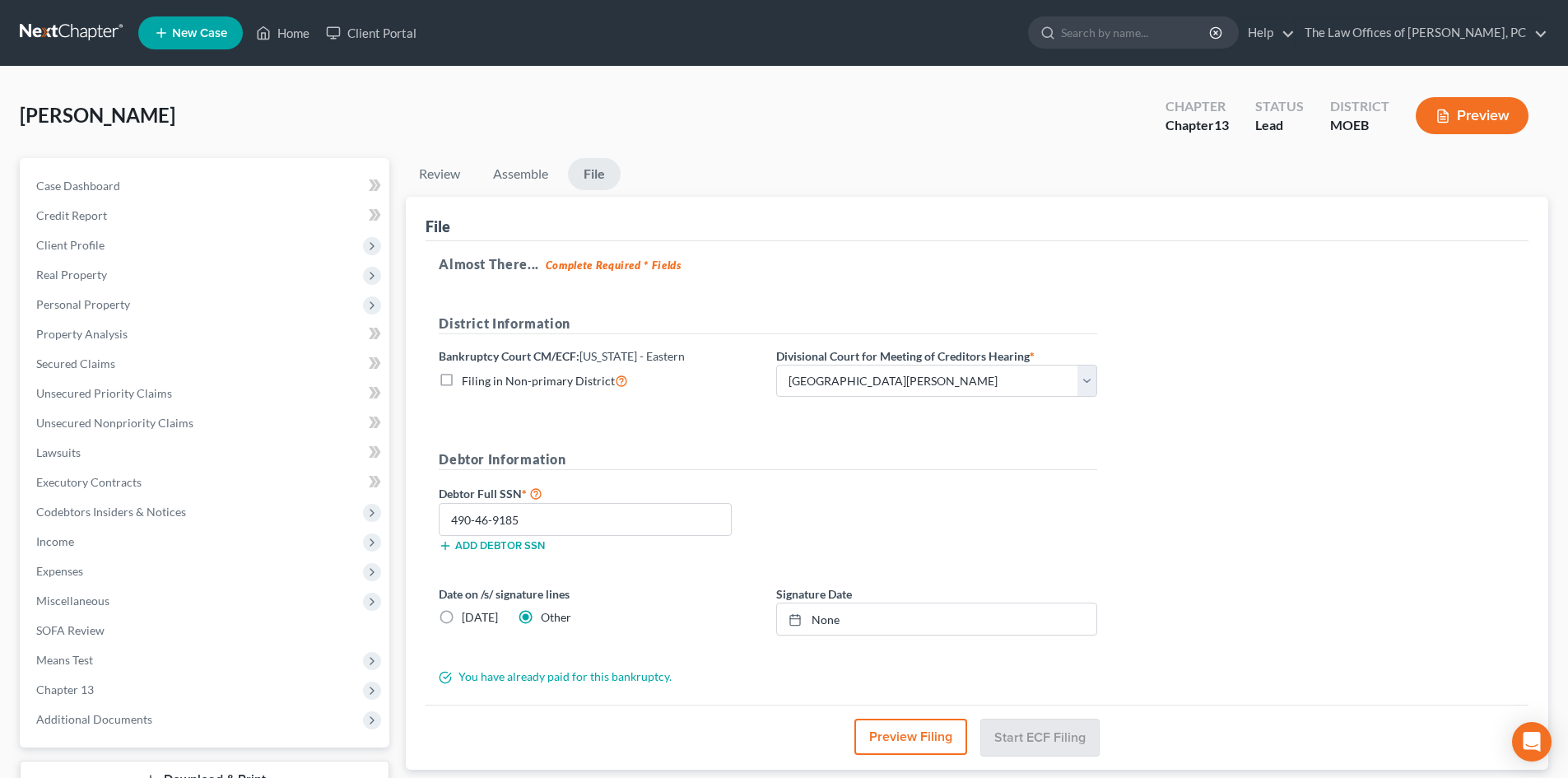
click at [462, 616] on label "Today" at bounding box center [480, 617] width 36 height 16
click at [469, 616] on input "Today" at bounding box center [474, 614] width 10 height 10
radio input "true"
radio input "false"
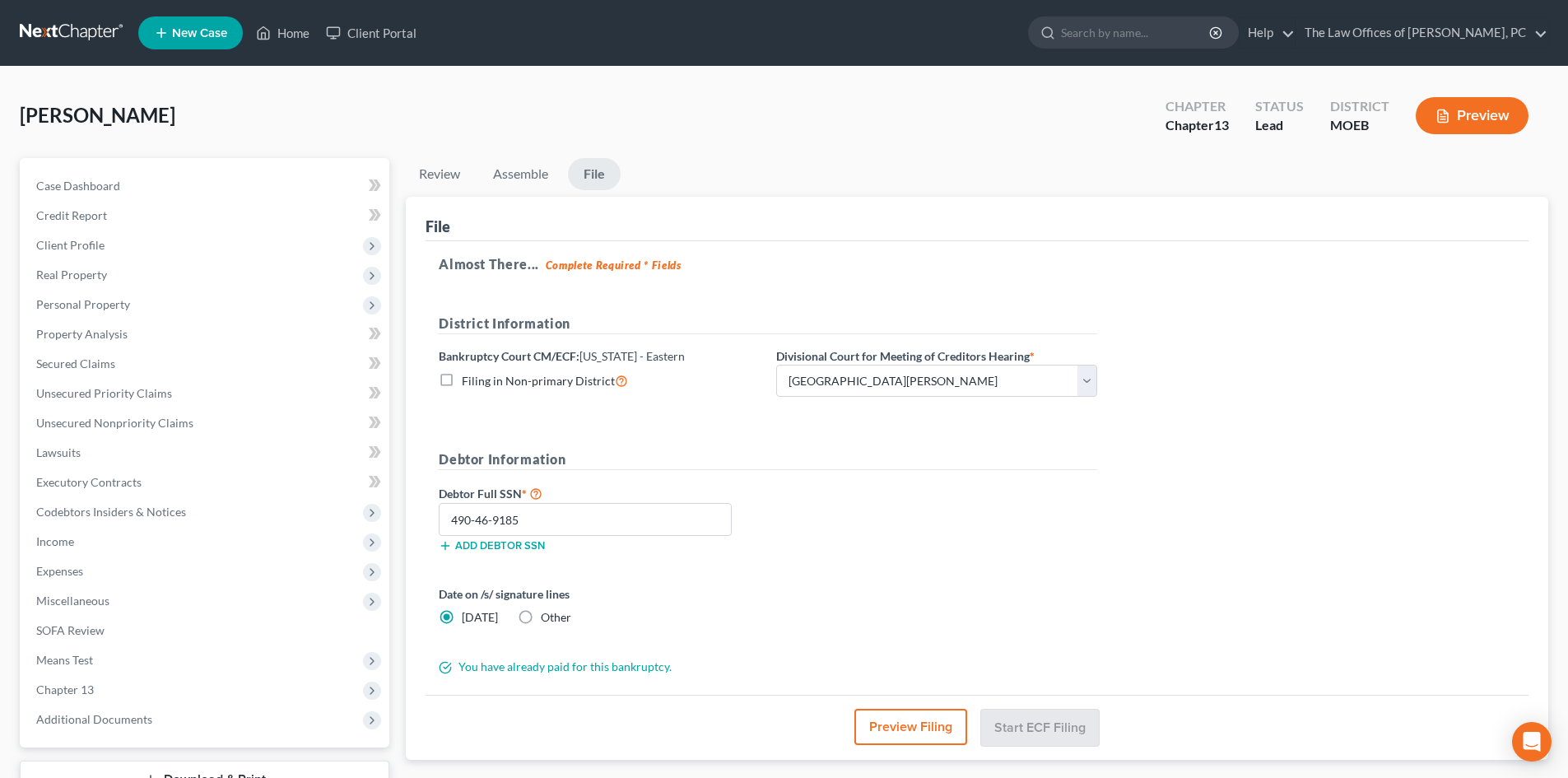
click at [764, 736] on button "Preview Filing" at bounding box center [910, 727] width 113 height 36
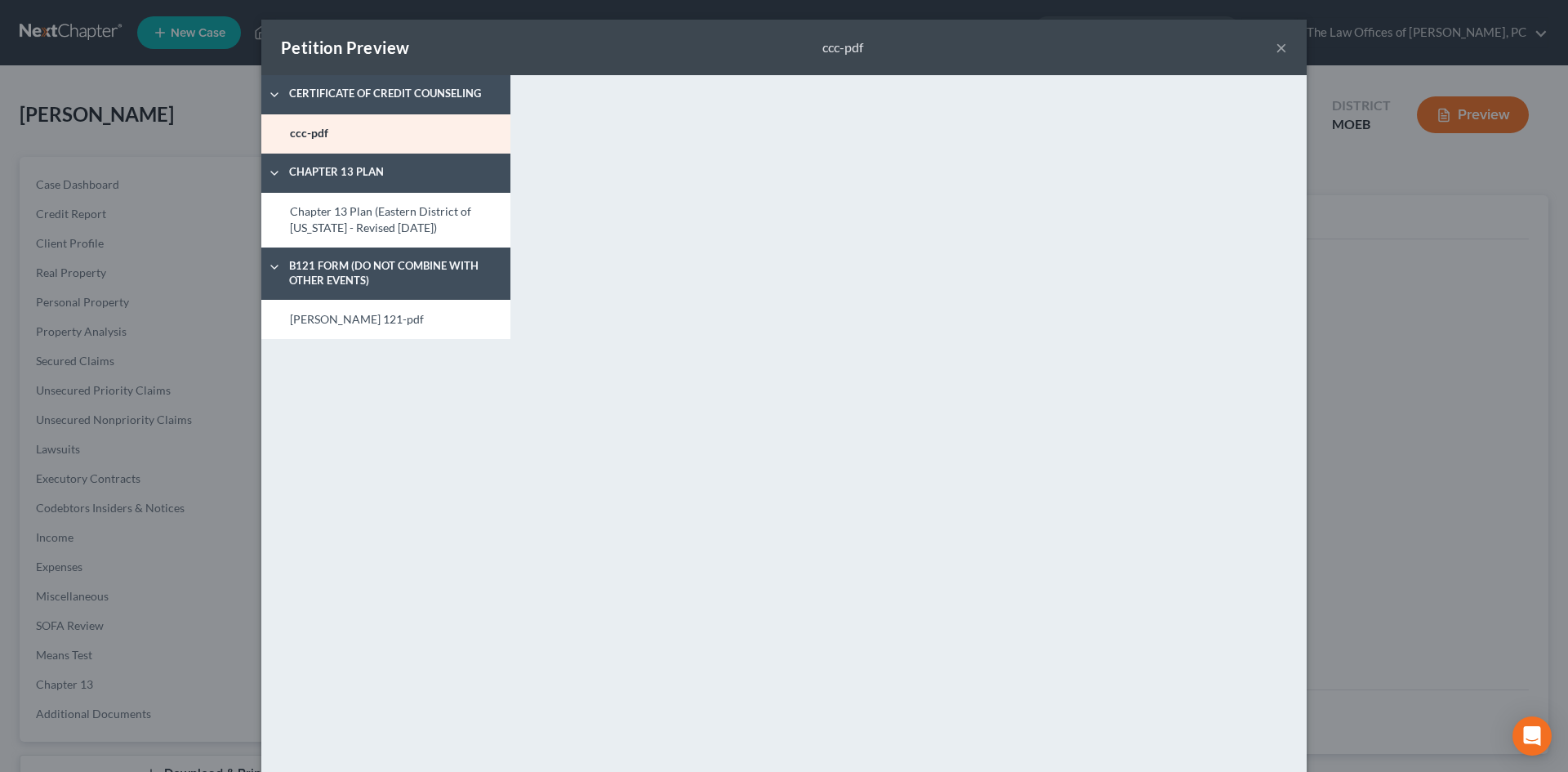
click at [758, 52] on button "×" at bounding box center [1282, 47] width 11 height 20
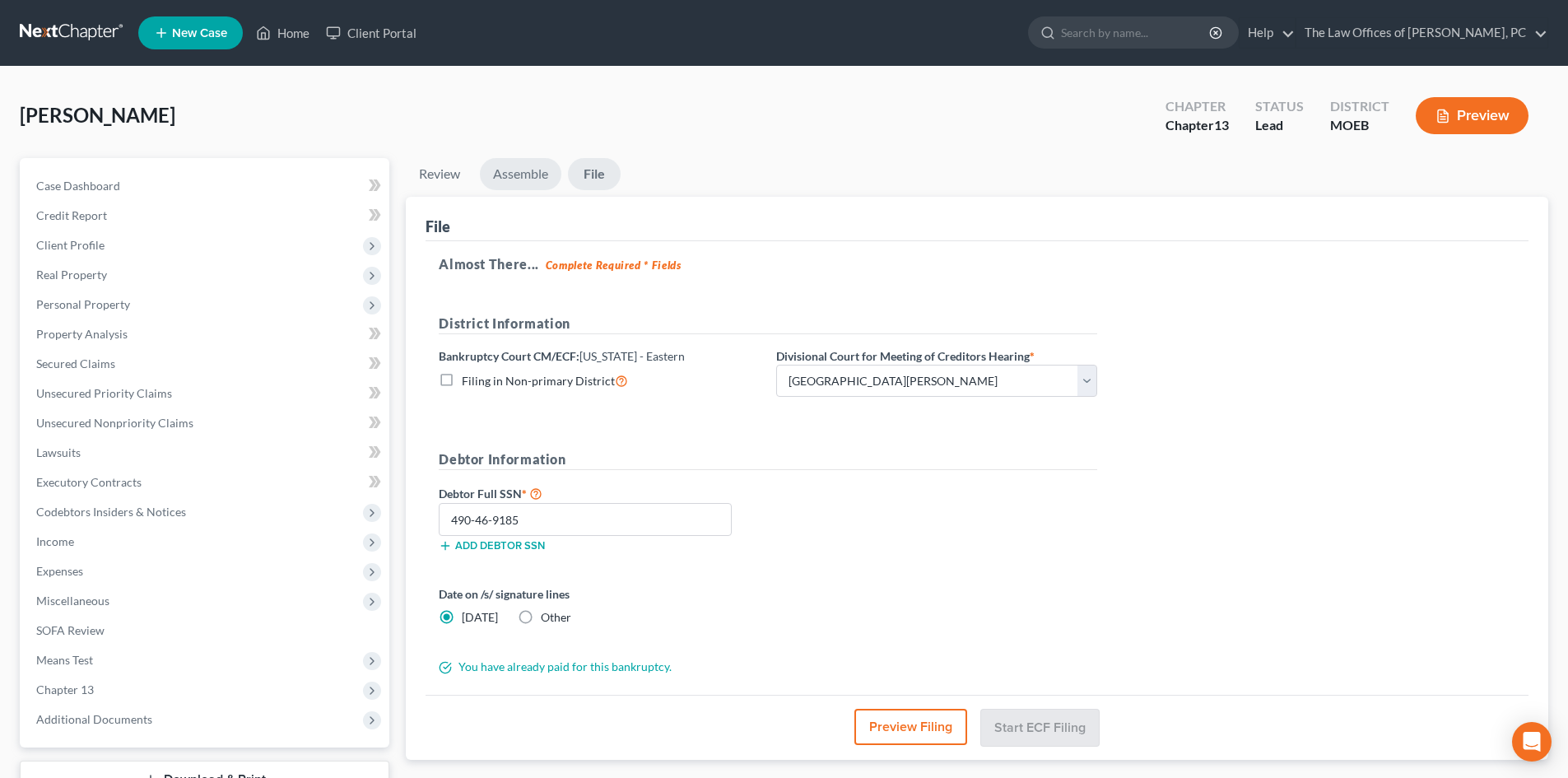
click at [527, 177] on link "Assemble" at bounding box center [521, 175] width 82 height 32
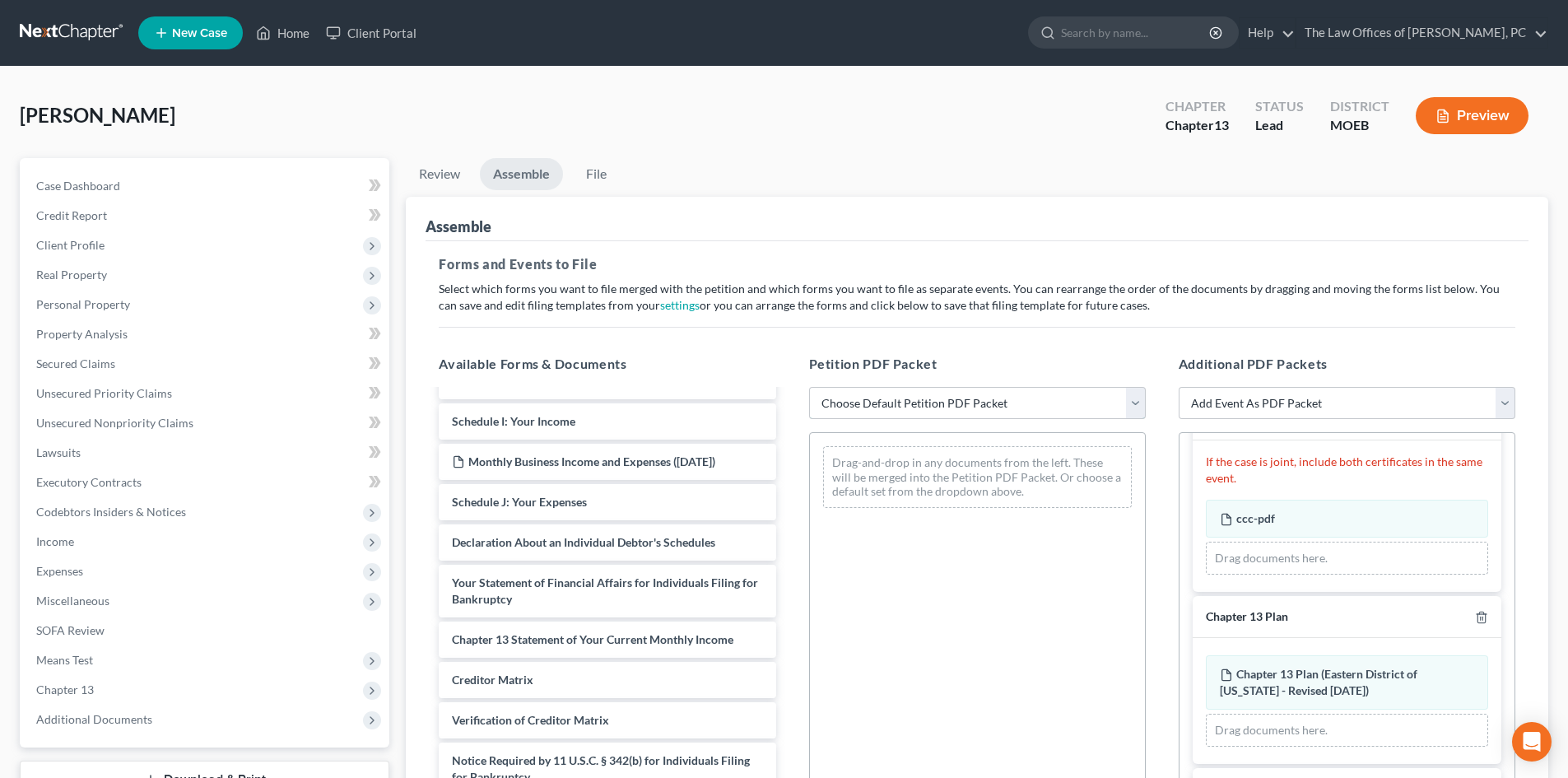
click at [764, 408] on select "Choose Default Petition PDF Packet Complete Bankruptcy Petition (all forms and …" at bounding box center [978, 403] width 337 height 33
select select "0"
click at [764, 387] on select "Choose Default Petition PDF Packet Complete Bankruptcy Petition (all forms and …" at bounding box center [978, 403] width 337 height 33
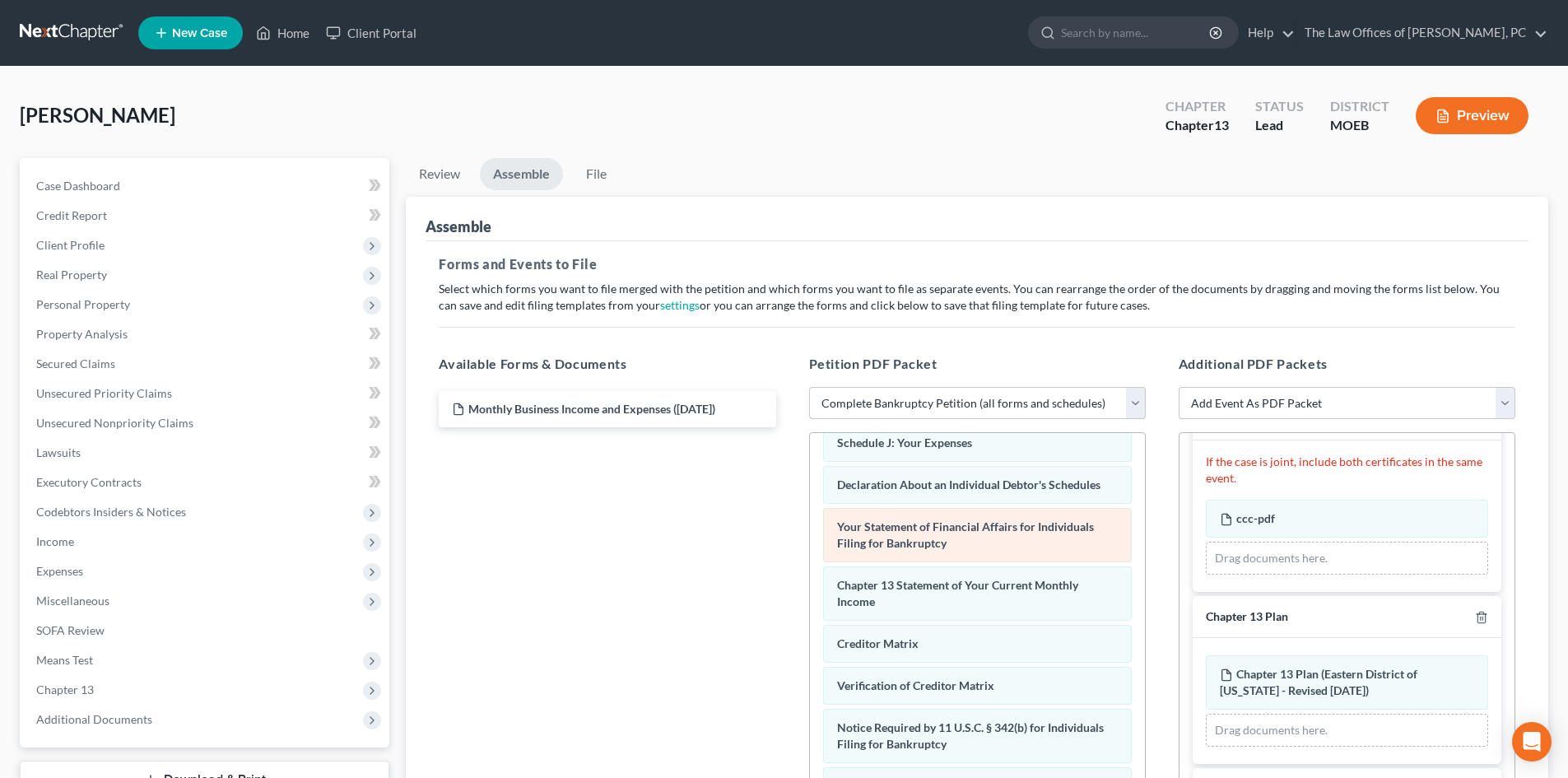
scroll to position [301, 0]
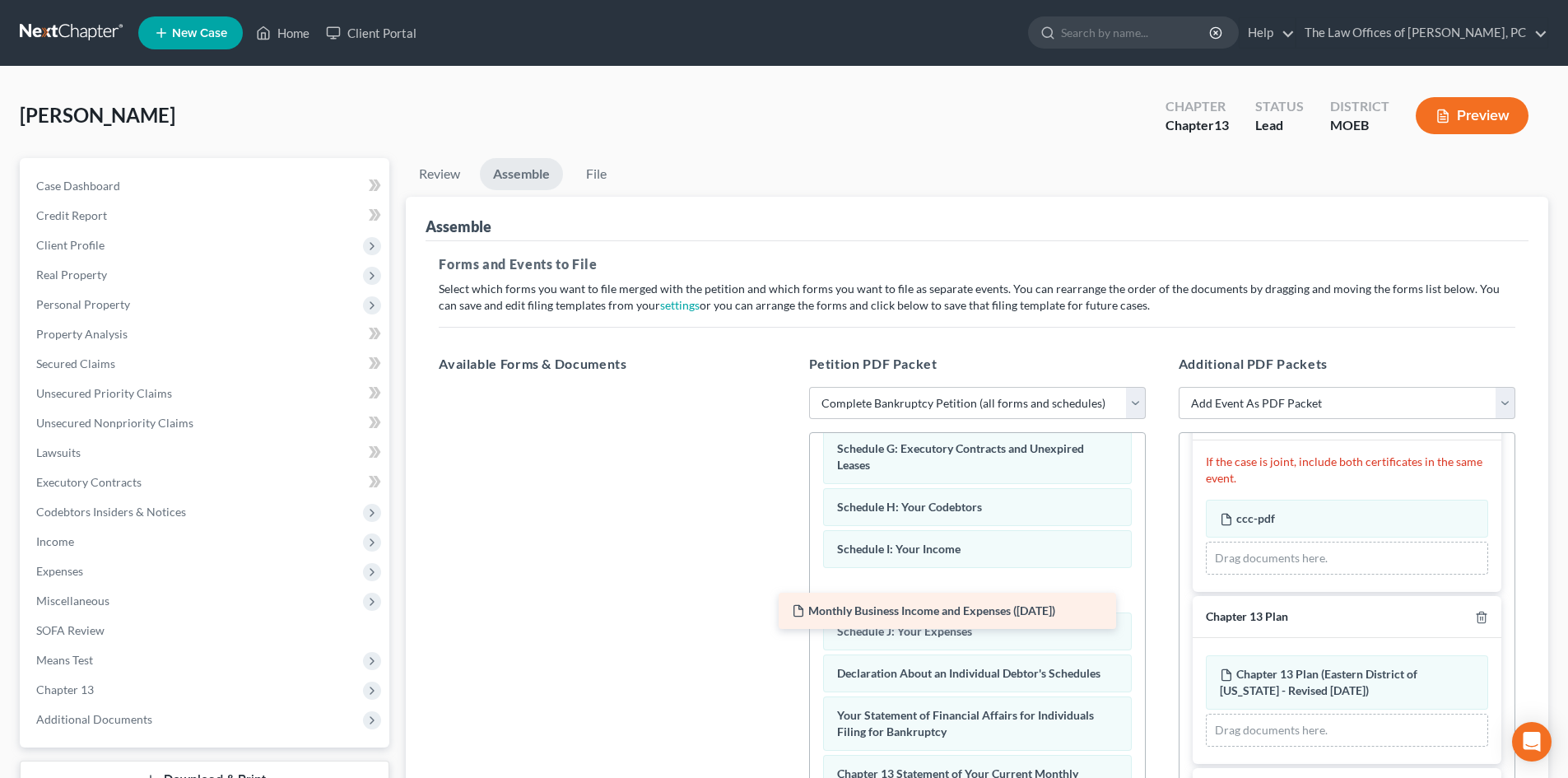
drag, startPoint x: 629, startPoint y: 411, endPoint x: 969, endPoint y: 612, distance: 395.0
click at [764, 387] on div "Monthly Business Income and Expenses (06/09/2025) Monthly Business Income and E…" at bounding box center [607, 387] width 364 height 0
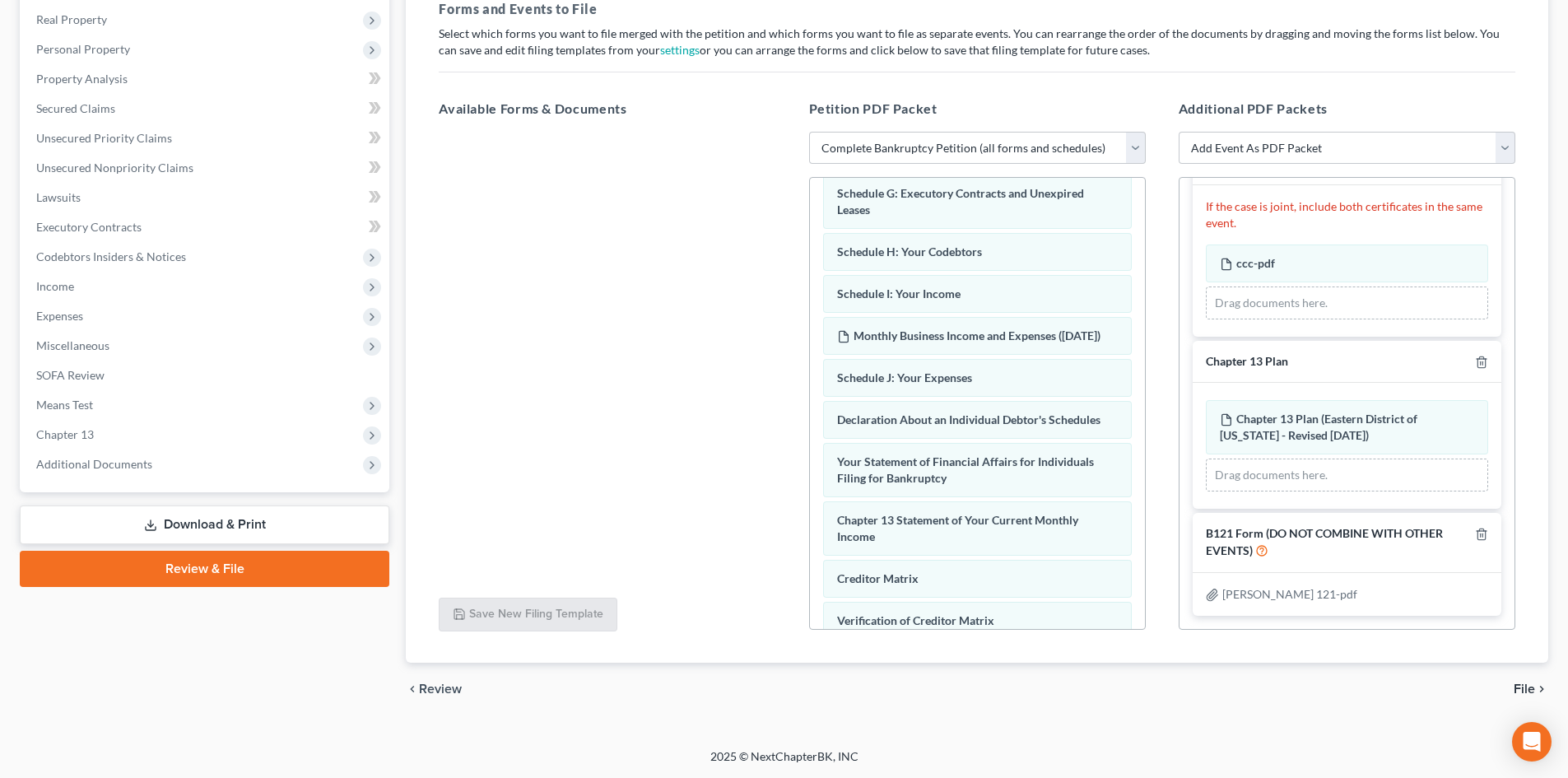
click at [764, 693] on span "File" at bounding box center [1524, 689] width 22 height 13
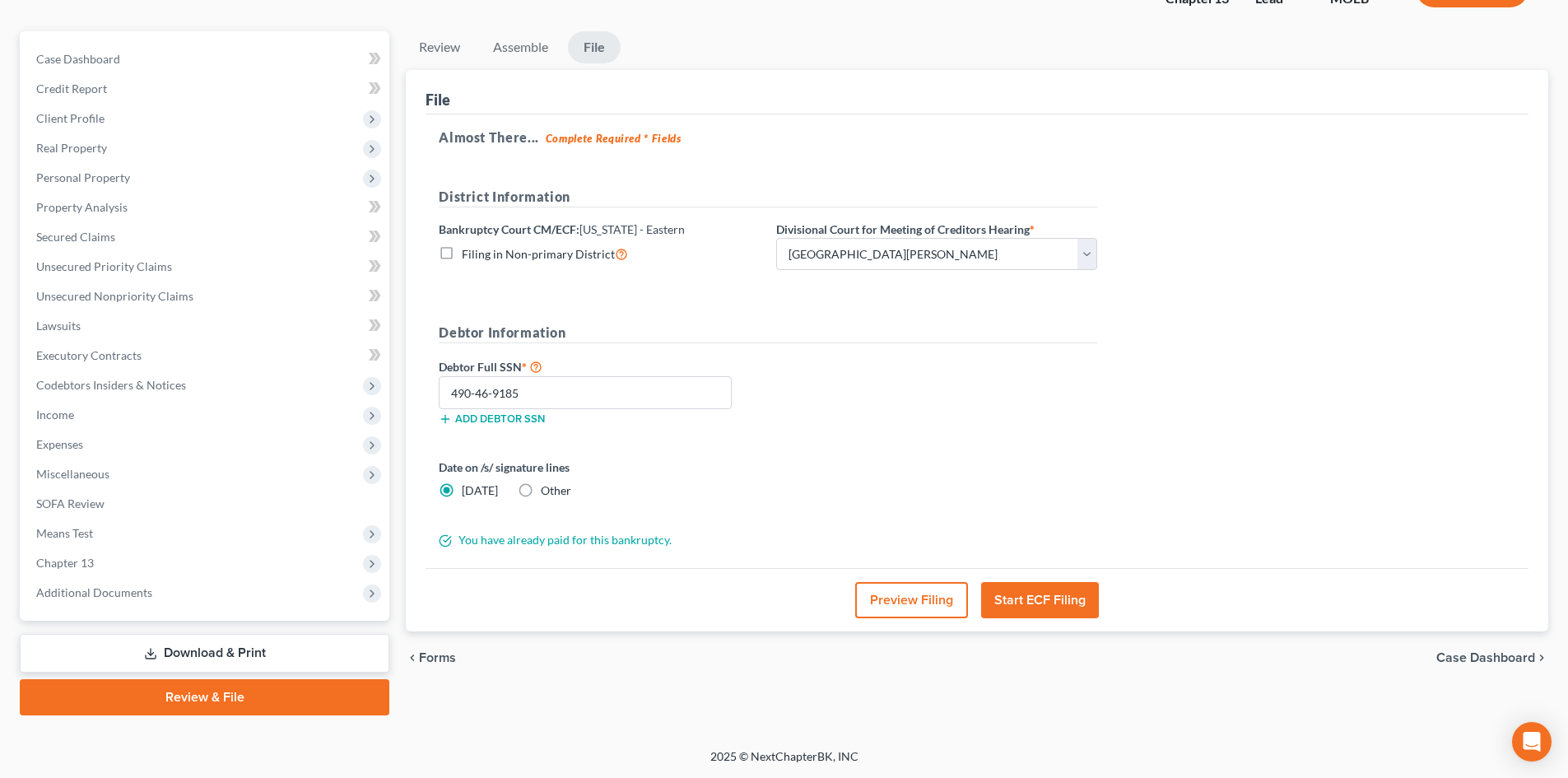
scroll to position [127, 0]
click at [764, 600] on button "Start ECF Filing" at bounding box center [1040, 600] width 118 height 36
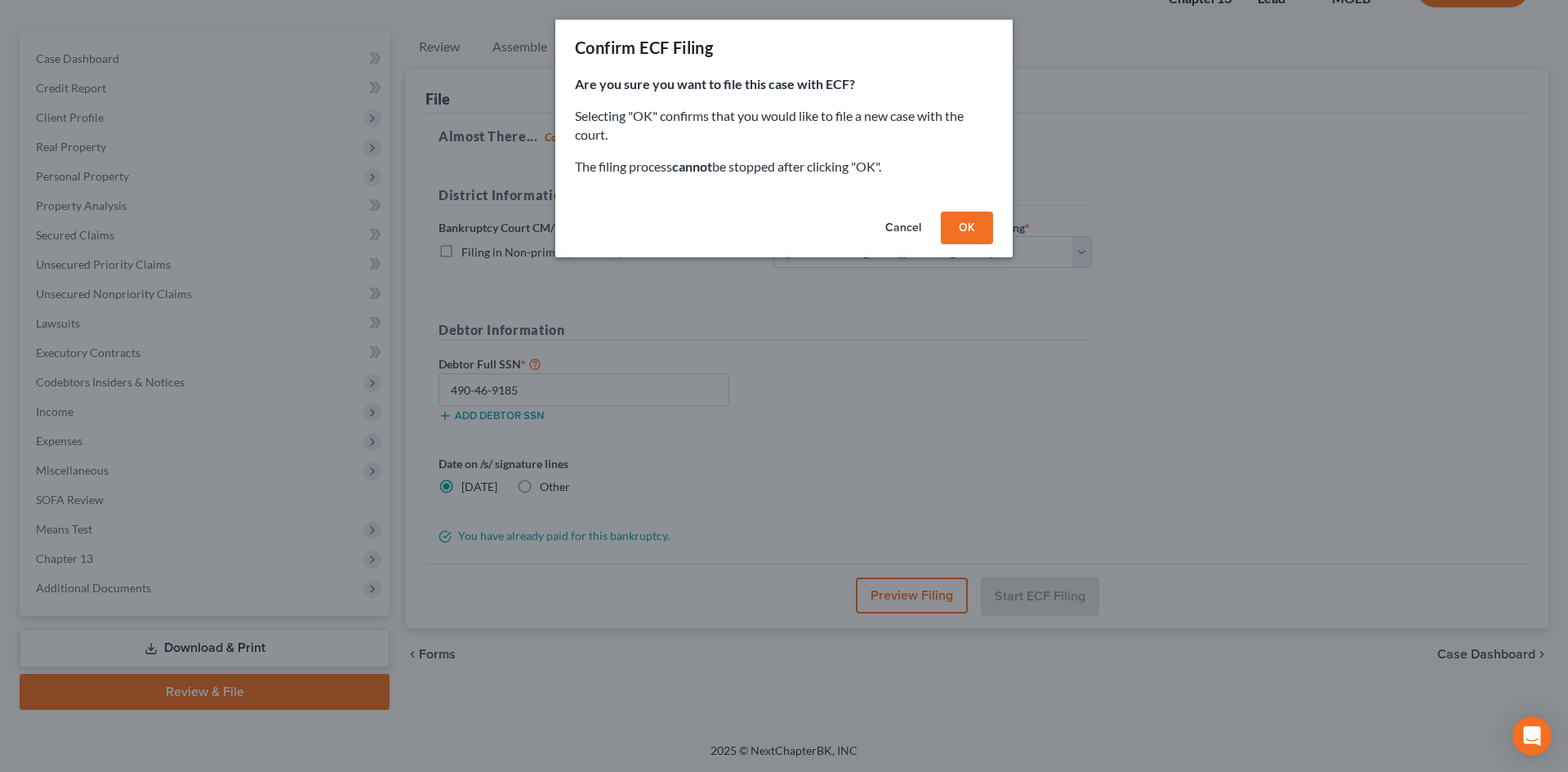
click at [758, 233] on button "OK" at bounding box center [967, 228] width 53 height 33
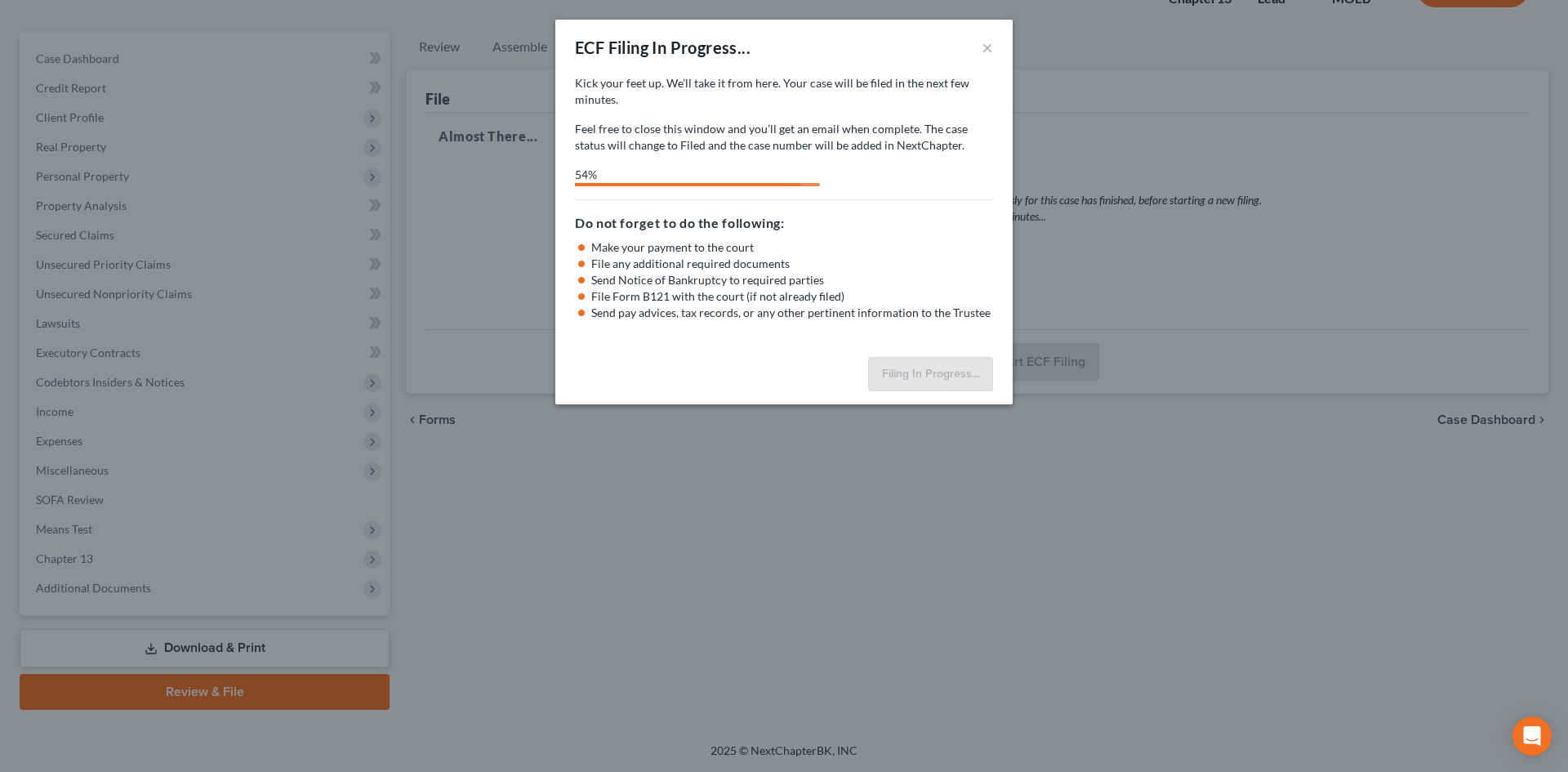
select select "2"
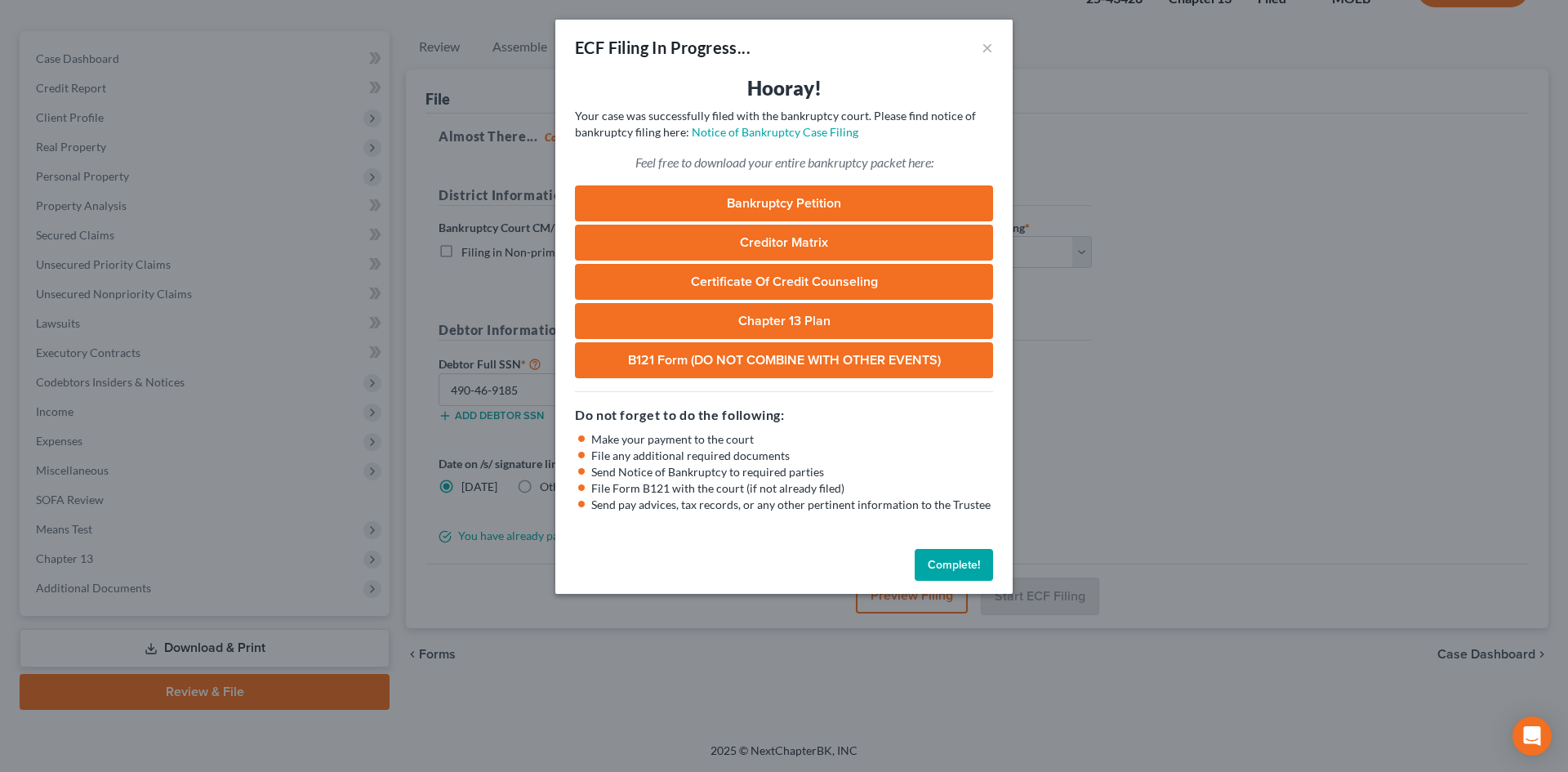
click at [758, 563] on button "Complete!" at bounding box center [953, 565] width 78 height 33
